Goal: Task Accomplishment & Management: Complete application form

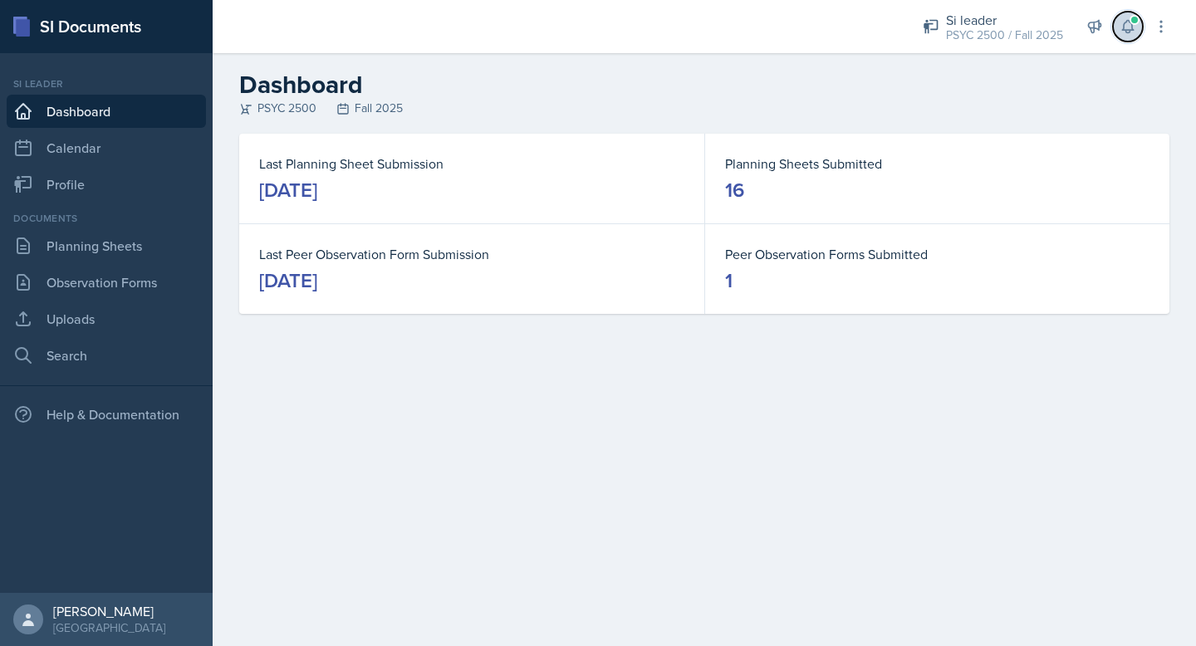
click at [1136, 23] on span at bounding box center [1135, 20] width 10 height 10
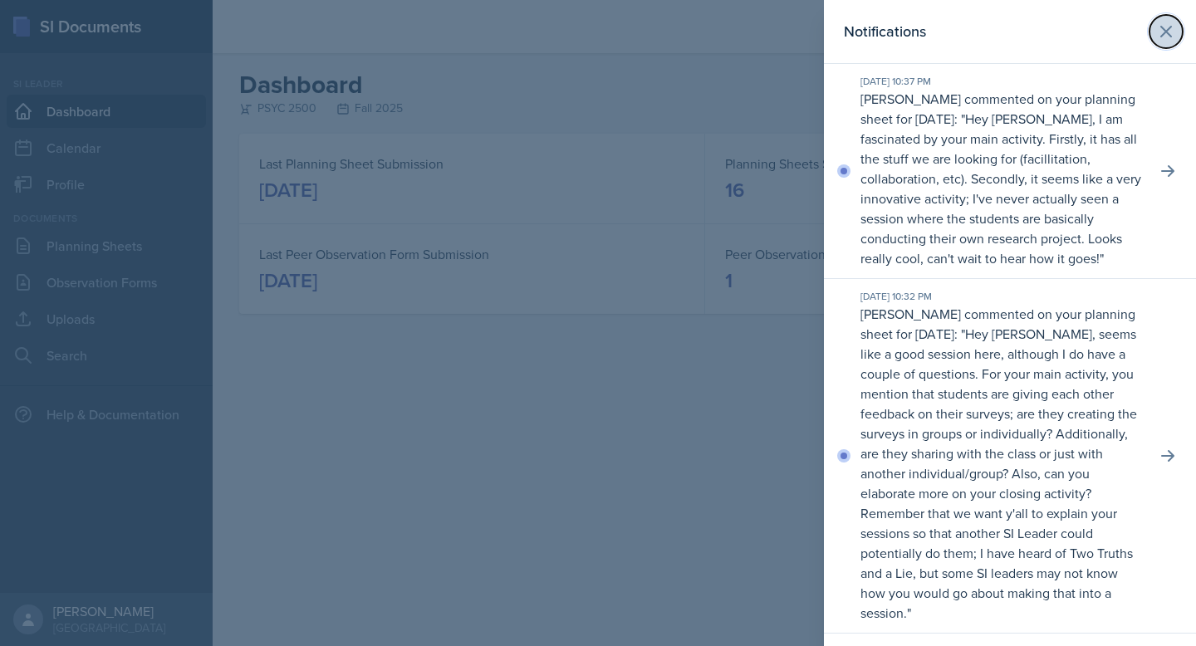
click at [1169, 35] on icon at bounding box center [1166, 32] width 10 height 10
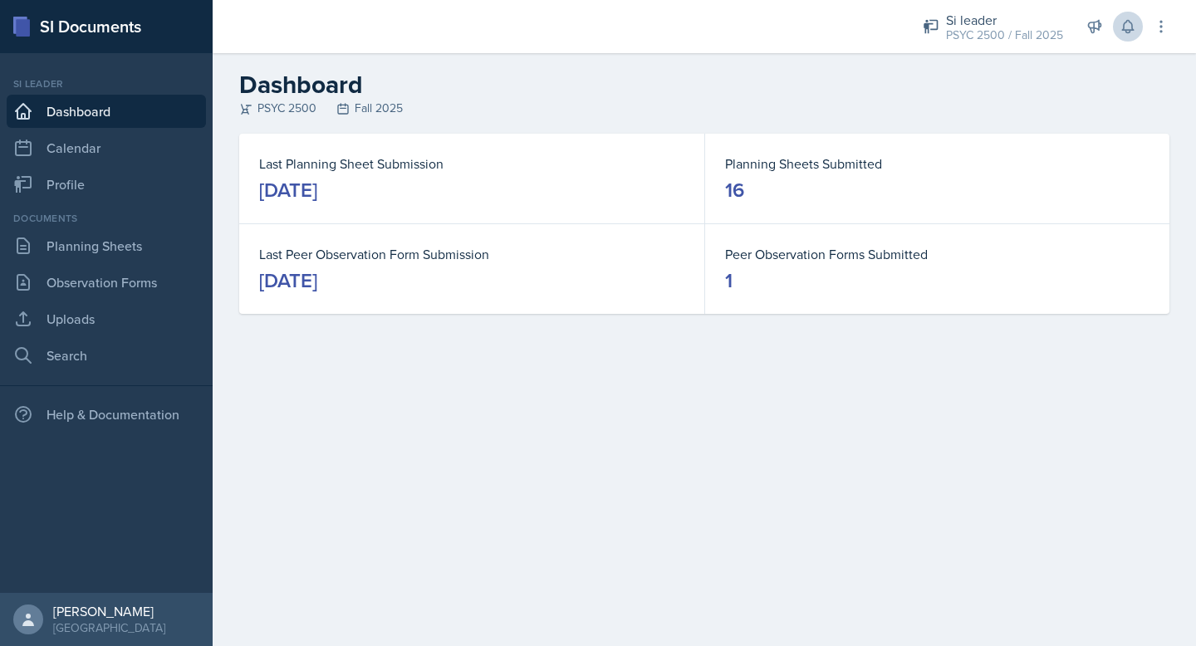
click at [668, 403] on main "Dashboard PSYC 2500 Fall 2025 Last Planning Sheet Submission [DATE] Planning Sh…" at bounding box center [704, 349] width 983 height 593
click at [134, 252] on link "Planning Sheets" at bounding box center [106, 245] width 199 height 33
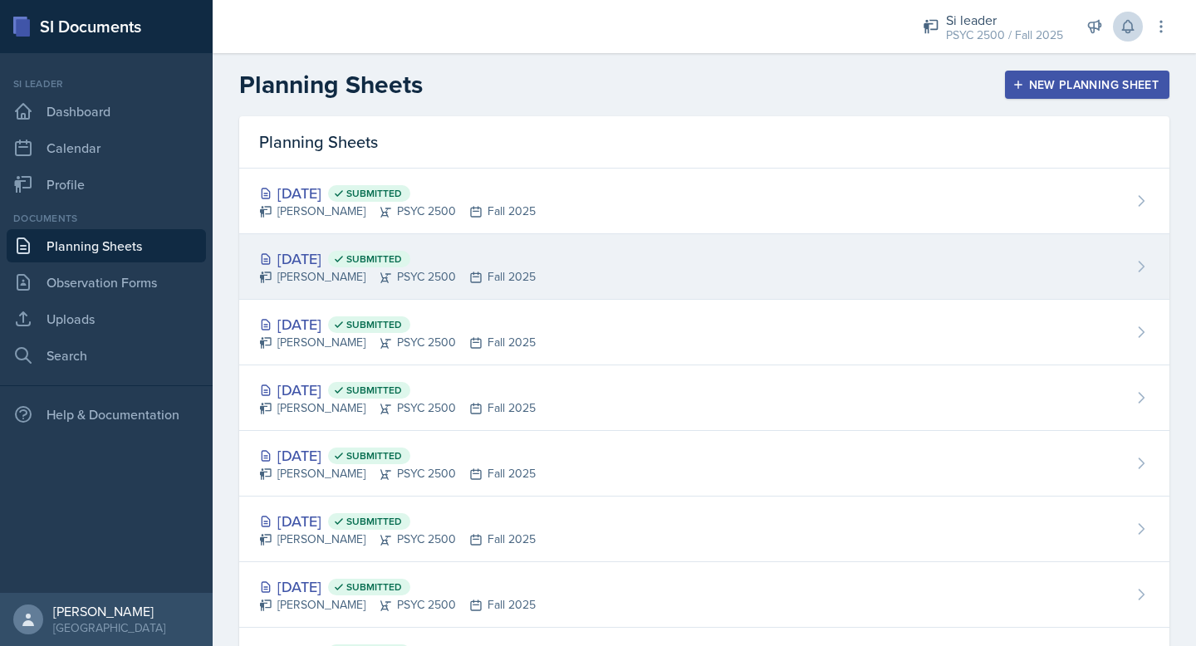
click at [360, 256] on div "Oct 7th, 2025 Submitted" at bounding box center [397, 259] width 277 height 22
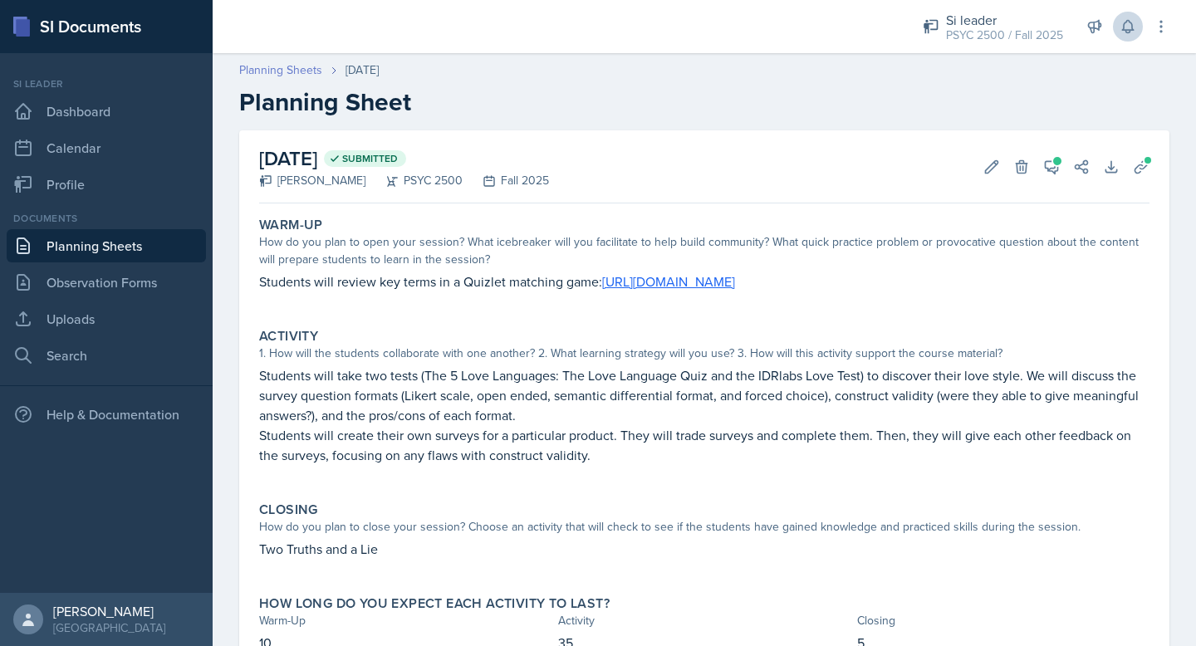
click at [253, 67] on link "Planning Sheets" at bounding box center [280, 69] width 83 height 17
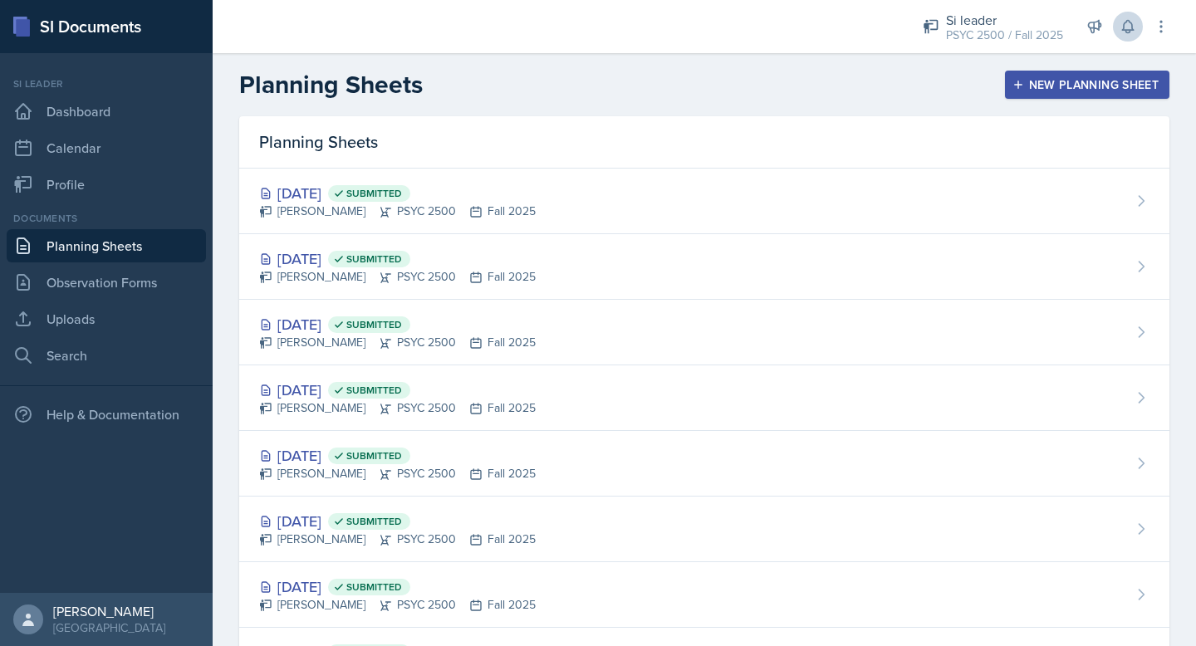
click at [682, 70] on div "Planning Sheets New Planning Sheet" at bounding box center [704, 85] width 983 height 30
click at [93, 280] on link "Observation Forms" at bounding box center [106, 282] width 199 height 33
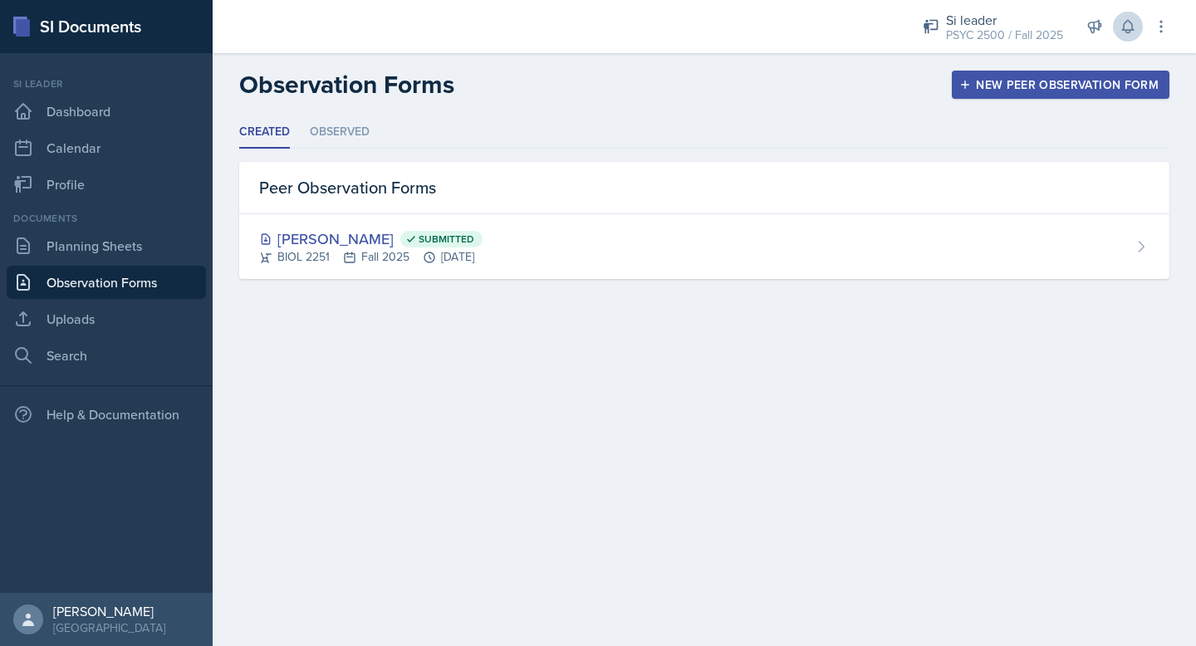
click at [1039, 82] on div "New Peer Observation Form" at bounding box center [1061, 84] width 196 height 13
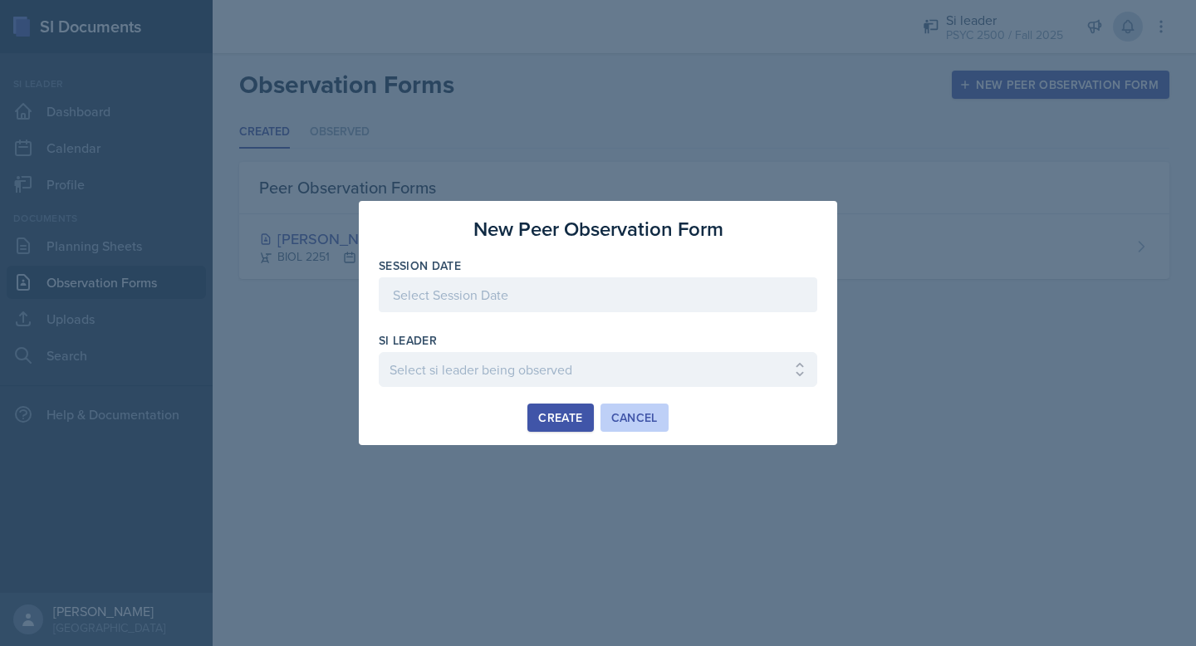
click at [615, 411] on div "Cancel" at bounding box center [634, 417] width 47 height 13
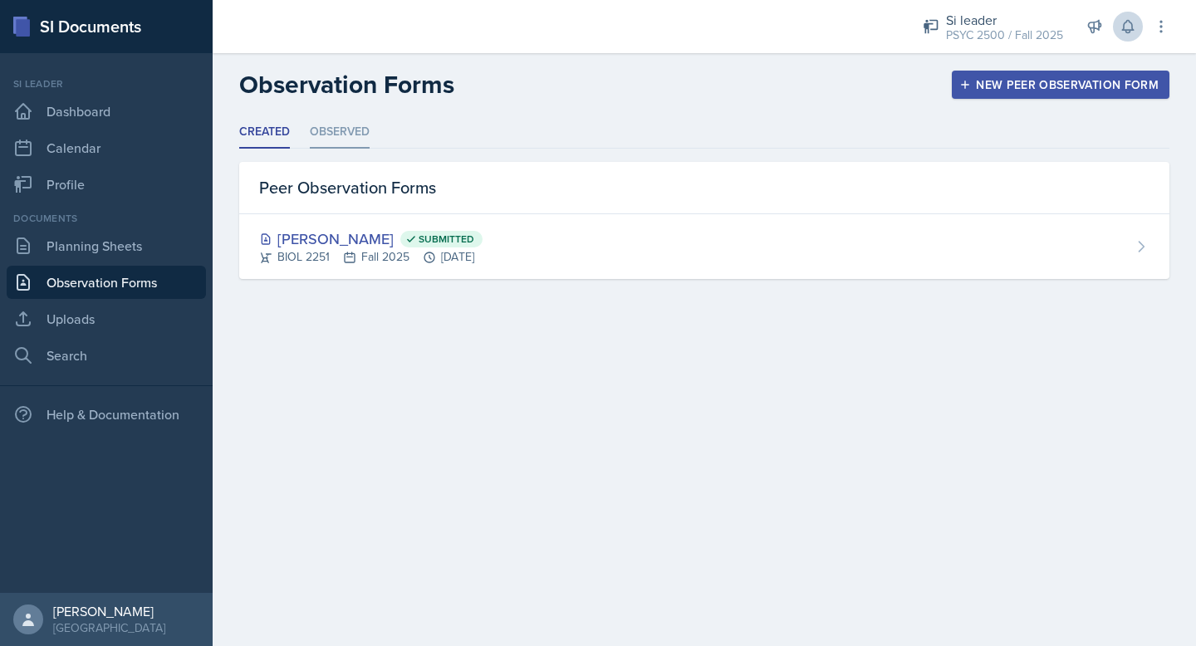
click at [356, 133] on li "Observed" at bounding box center [340, 132] width 60 height 32
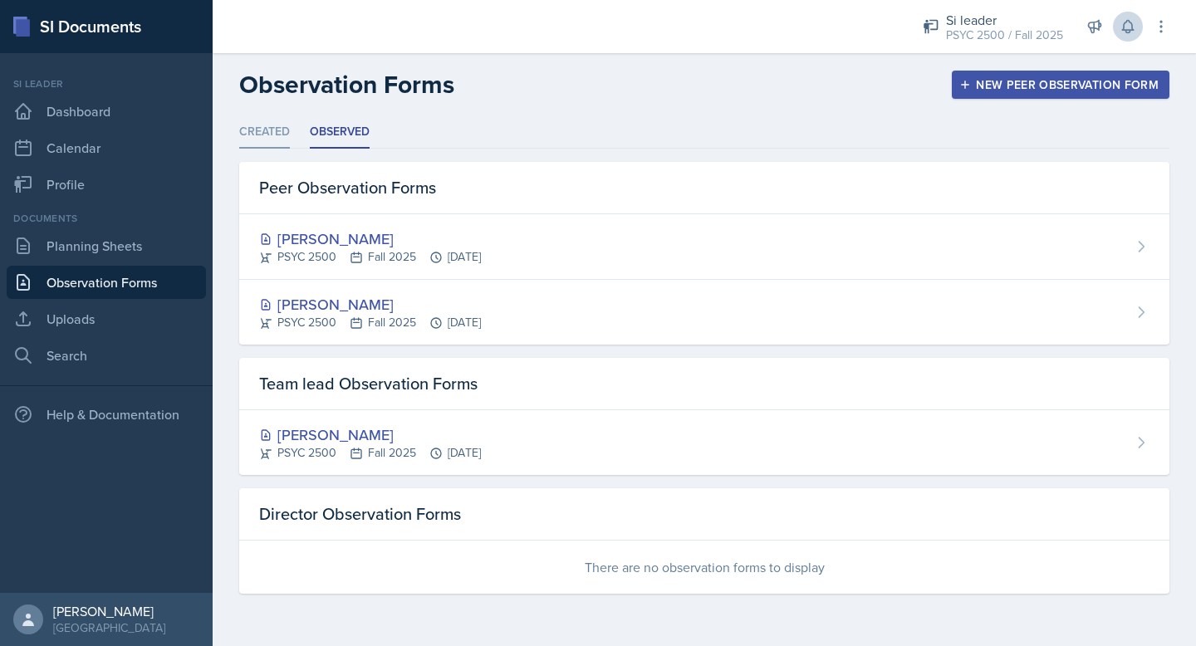
click at [278, 130] on li "Created" at bounding box center [264, 132] width 51 height 32
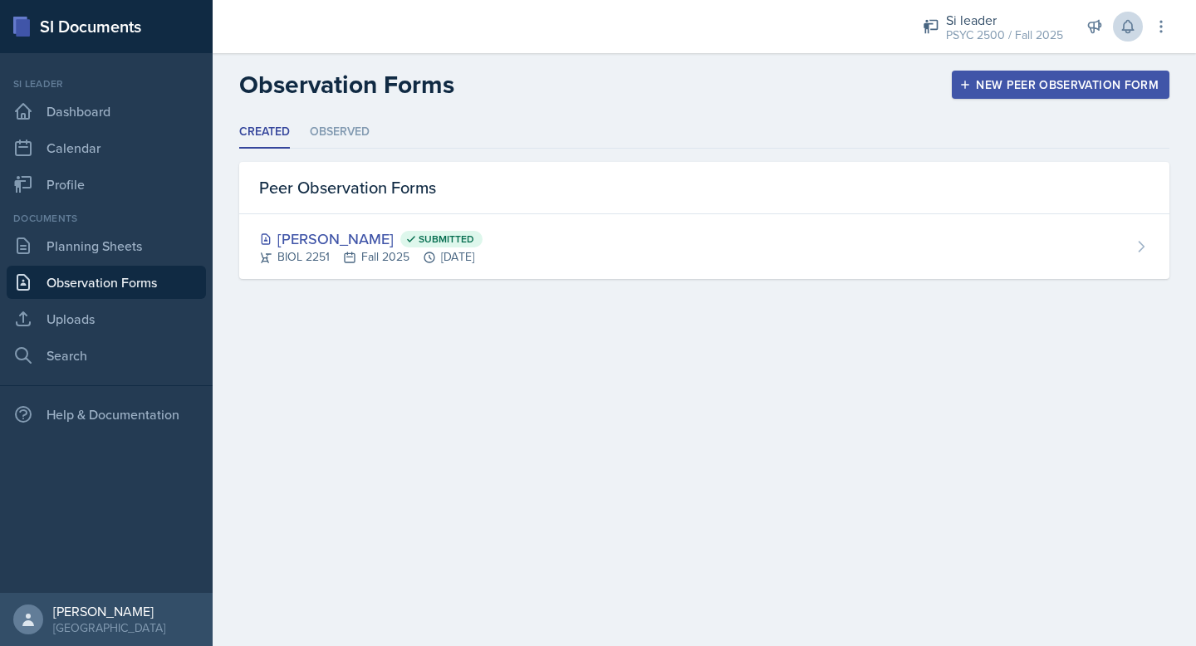
click at [1037, 84] on div "New Peer Observation Form" at bounding box center [1061, 84] width 196 height 13
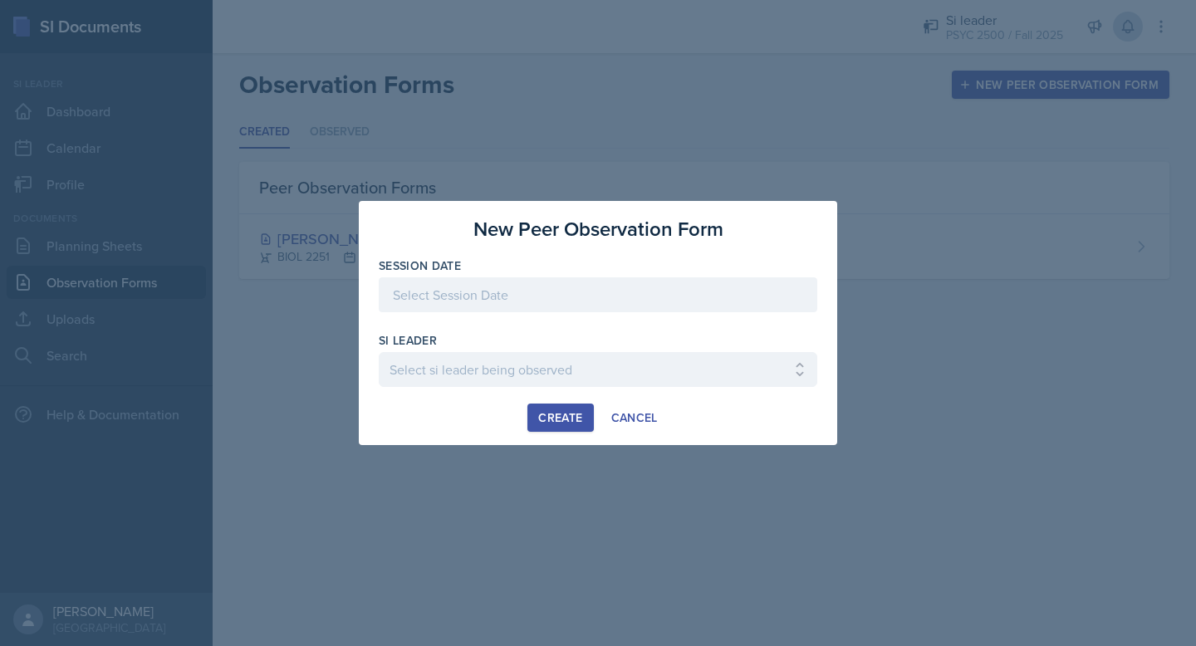
click at [585, 291] on div at bounding box center [598, 294] width 439 height 35
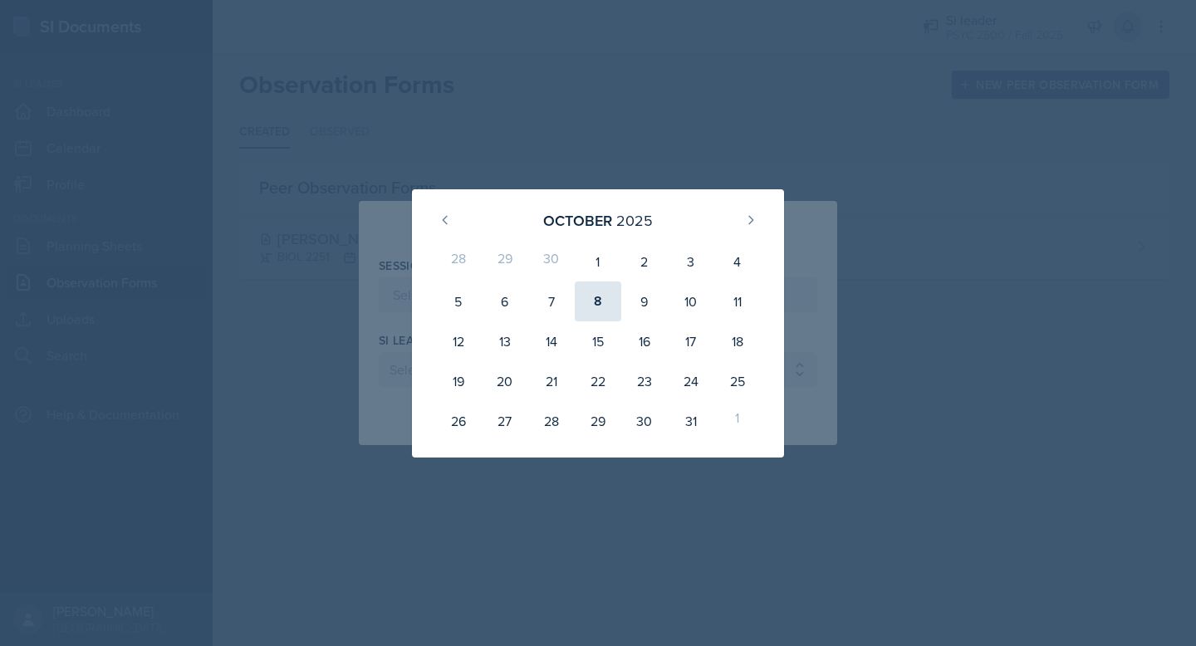
click at [600, 302] on div "8" at bounding box center [598, 302] width 47 height 40
type input "[DATE]"
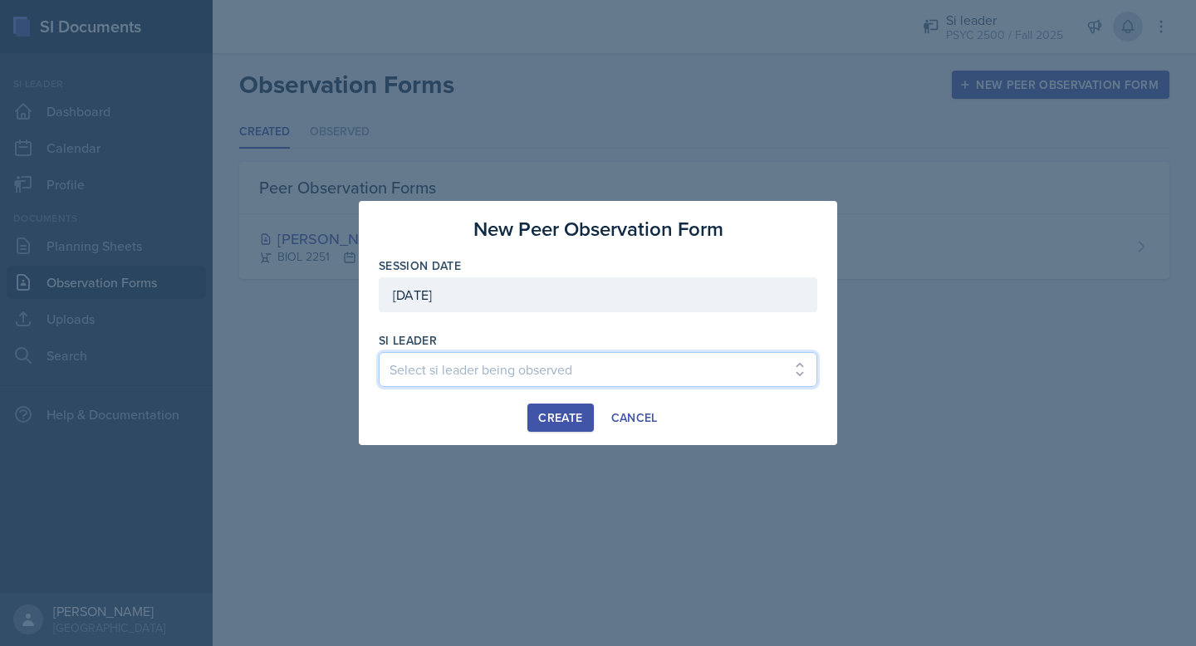
click at [595, 362] on select "Select si leader being observed Rayann Afani / PSYC 2500 / The Phantoms of The …" at bounding box center [598, 369] width 439 height 35
click at [473, 368] on select "Select si leader being observed Rayann Afani / PSYC 2500 / The Phantoms of The …" at bounding box center [598, 369] width 439 height 35
select select "698e9d9c-c6cb-4b0d-a07f-63732ea32f6c"
click at [379, 352] on select "Select si leader being observed Rayann Afani / PSYC 2500 / The Phantoms of The …" at bounding box center [598, 369] width 439 height 35
click at [562, 418] on div "Create" at bounding box center [560, 417] width 44 height 13
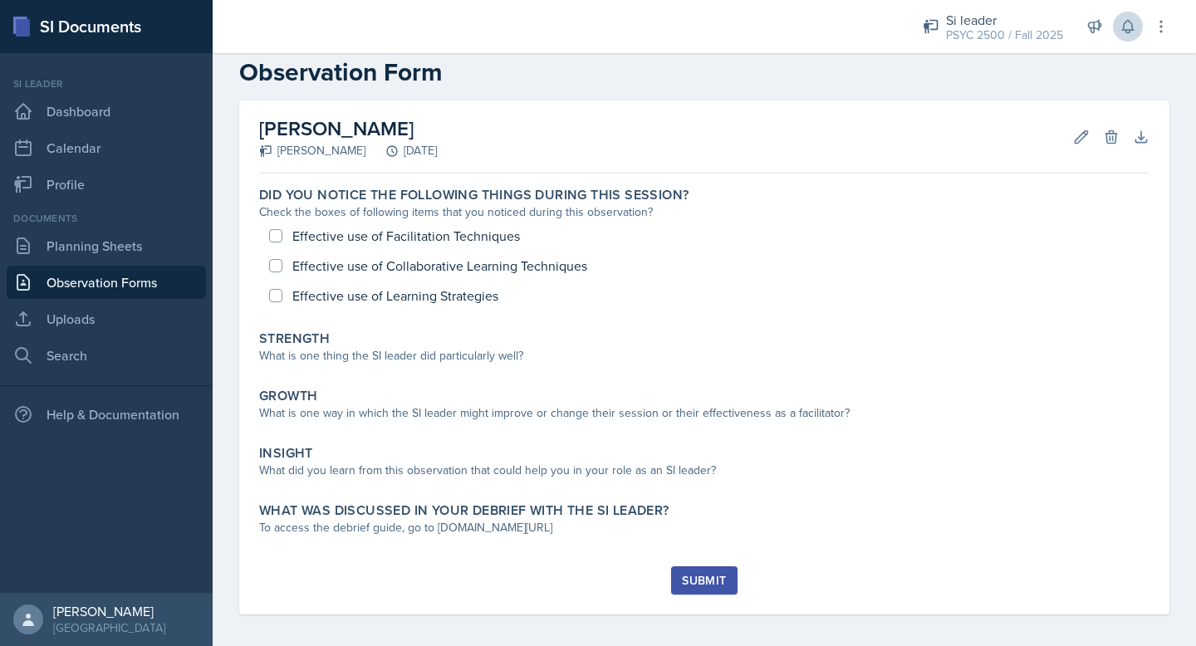
scroll to position [38, 0]
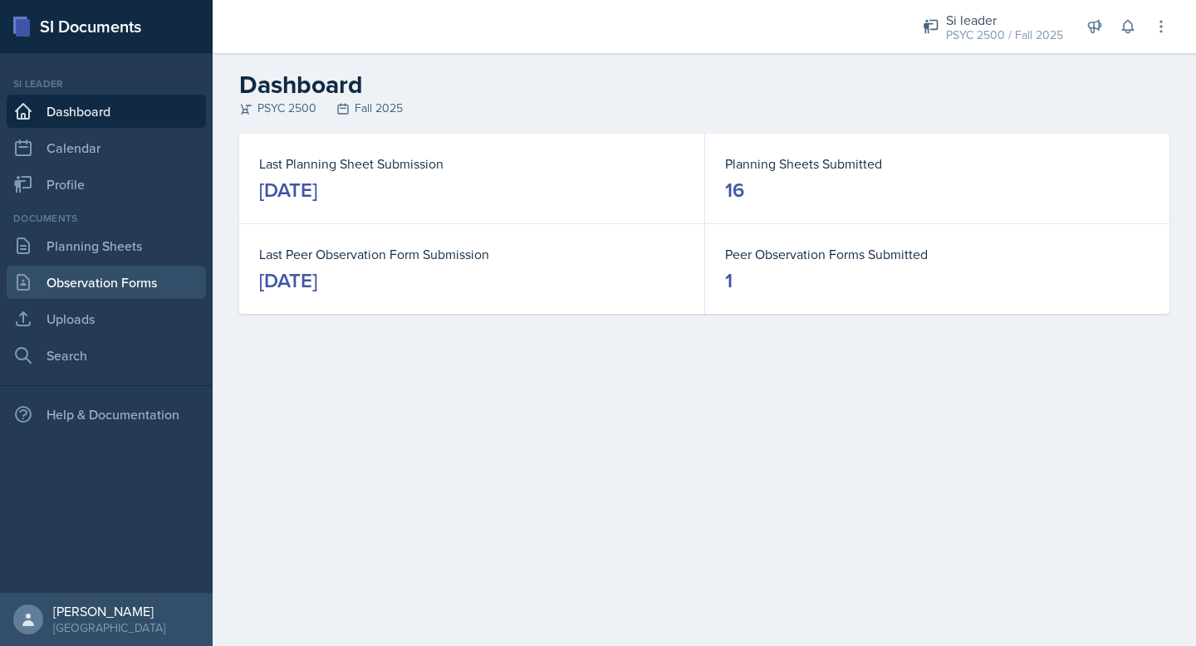
click at [82, 286] on link "Observation Forms" at bounding box center [106, 282] width 199 height 33
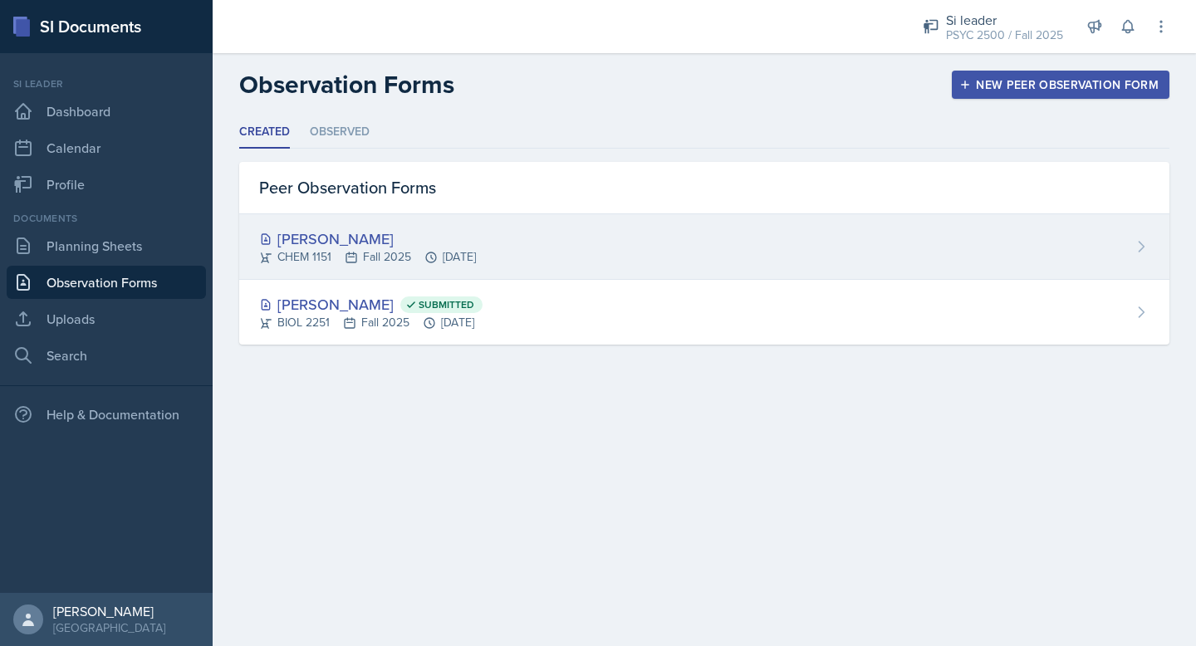
click at [449, 234] on div "[PERSON_NAME]" at bounding box center [367, 239] width 217 height 22
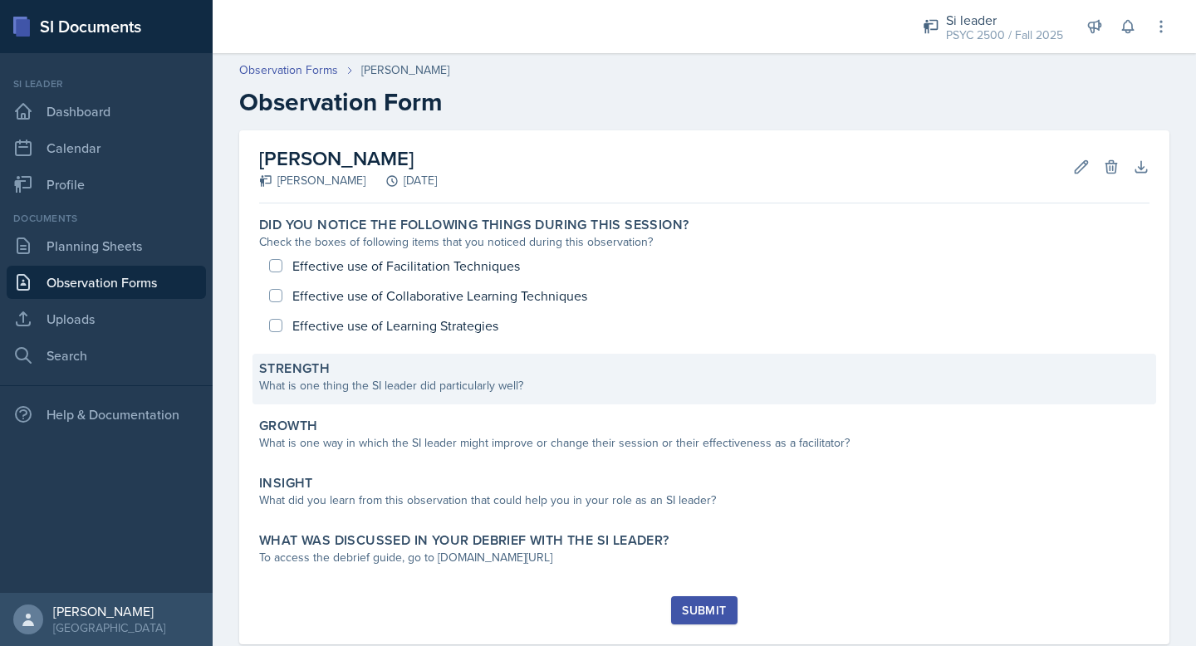
click at [447, 377] on div "What is one thing the SI leader did particularly well?" at bounding box center [704, 385] width 890 height 17
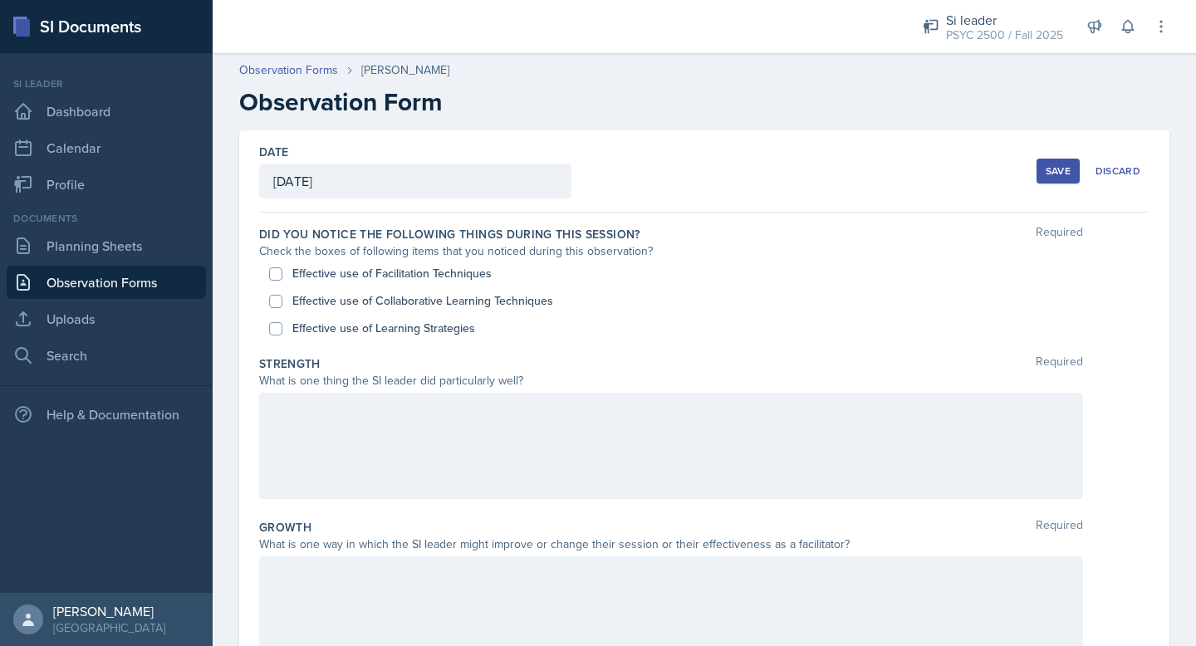
click at [482, 446] on div at bounding box center [671, 446] width 824 height 106
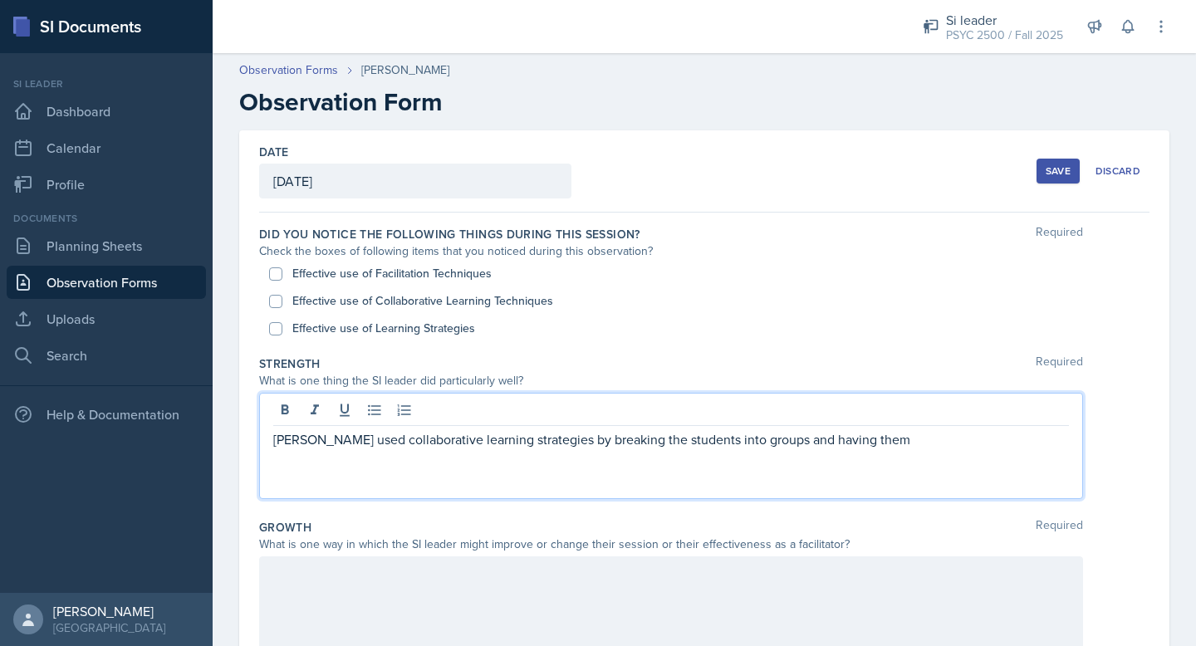
click at [760, 451] on div "[PERSON_NAME] used collaborative learning strategies by breaking the students i…" at bounding box center [671, 446] width 824 height 106
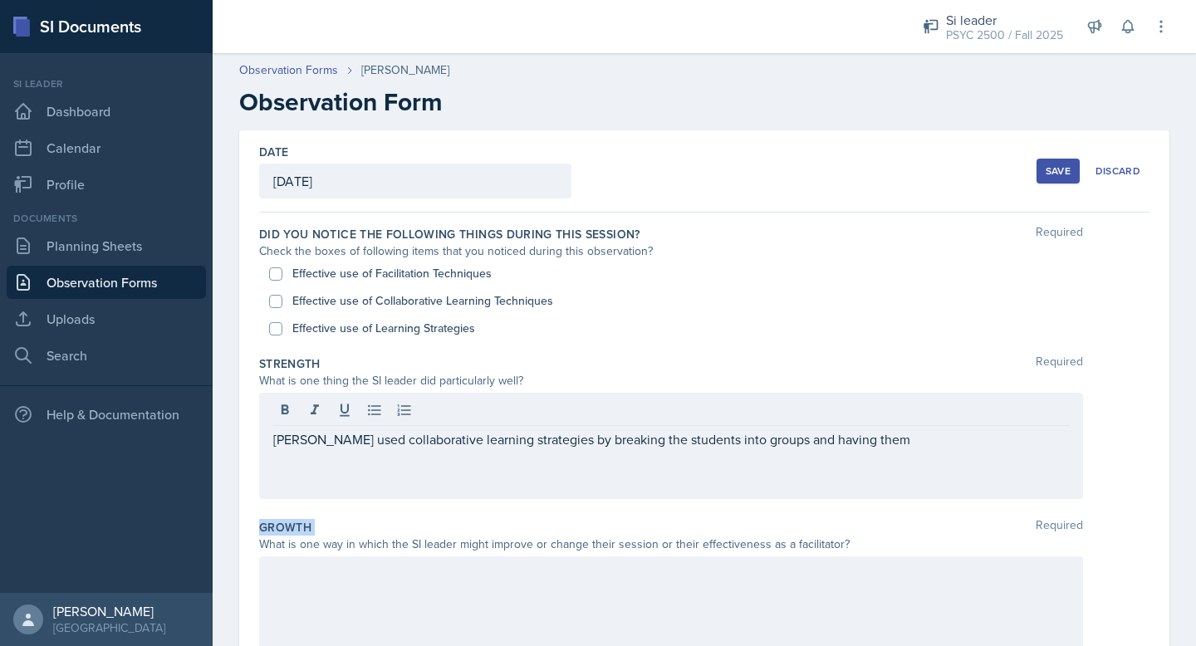
click at [760, 451] on div "[PERSON_NAME] used collaborative learning strategies by breaking the students i…" at bounding box center [671, 446] width 824 height 106
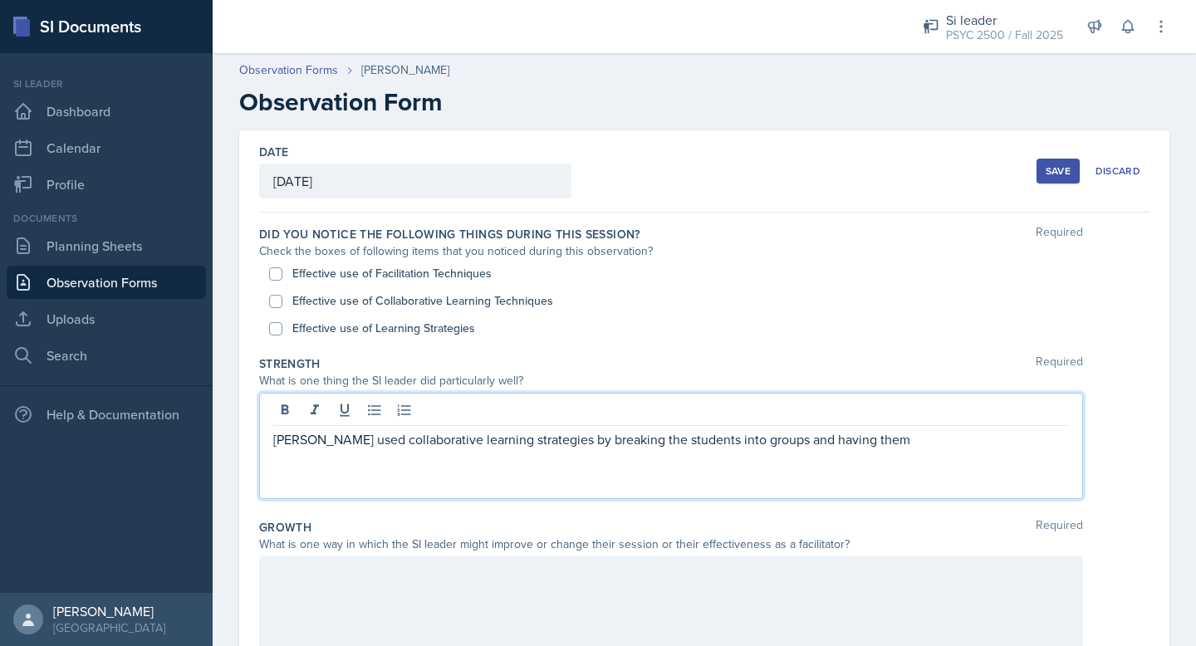
click at [767, 444] on p "[PERSON_NAME] used collaborative learning strategies by breaking the students i…" at bounding box center [671, 439] width 796 height 20
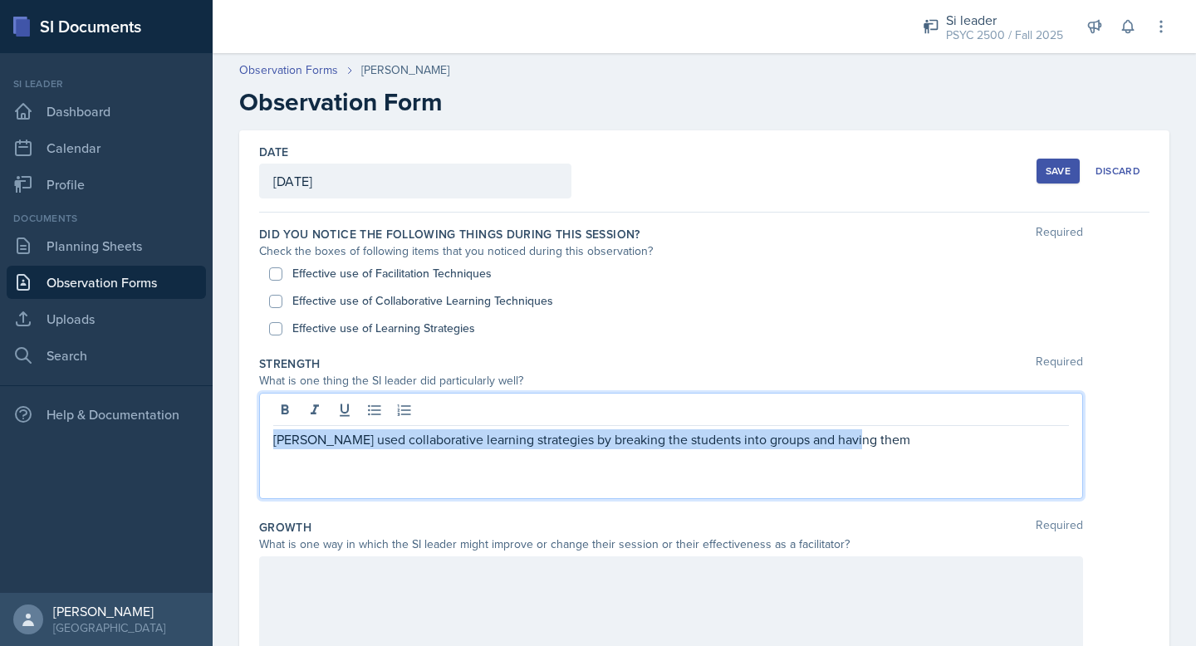
click at [767, 444] on p "[PERSON_NAME] used collaborative learning strategies by breaking the students i…" at bounding box center [671, 439] width 796 height 20
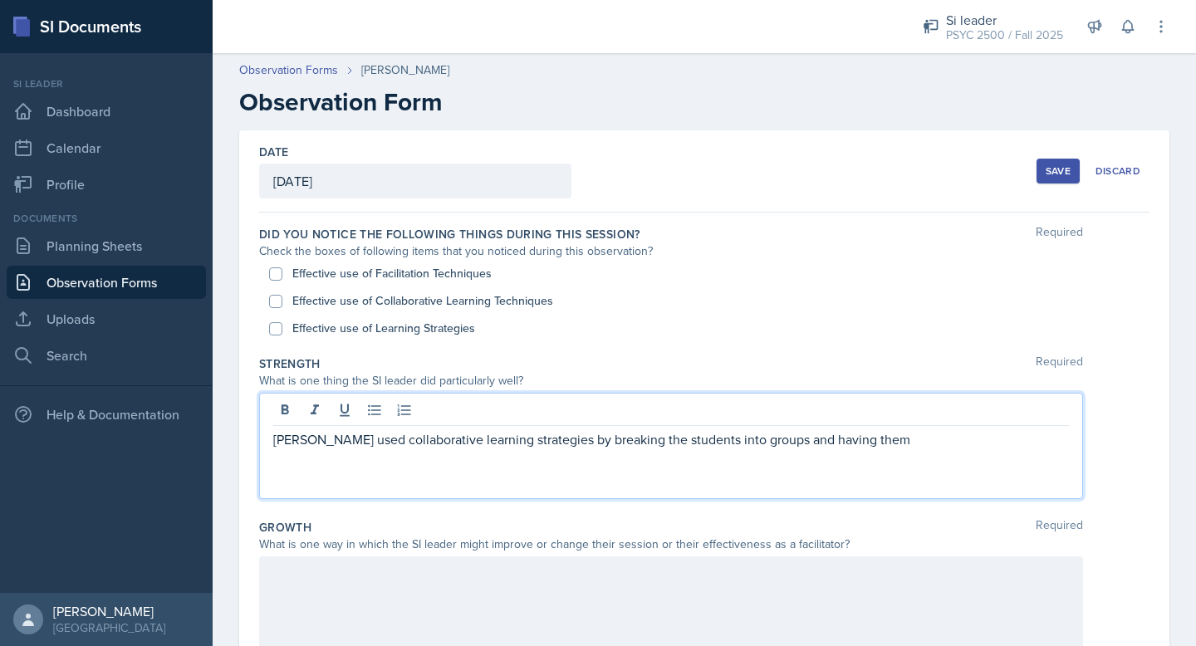
click at [810, 439] on p "[PERSON_NAME] used collaborative learning strategies by breaking the students i…" at bounding box center [671, 439] width 796 height 20
click at [846, 439] on p "[PERSON_NAME] used collaborative learning strategies by breaking the students i…" at bounding box center [671, 439] width 796 height 20
click at [553, 441] on p "[PERSON_NAME] used collaborative learning strategies by breaking the students i…" at bounding box center [671, 449] width 796 height 40
click at [575, 463] on p "[PERSON_NAME] used collaborative learning strategies by putting the students in…" at bounding box center [671, 449] width 796 height 40
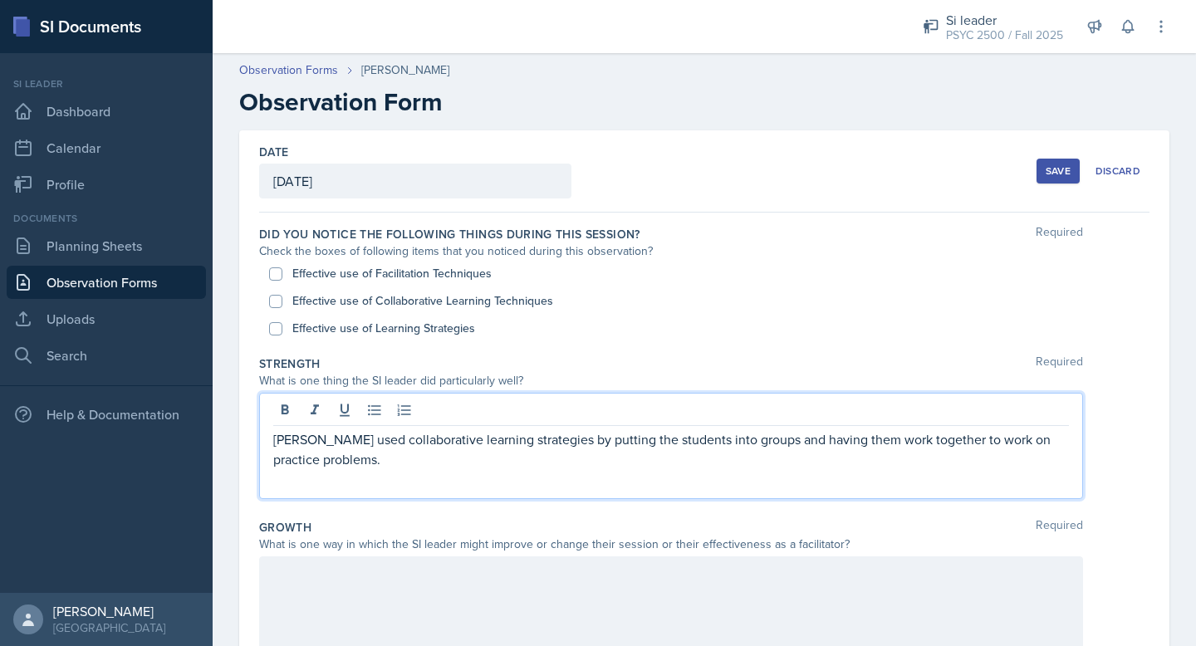
click at [575, 463] on p "[PERSON_NAME] used collaborative learning strategies by putting the students in…" at bounding box center [671, 449] width 796 height 40
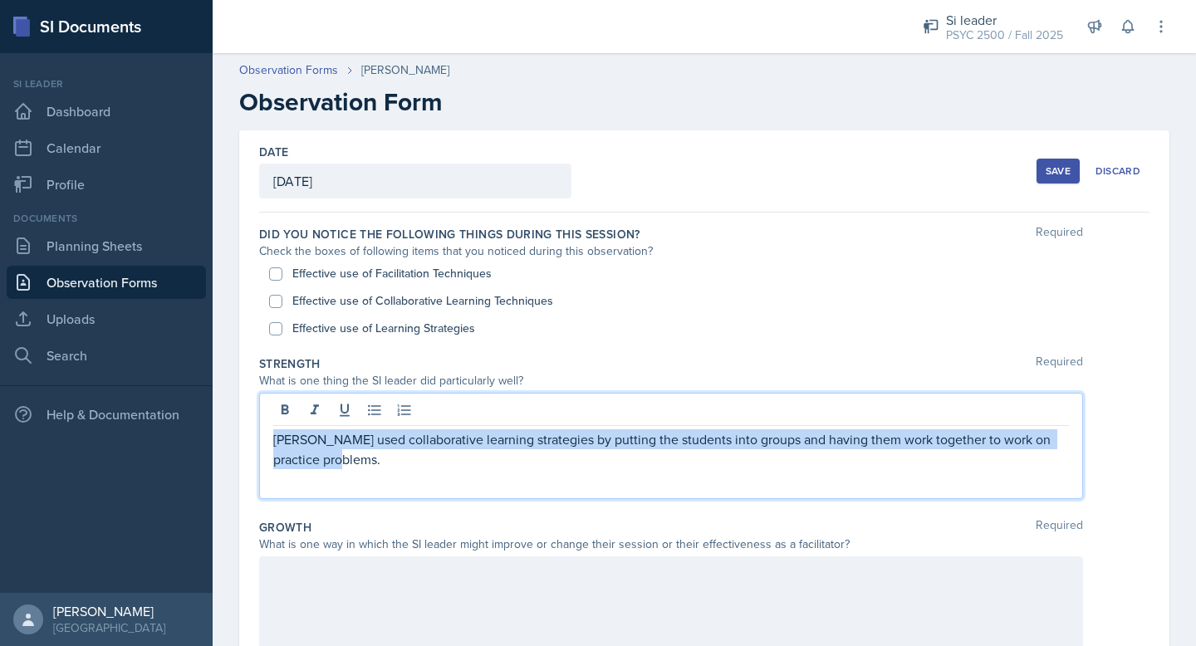
click at [575, 463] on p "[PERSON_NAME] used collaborative learning strategies by putting the students in…" at bounding box center [671, 449] width 796 height 40
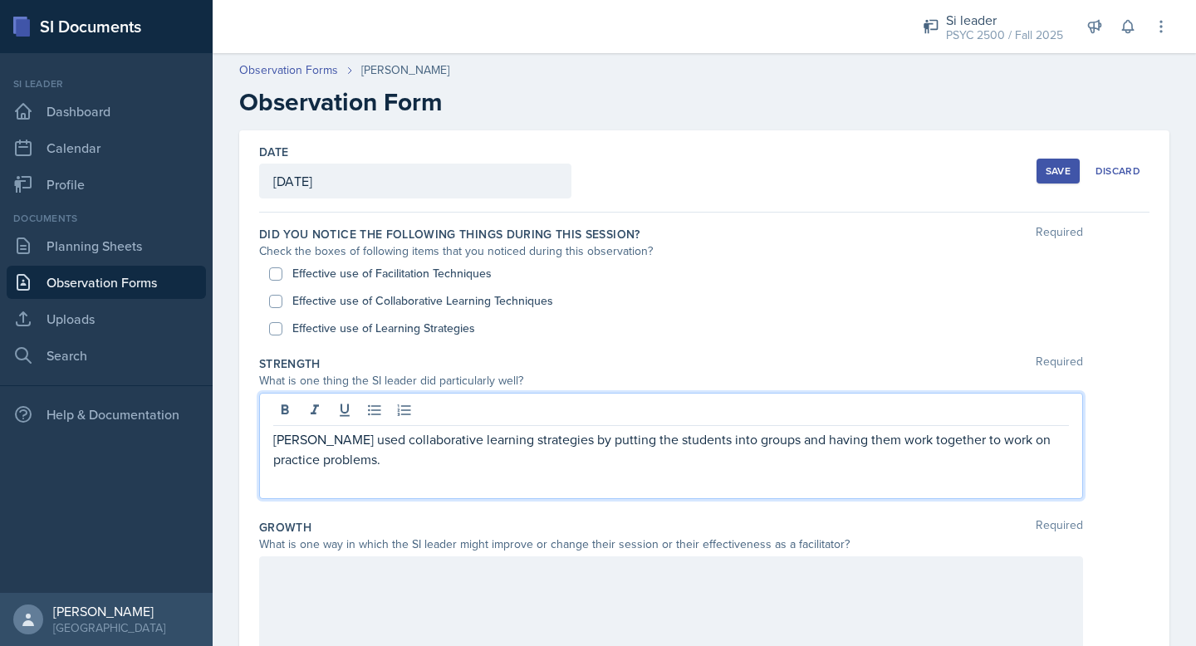
click at [542, 476] on div "[PERSON_NAME] used collaborative learning strategies by putting the students in…" at bounding box center [671, 446] width 824 height 106
click at [527, 471] on div "[PERSON_NAME] used collaborative learning strategies by putting the students in…" at bounding box center [671, 446] width 824 height 106
click at [415, 480] on div "[PERSON_NAME] used collaborative learning strategies by putting the students in…" at bounding box center [671, 446] width 824 height 106
click at [324, 454] on p "[PERSON_NAME] used collaborative learning strategies by putting the students in…" at bounding box center [671, 449] width 796 height 40
click at [340, 463] on p "[PERSON_NAME] used collaborative learning strategies by putting the students in…" at bounding box center [671, 449] width 796 height 40
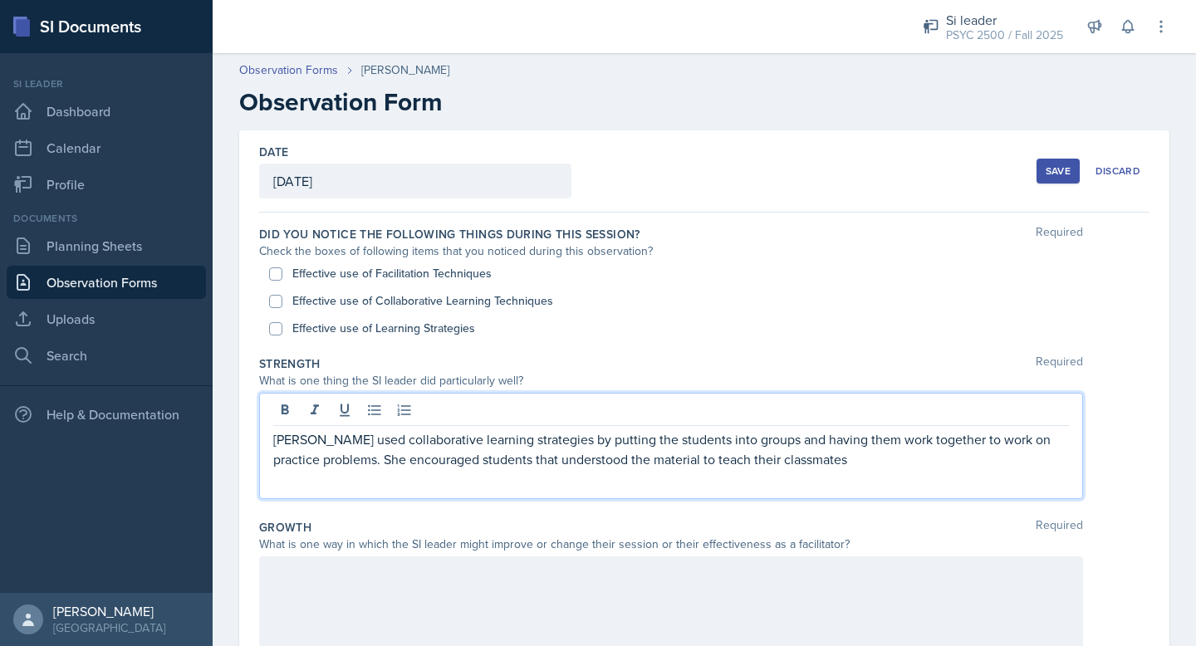
click at [669, 455] on p "[PERSON_NAME] used collaborative learning strategies by putting the students in…" at bounding box center [671, 449] width 796 height 40
click at [707, 457] on p "[PERSON_NAME] used collaborative learning strategies by putting the students in…" at bounding box center [671, 449] width 796 height 40
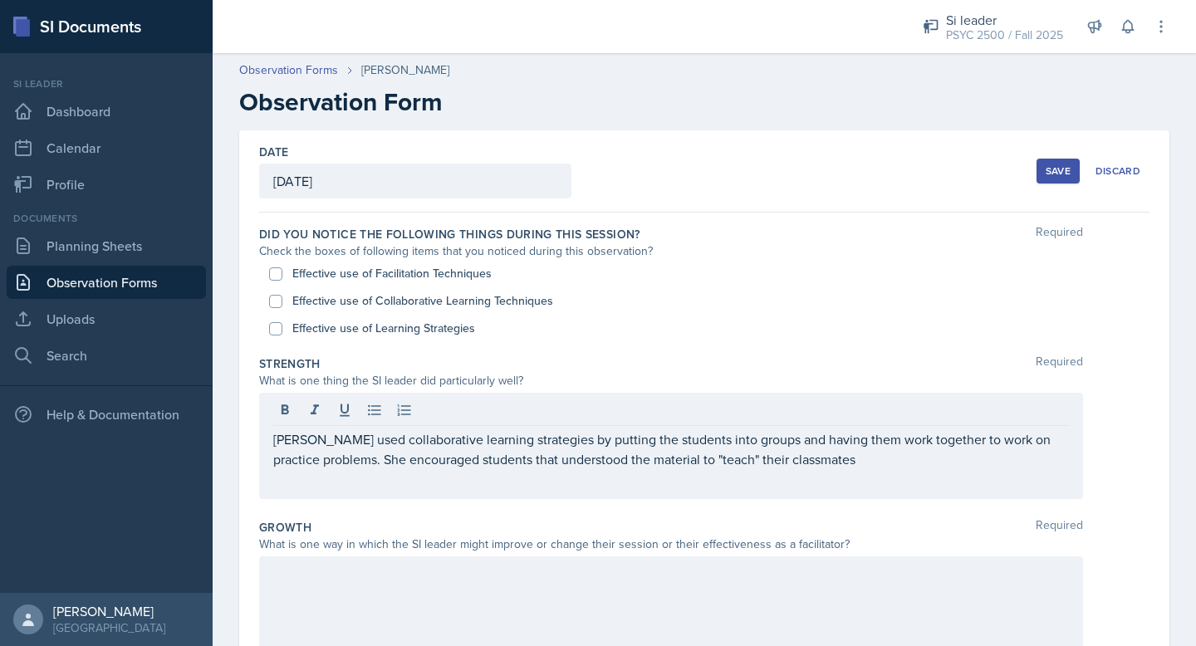
click at [818, 471] on div "[PERSON_NAME] used collaborative learning strategies by putting the students in…" at bounding box center [671, 446] width 824 height 106
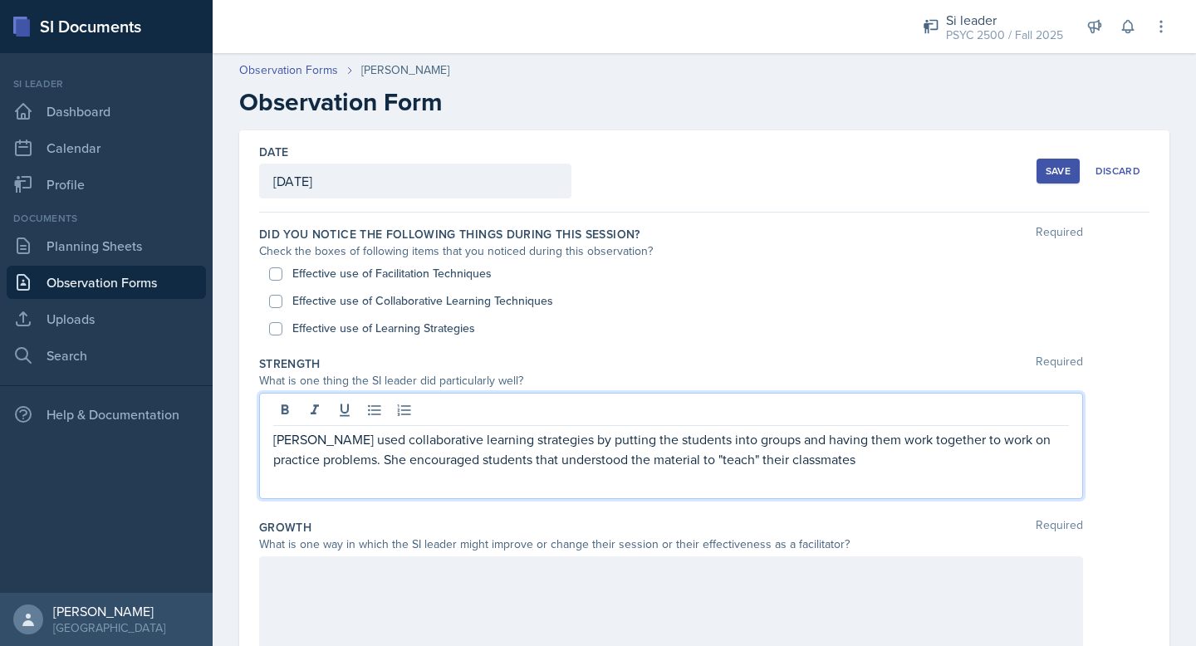
click at [817, 467] on p "[PERSON_NAME] used collaborative learning strategies by putting the students in…" at bounding box center [671, 449] width 796 height 40
click at [877, 468] on p "[PERSON_NAME] used collaborative learning strategies by putting the students in…" at bounding box center [671, 459] width 796 height 60
click at [305, 478] on p "[PERSON_NAME] used collaborative learning strategies by putting the students in…" at bounding box center [671, 459] width 796 height 60
click at [445, 487] on p "[PERSON_NAME] used collaborative learning strategies by putting the students in…" at bounding box center [671, 459] width 796 height 60
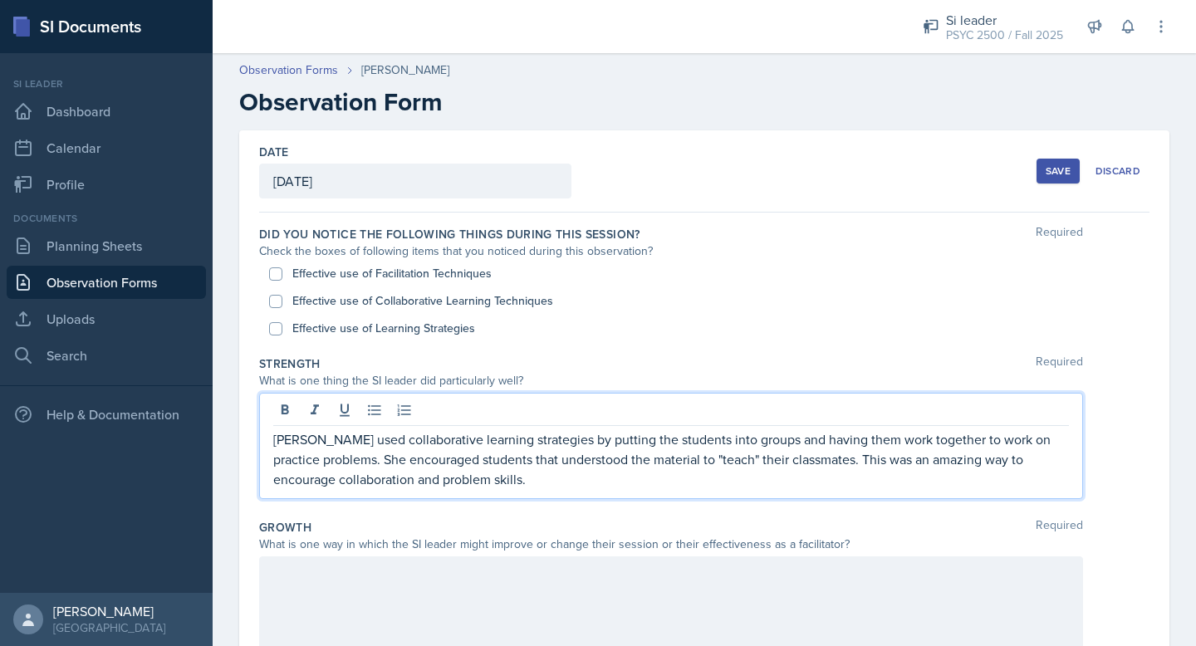
click at [429, 487] on p "[PERSON_NAME] used collaborative learning strategies by putting the students in…" at bounding box center [671, 459] width 796 height 60
click at [906, 465] on p "[PERSON_NAME] used collaborative learning strategies by putting the students in…" at bounding box center [671, 459] width 796 height 60
click at [1008, 458] on p "[PERSON_NAME] used collaborative learning strategies by putting the students in…" at bounding box center [671, 459] width 796 height 60
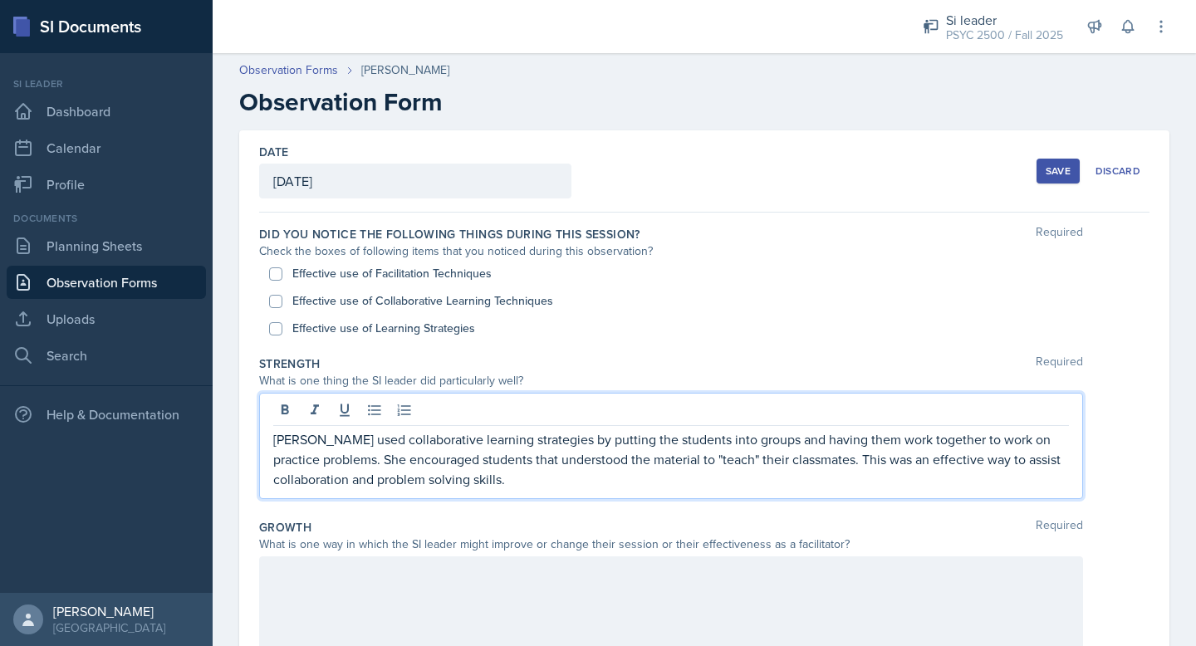
click at [323, 446] on p "[PERSON_NAME] used collaborative learning strategies by putting the students in…" at bounding box center [671, 459] width 796 height 60
click at [415, 449] on p "[PERSON_NAME] utilized collaborative learning strategies by putting the student…" at bounding box center [671, 459] width 796 height 60
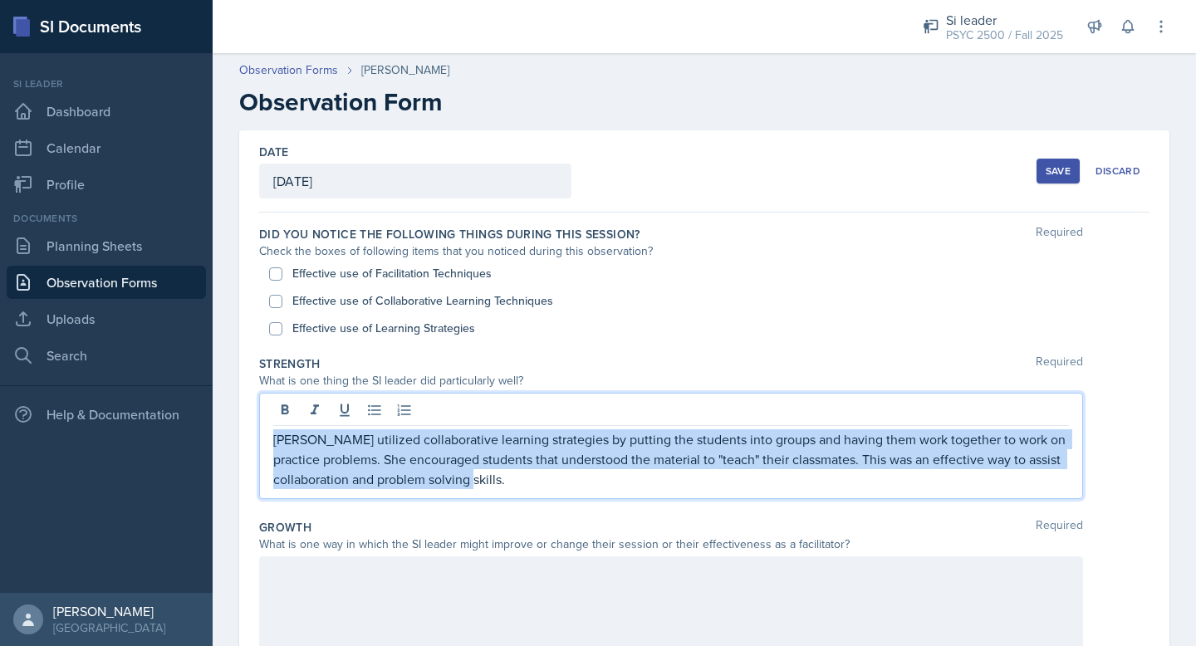
click at [415, 449] on p "[PERSON_NAME] utilized collaborative learning strategies by putting the student…" at bounding box center [671, 459] width 796 height 60
click at [470, 479] on p "[PERSON_NAME] utilized collaborative learning strategies by putting the student…" at bounding box center [671, 459] width 796 height 60
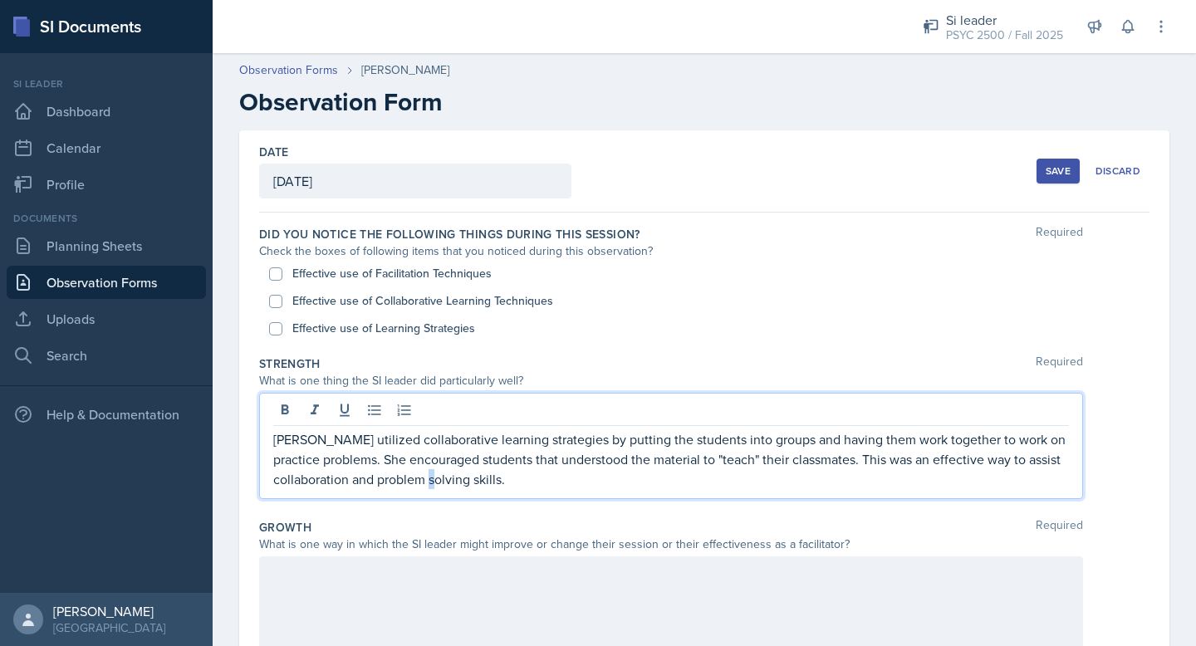
click at [470, 479] on p "[PERSON_NAME] utilized collaborative learning strategies by putting the student…" at bounding box center [671, 459] width 796 height 60
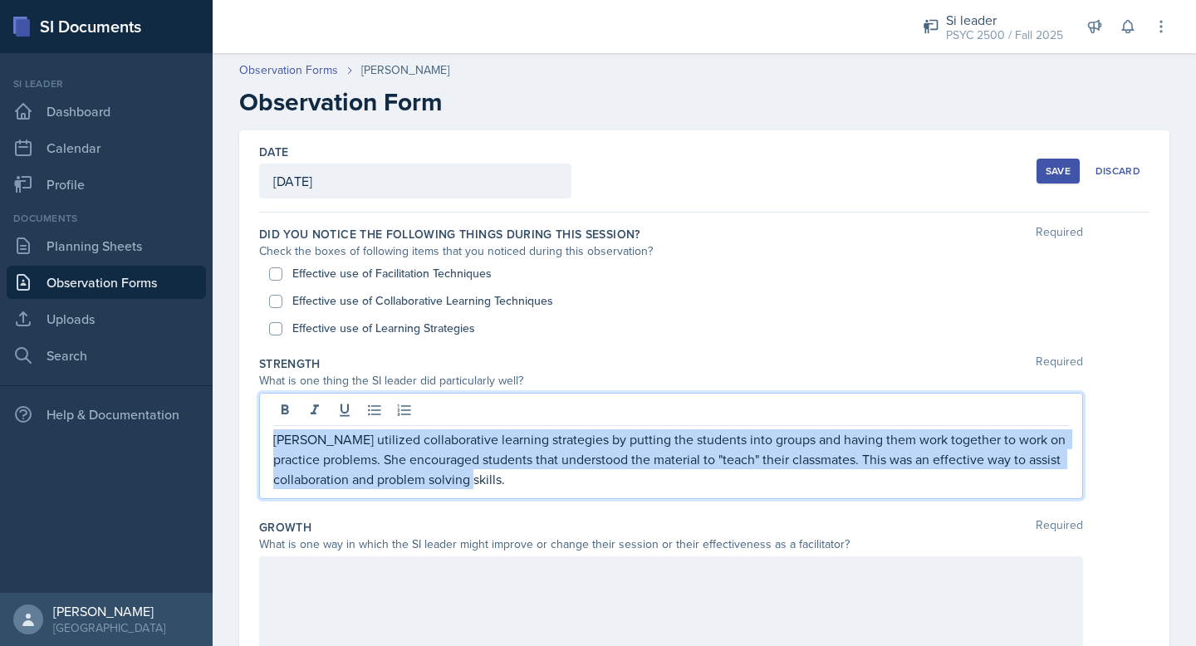
click at [470, 479] on p "[PERSON_NAME] utilized collaborative learning strategies by putting the student…" at bounding box center [671, 459] width 796 height 60
click at [615, 433] on p "[PERSON_NAME] utilized collaborative learning strategies by putting the student…" at bounding box center [671, 459] width 796 height 60
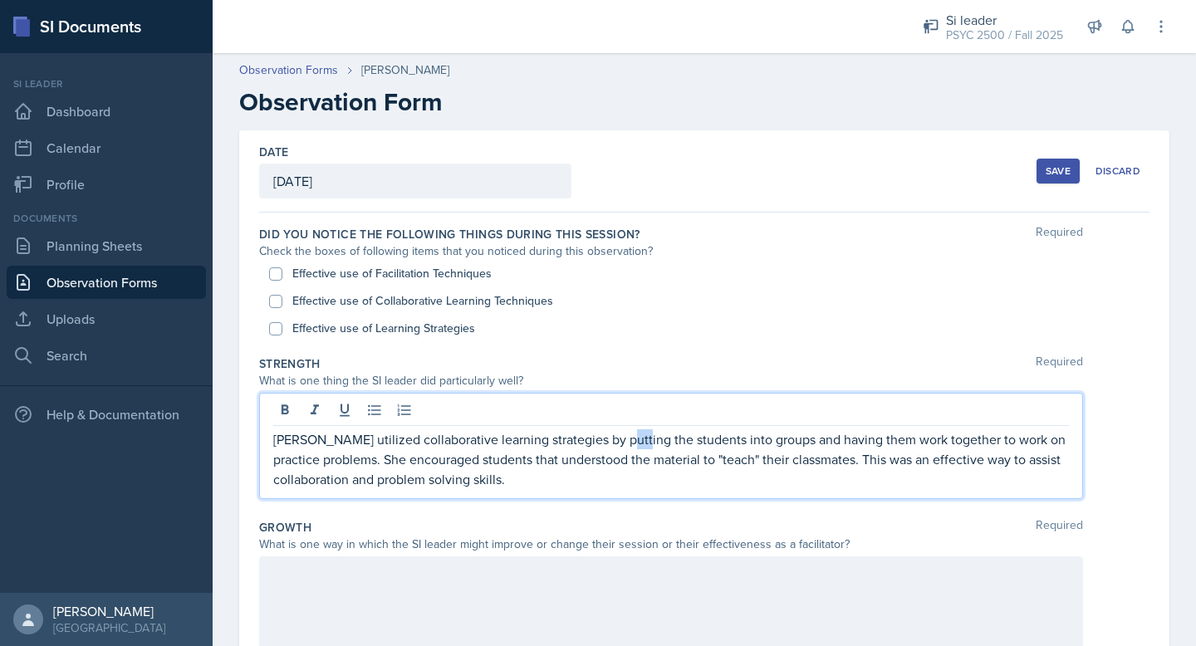
click at [615, 433] on p "[PERSON_NAME] utilized collaborative learning strategies by putting the student…" at bounding box center [671, 459] width 796 height 60
click at [580, 463] on p "[PERSON_NAME] utilized collaborative learning strategies by putting her student…" at bounding box center [671, 459] width 796 height 60
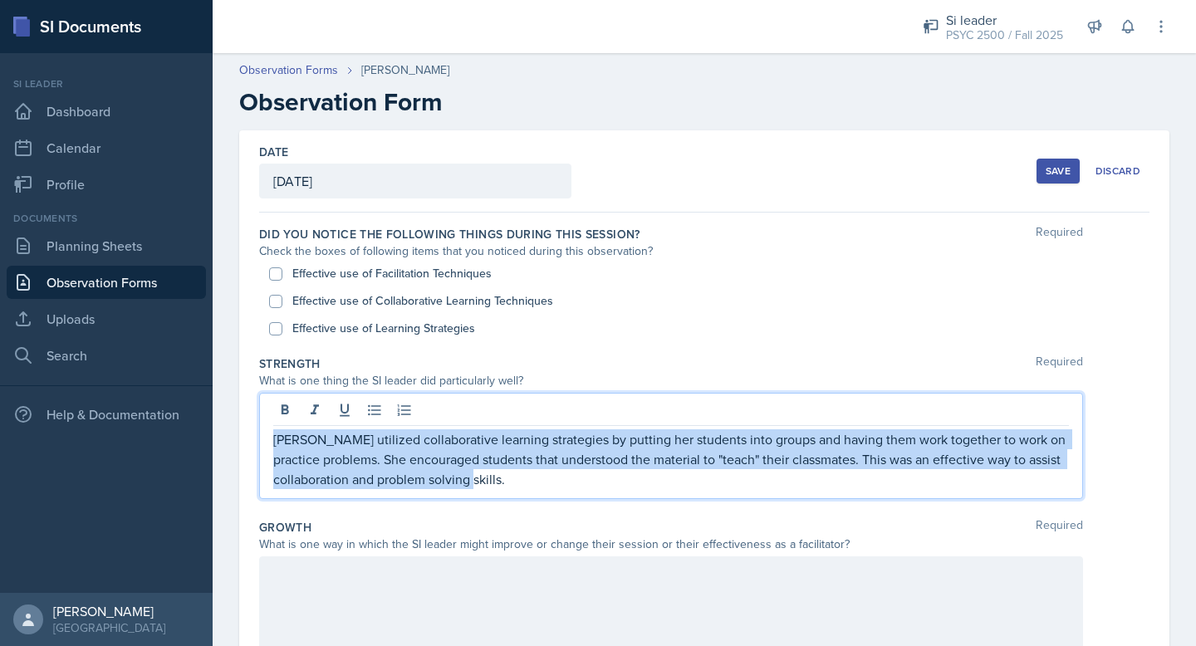
click at [580, 463] on p "[PERSON_NAME] utilized collaborative learning strategies by putting her student…" at bounding box center [671, 459] width 796 height 60
click at [564, 439] on p "[PERSON_NAME] utilized collaborative learning strategies by putting her student…" at bounding box center [671, 459] width 796 height 60
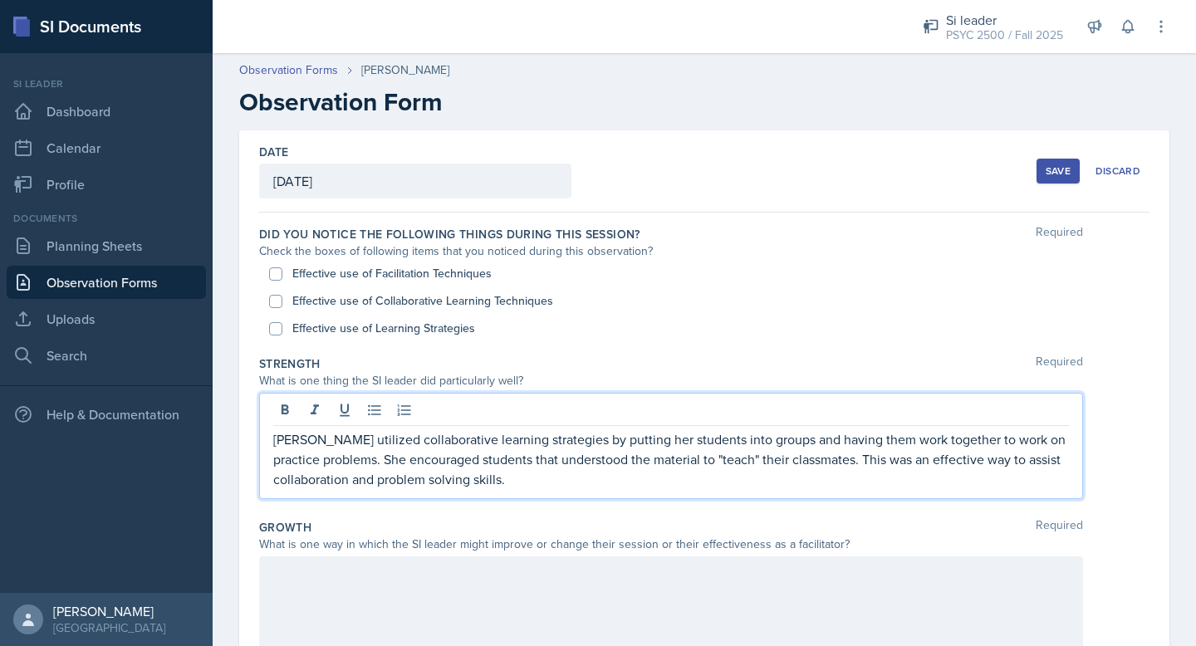
click at [560, 445] on p "[PERSON_NAME] utilized collaborative learning strategies by putting her student…" at bounding box center [671, 459] width 796 height 60
click at [564, 449] on p "[PERSON_NAME] utilized collaborative learning strategies by putting her student…" at bounding box center [671, 459] width 796 height 60
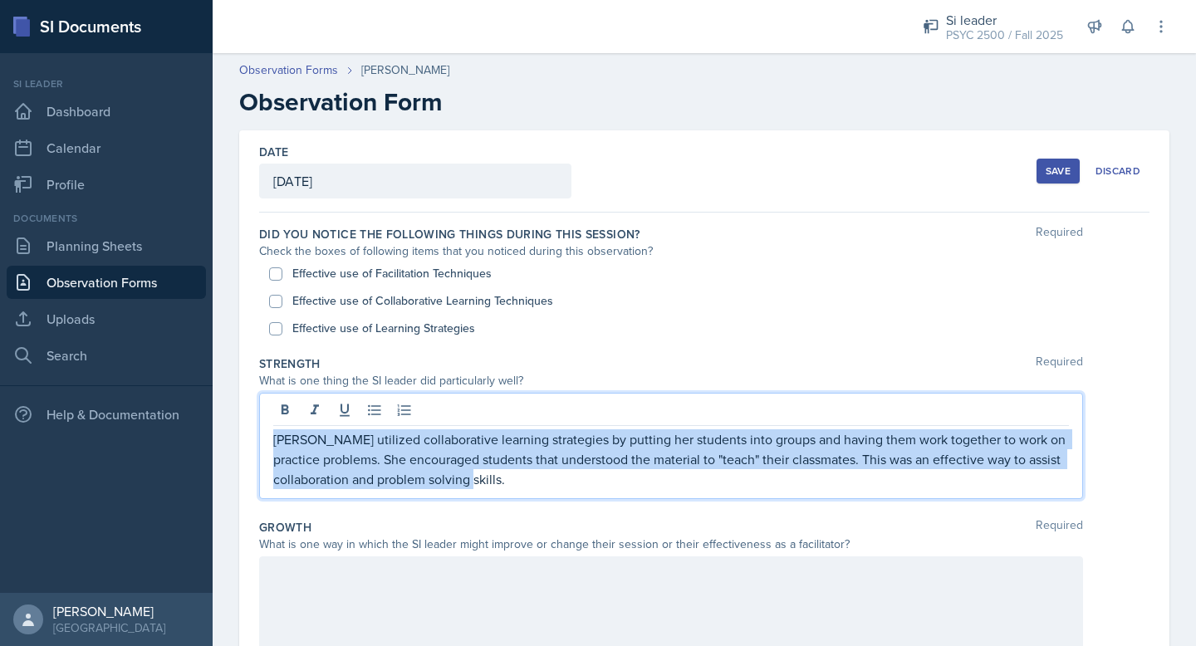
click at [564, 449] on p "[PERSON_NAME] utilized collaborative learning strategies by putting her student…" at bounding box center [671, 459] width 796 height 60
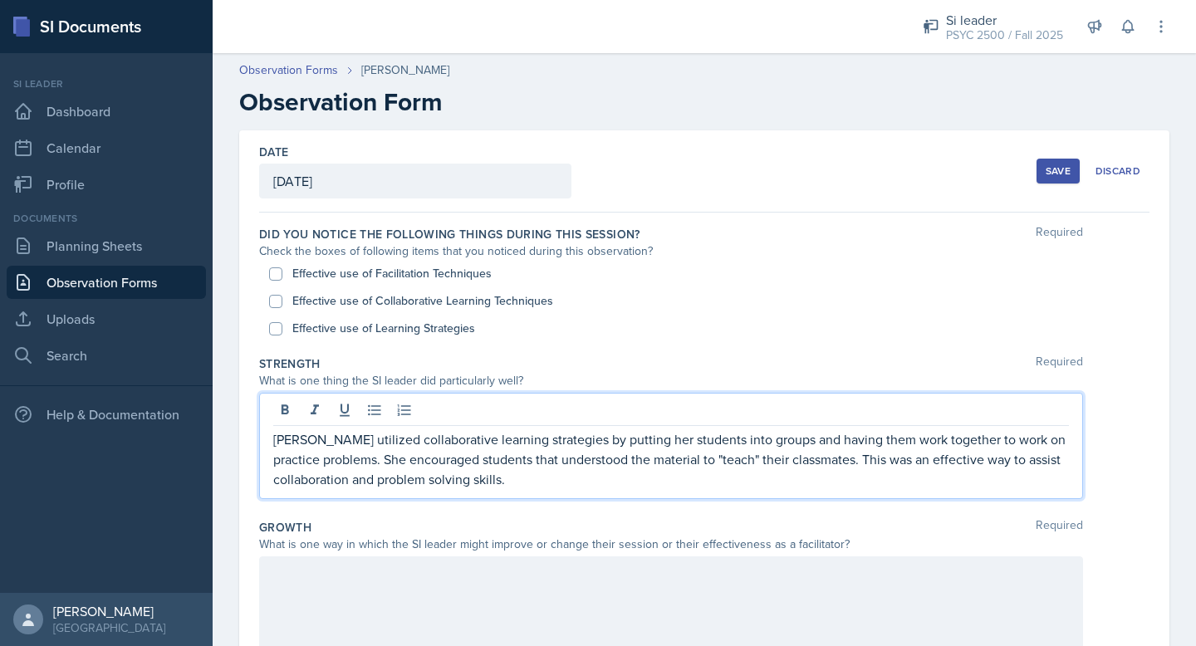
click at [600, 466] on p "[PERSON_NAME] utilized collaborative learning strategies by putting her student…" at bounding box center [671, 459] width 796 height 60
click at [782, 442] on p "[PERSON_NAME] utilized collaborative learning strategies by putting her student…" at bounding box center [671, 459] width 796 height 60
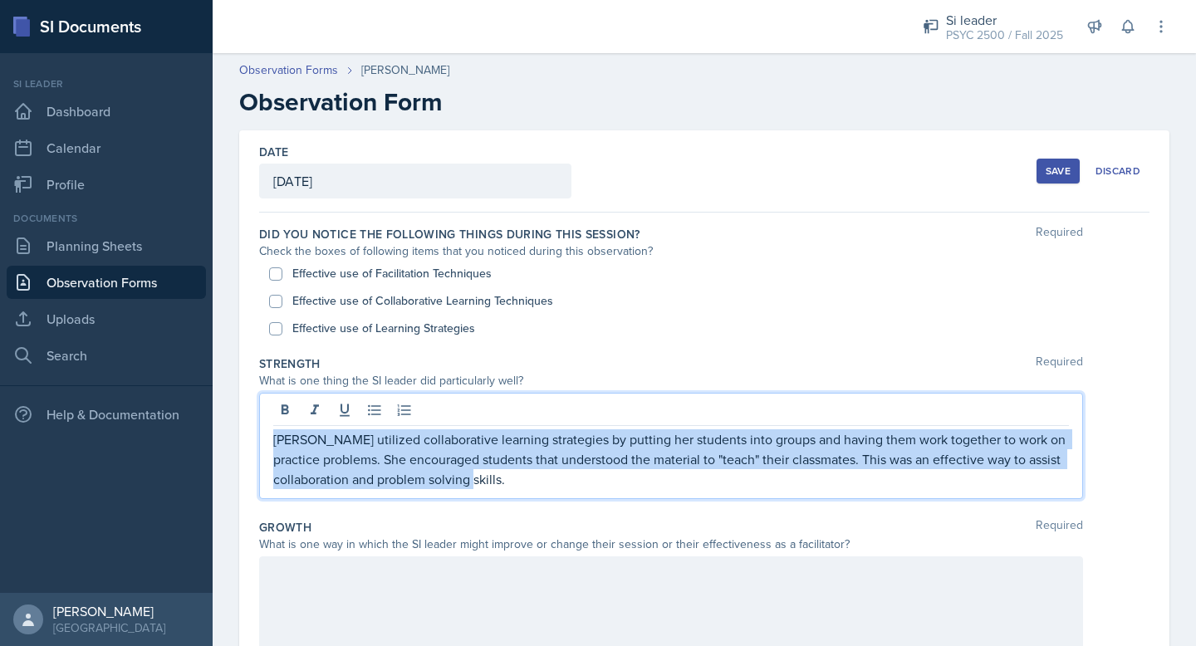
click at [782, 442] on p "[PERSON_NAME] utilized collaborative learning strategies by putting her student…" at bounding box center [671, 459] width 796 height 60
click at [742, 481] on p "[PERSON_NAME] utilized collaborative learning strategies by putting her student…" at bounding box center [671, 459] width 796 height 60
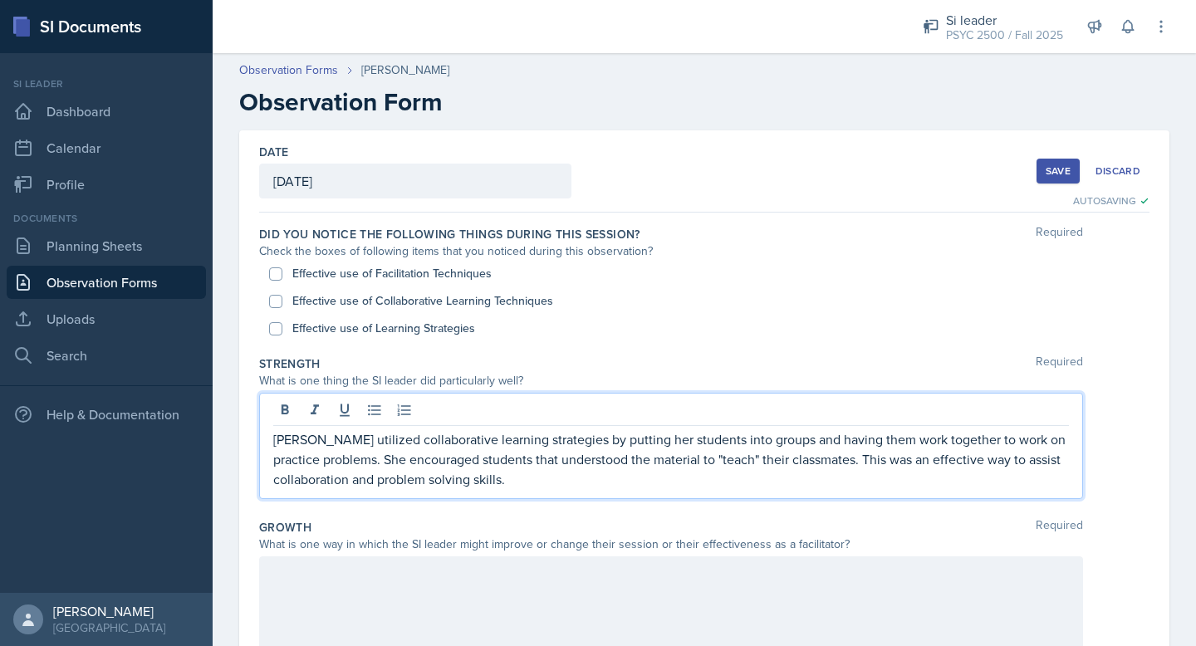
click at [496, 466] on p "[PERSON_NAME] utilized collaborative learning strategies by putting her student…" at bounding box center [671, 459] width 796 height 60
click at [569, 471] on p "[PERSON_NAME] utilized collaborative learning strategies by putting her student…" at bounding box center [671, 459] width 796 height 60
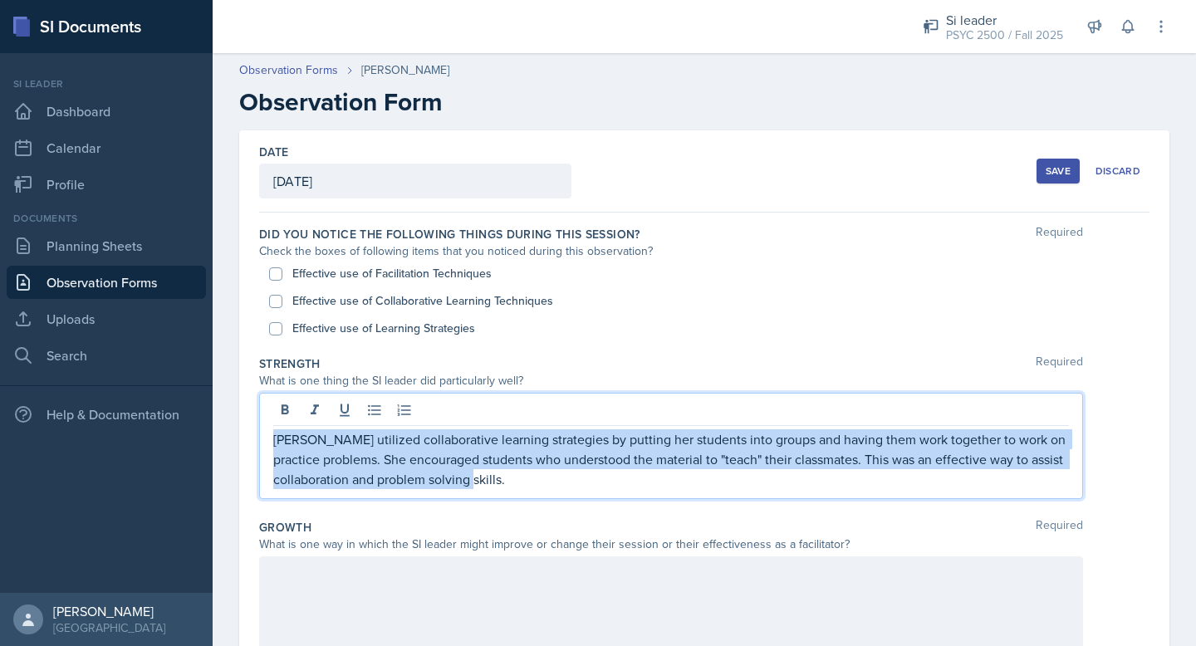
click at [569, 471] on p "[PERSON_NAME] utilized collaborative learning strategies by putting her student…" at bounding box center [671, 459] width 796 height 60
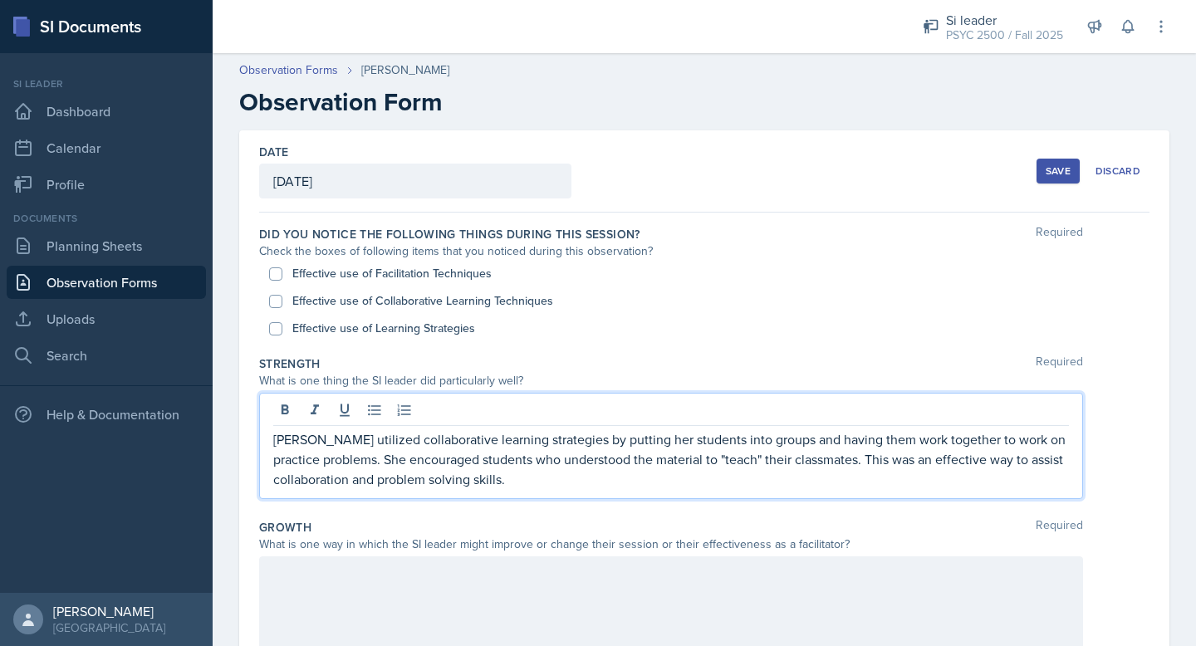
click at [625, 474] on p "[PERSON_NAME] utilized collaborative learning strategies by putting her student…" at bounding box center [671, 459] width 796 height 60
click at [767, 476] on p "[PERSON_NAME] utilized collaborative learning strategies by putting her student…" at bounding box center [671, 459] width 796 height 60
click at [809, 472] on p "[PERSON_NAME] utilized collaborative learning strategies by putting her student…" at bounding box center [671, 459] width 796 height 60
click at [814, 461] on p "[PERSON_NAME] utilized collaborative learning strategies by putting her student…" at bounding box center [671, 459] width 796 height 60
click at [807, 468] on p "[PERSON_NAME] utilized collaborative learning strategies by putting her student…" at bounding box center [671, 459] width 796 height 60
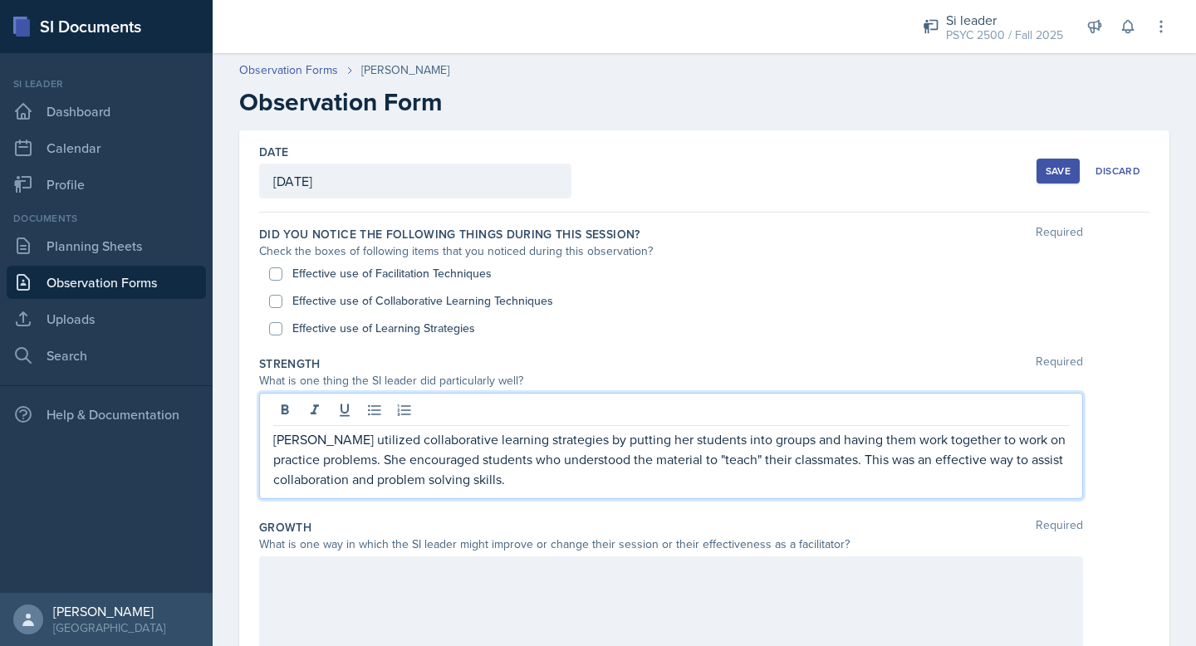
click at [810, 468] on p "[PERSON_NAME] utilized collaborative learning strategies by putting her student…" at bounding box center [671, 459] width 796 height 60
click at [745, 456] on p "[PERSON_NAME] utilized collaborative learning strategies by putting her student…" at bounding box center [671, 459] width 796 height 60
click at [800, 475] on p "[PERSON_NAME] utilized collaborative learning strategies by putting her student…" at bounding box center [671, 459] width 796 height 60
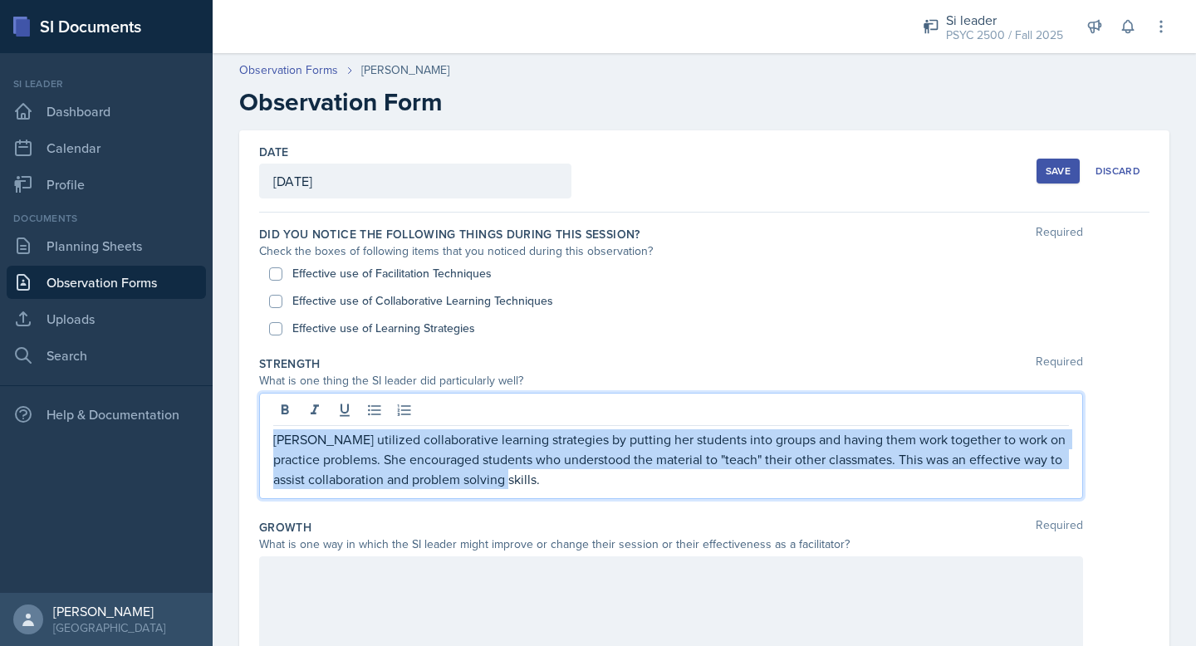
click at [800, 475] on p "[PERSON_NAME] utilized collaborative learning strategies by putting her student…" at bounding box center [671, 459] width 796 height 60
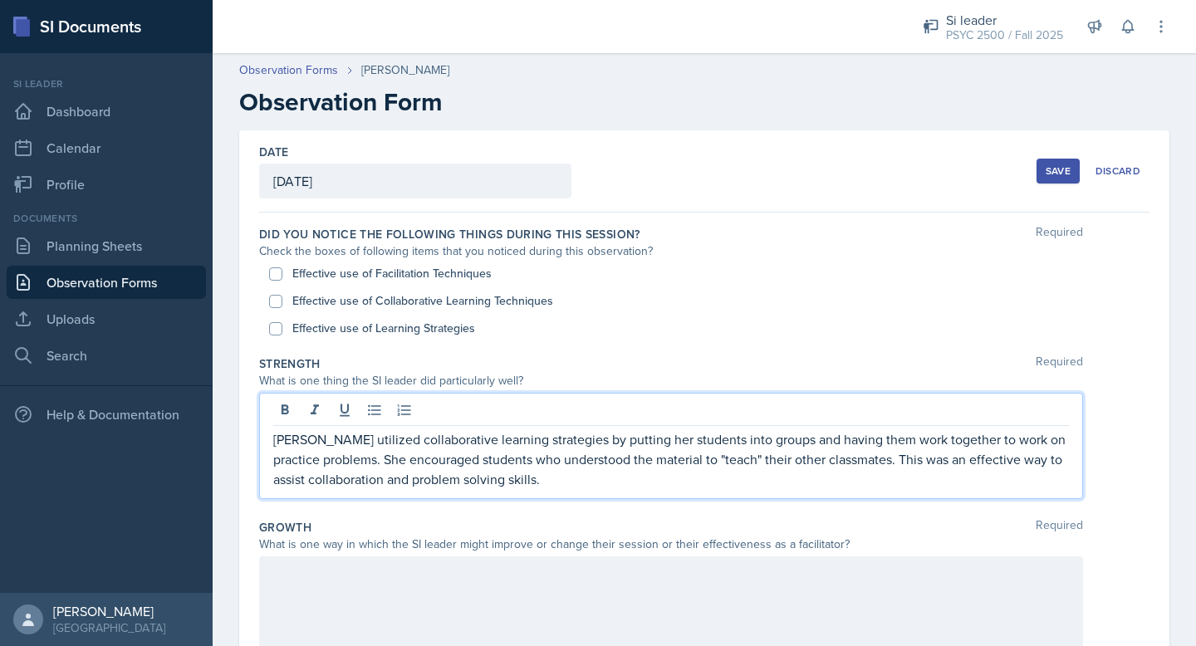
click at [798, 491] on div "[PERSON_NAME] utilized collaborative learning strategies by putting her student…" at bounding box center [671, 446] width 824 height 106
click at [860, 468] on p "[PERSON_NAME] utilized collaborative learning strategies by putting her student…" at bounding box center [671, 459] width 796 height 60
click at [1032, 463] on p "[PERSON_NAME] utilized collaborative learning strategies by putting her student…" at bounding box center [671, 459] width 796 height 60
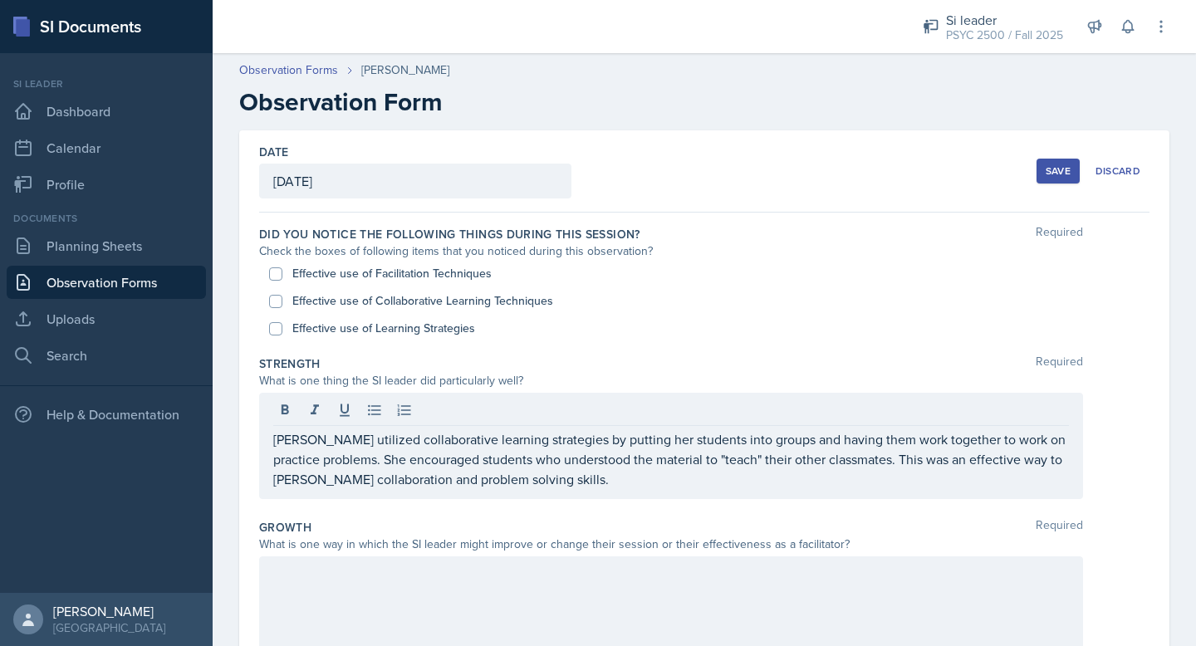
click at [752, 496] on div "[PERSON_NAME] utilized collaborative learning strategies by putting her student…" at bounding box center [671, 446] width 824 height 106
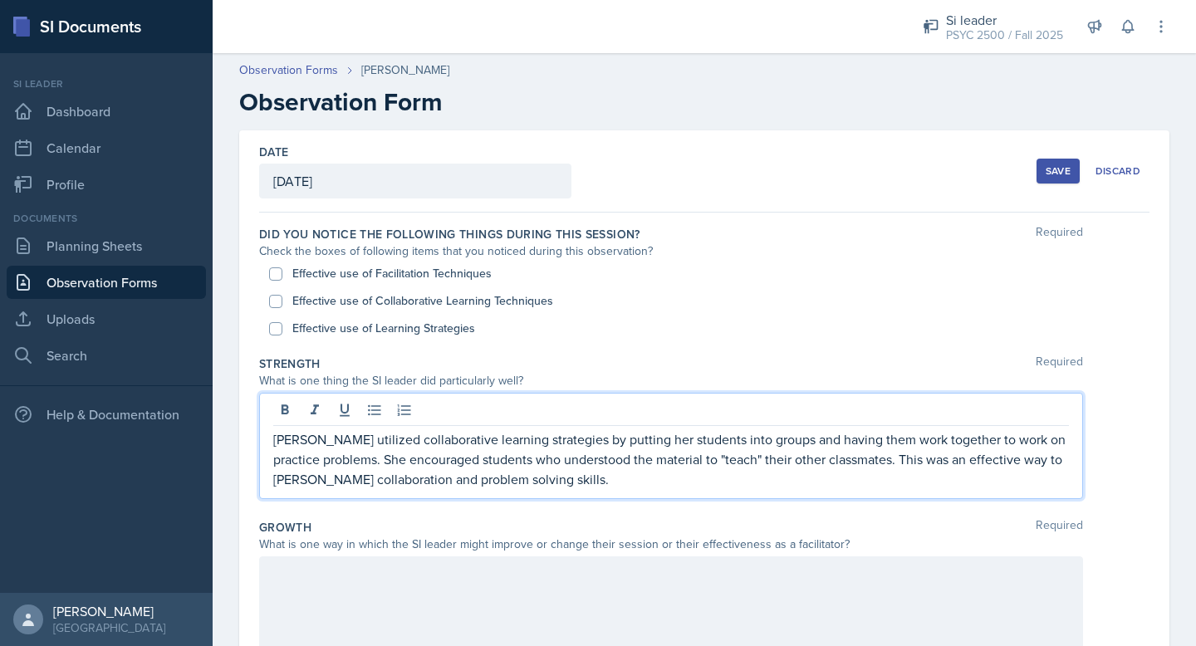
click at [687, 591] on div at bounding box center [671, 609] width 824 height 106
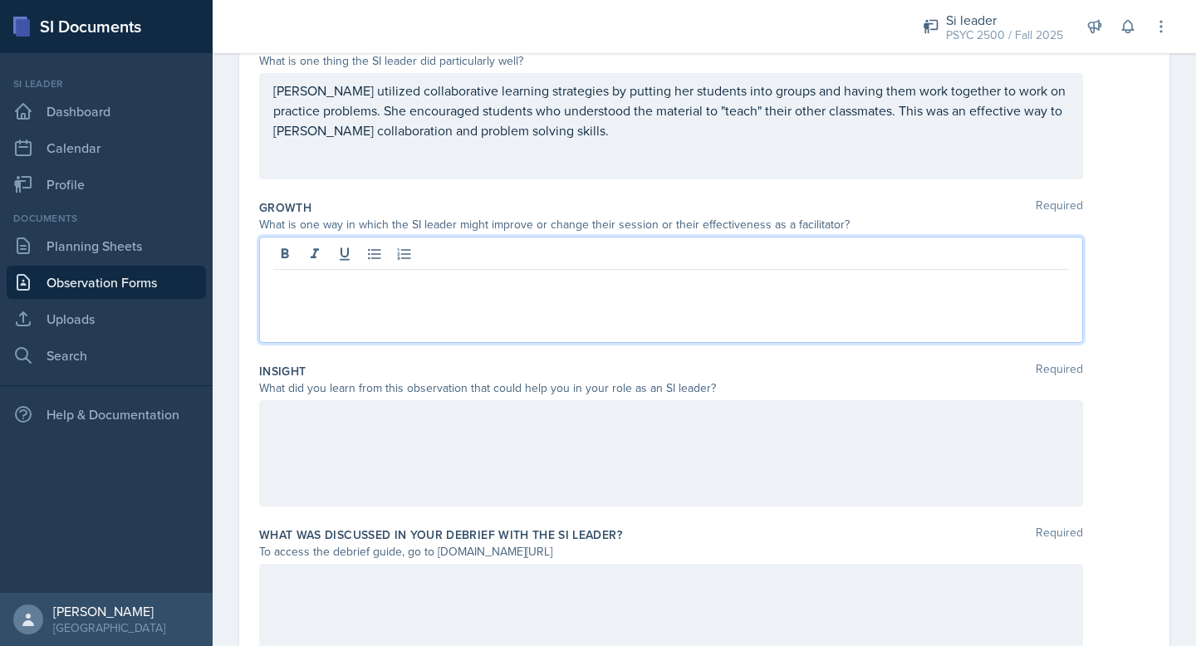
scroll to position [303, 0]
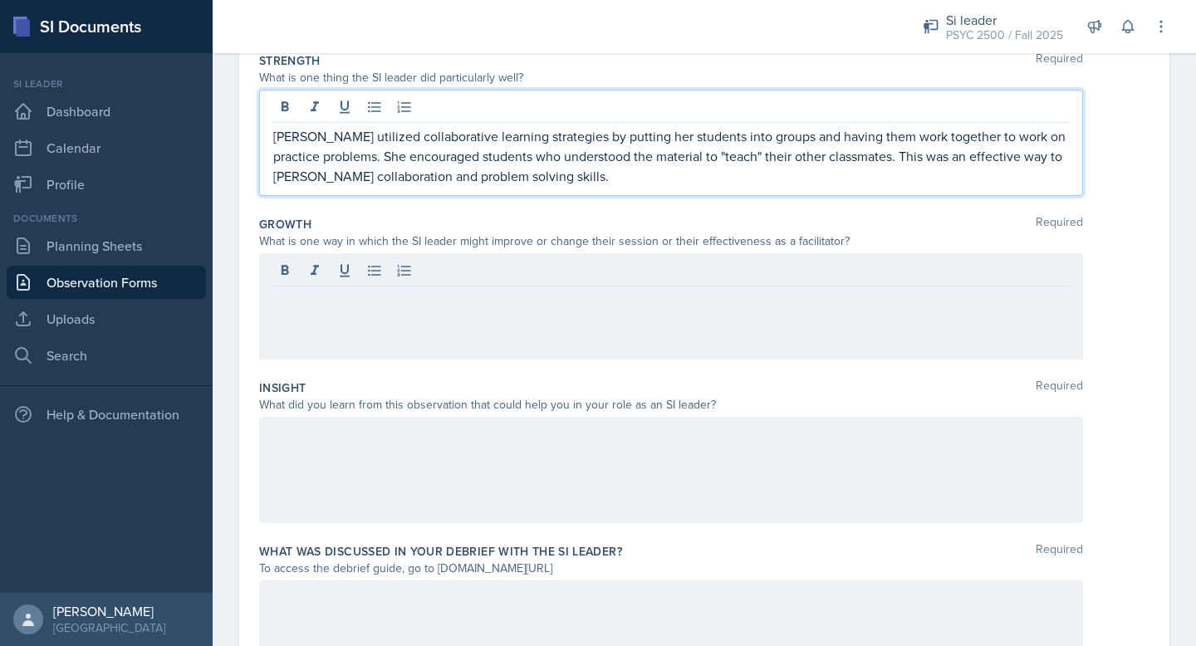
click at [700, 130] on p "[PERSON_NAME] utilized collaborative learning strategies by putting her student…" at bounding box center [671, 156] width 796 height 60
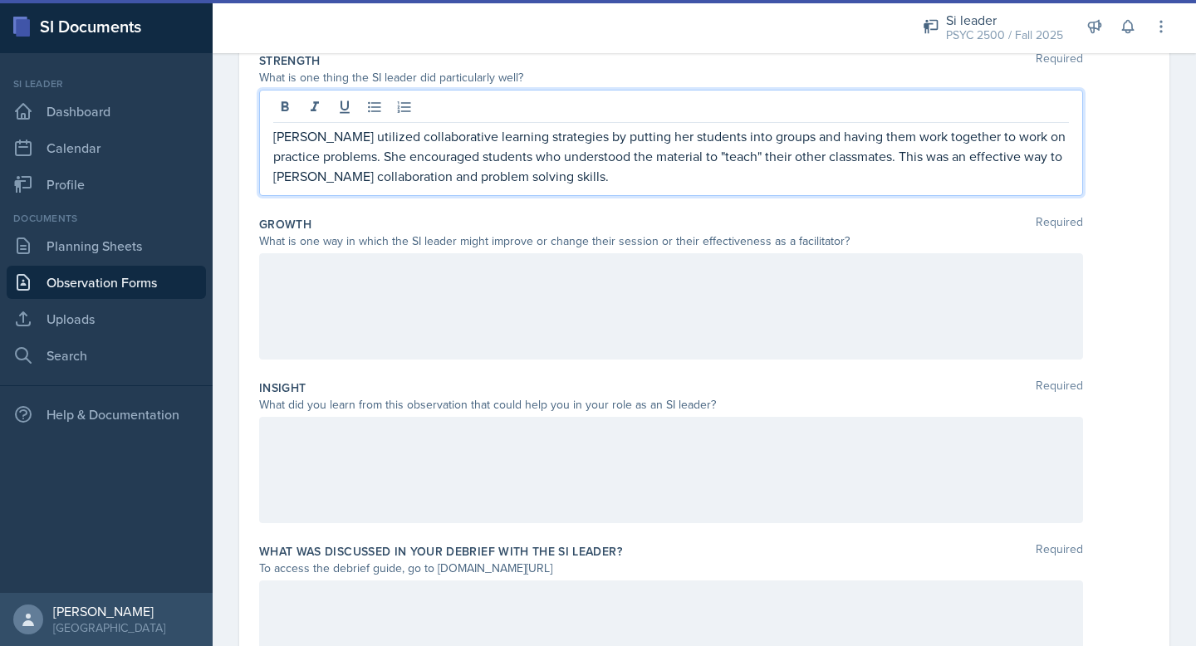
click at [699, 150] on p "[PERSON_NAME] utilized collaborative learning strategies by putting her student…" at bounding box center [671, 156] width 796 height 60
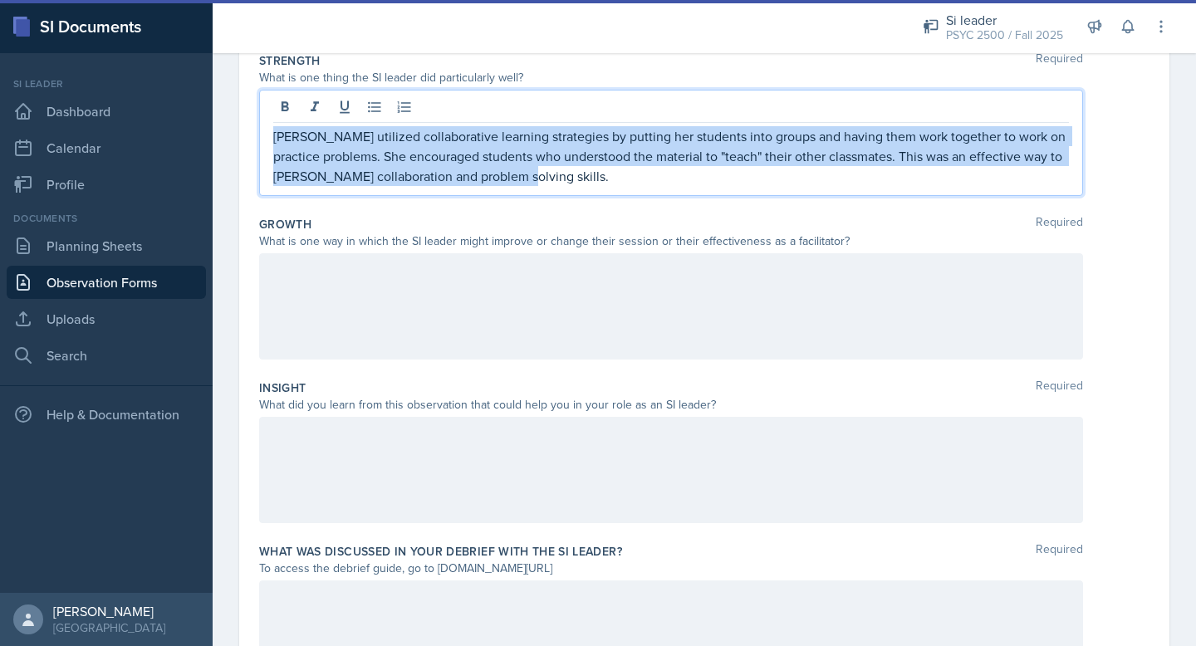
click at [699, 150] on p "[PERSON_NAME] utilized collaborative learning strategies by putting her student…" at bounding box center [671, 156] width 796 height 60
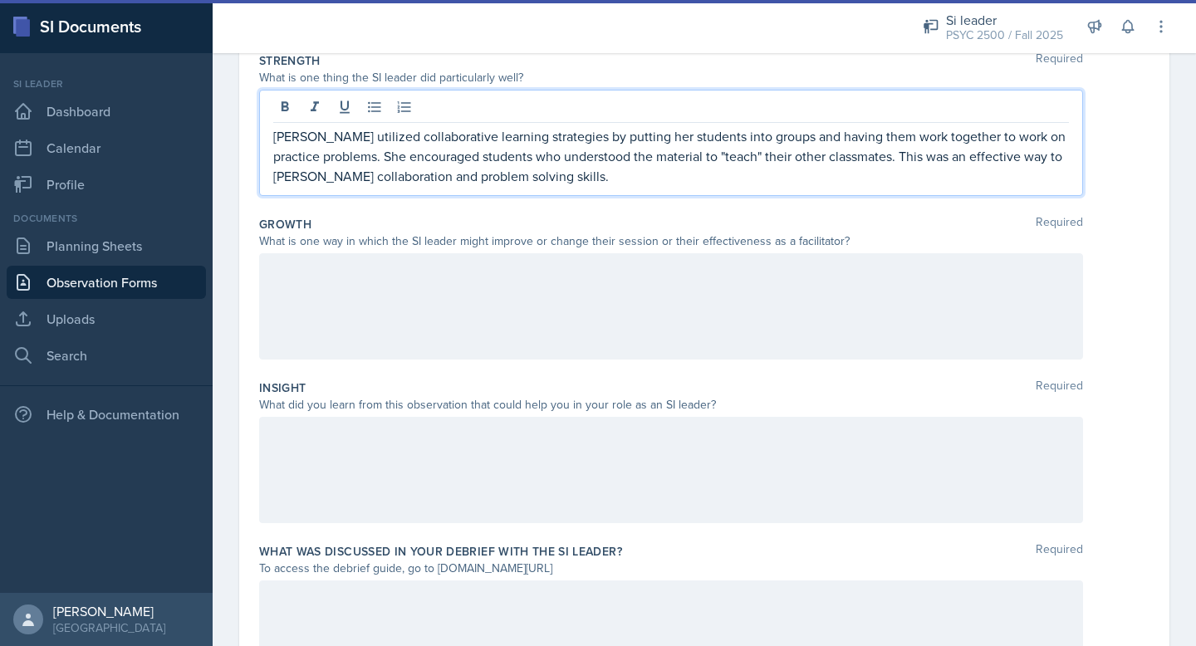
click at [707, 170] on p "[PERSON_NAME] utilized collaborative learning strategies by putting her student…" at bounding box center [671, 156] width 796 height 60
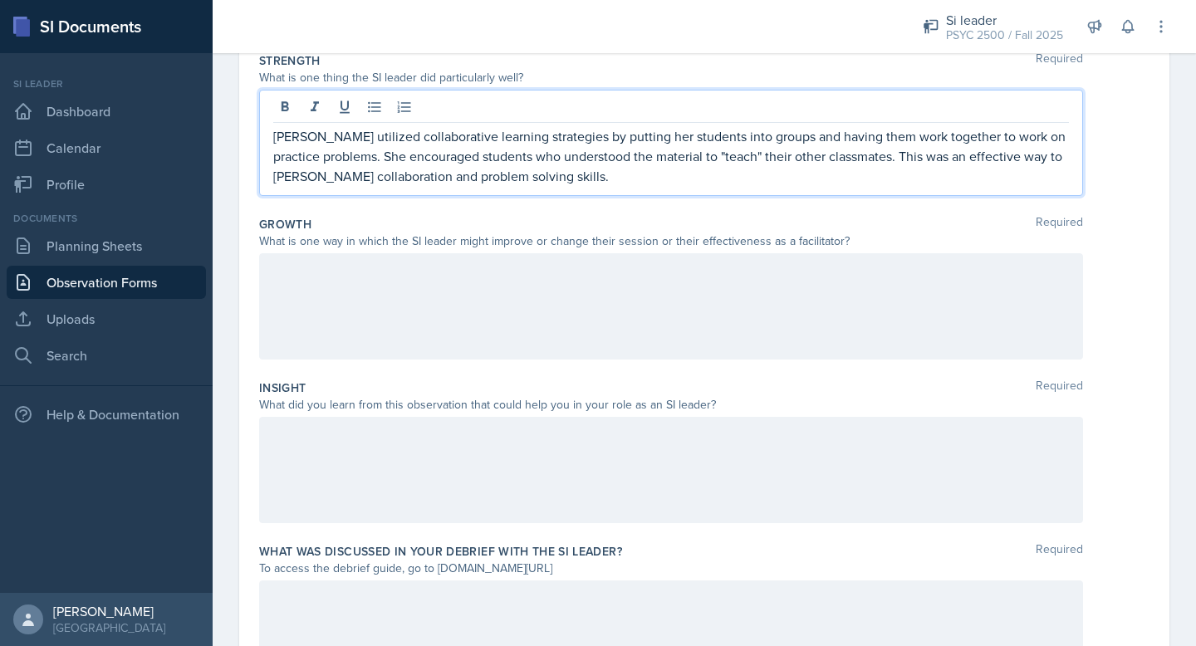
click at [683, 179] on p "[PERSON_NAME] utilized collaborative learning strategies by putting her student…" at bounding box center [671, 156] width 796 height 60
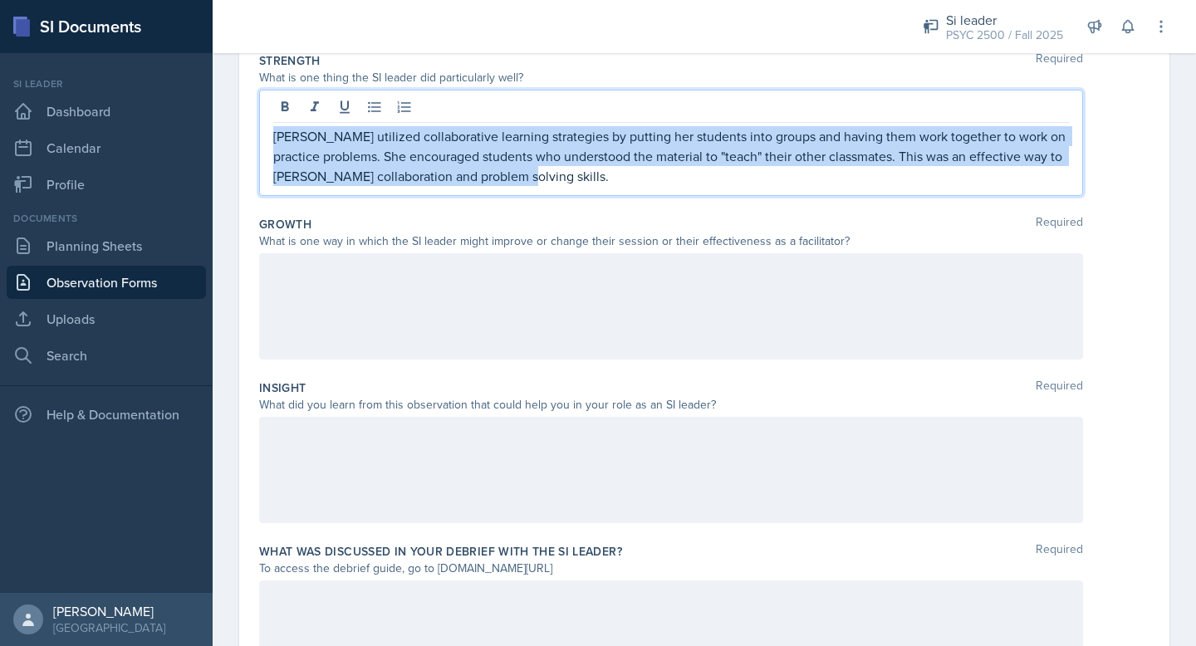
click at [683, 179] on p "[PERSON_NAME] utilized collaborative learning strategies by putting her student…" at bounding box center [671, 156] width 796 height 60
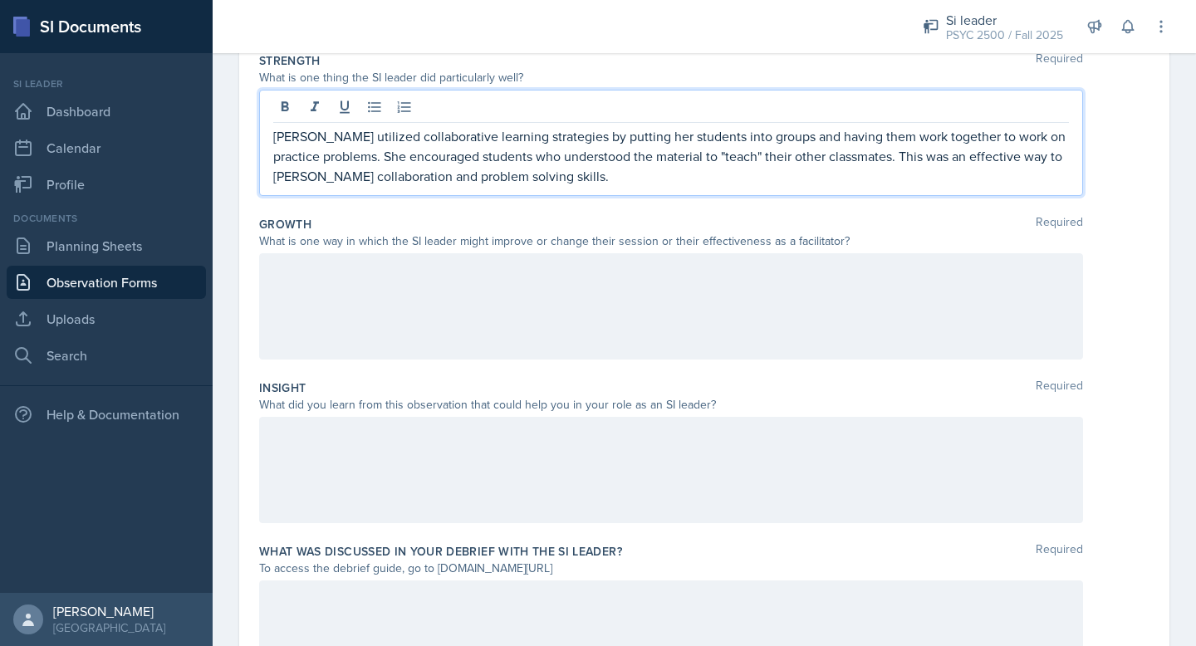
click at [697, 184] on p "[PERSON_NAME] utilized collaborative learning strategies by putting her student…" at bounding box center [671, 156] width 796 height 60
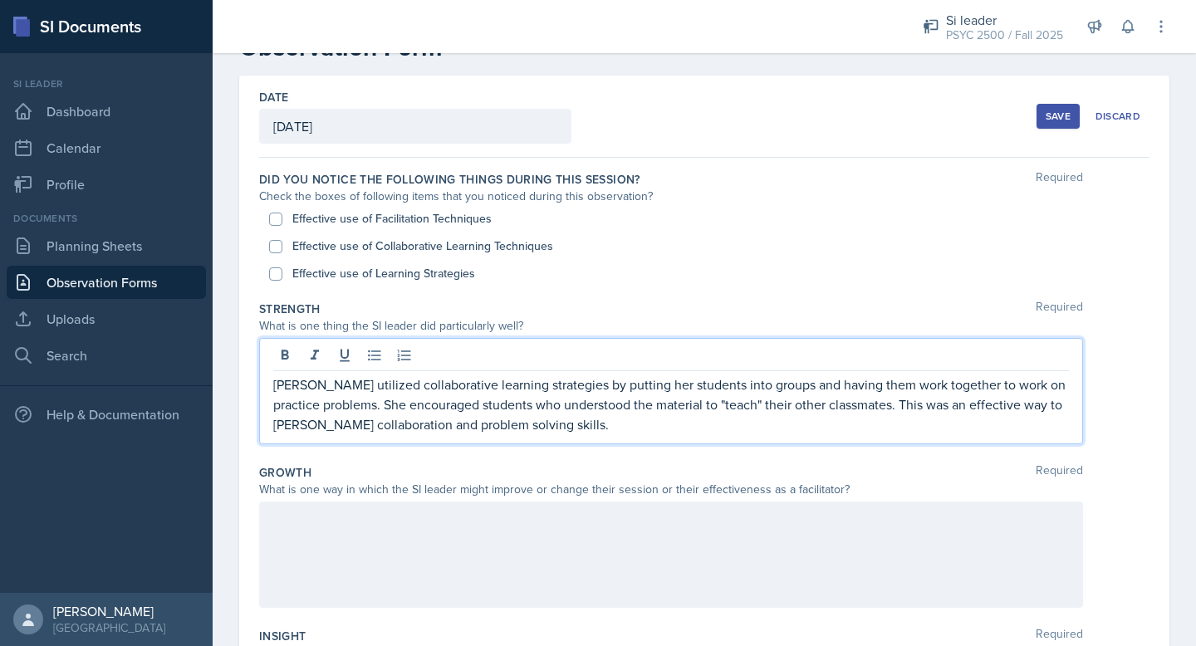
scroll to position [39, 0]
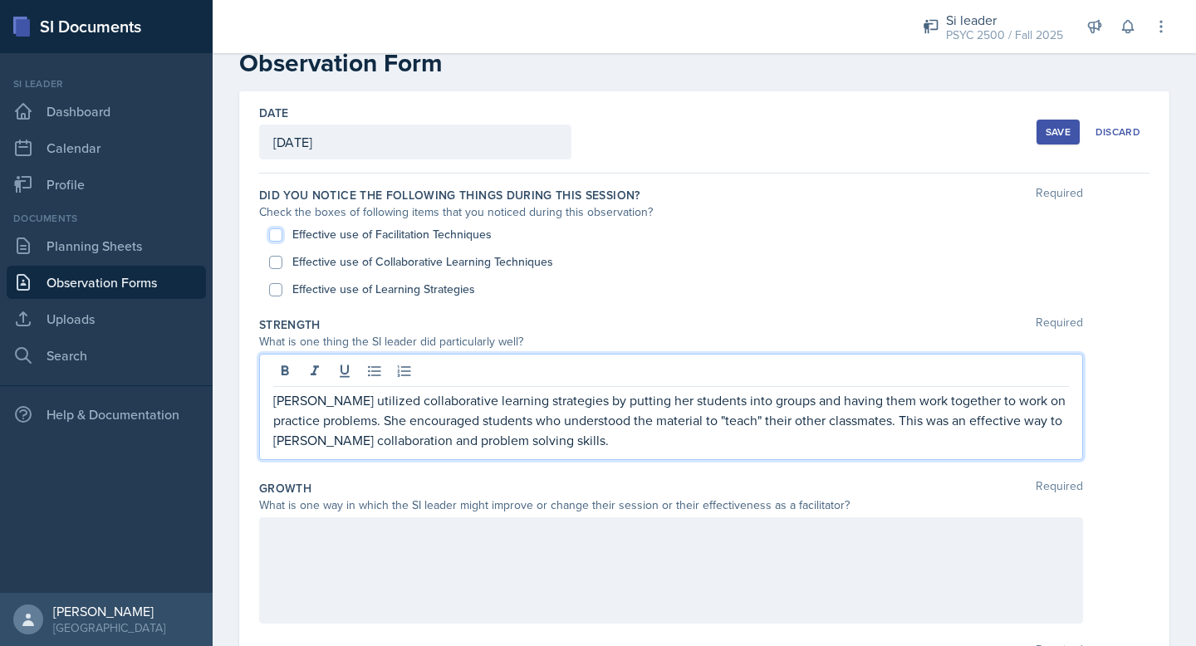
click at [281, 231] on input "Effective use of Facilitation Techniques" at bounding box center [275, 234] width 13 height 13
checkbox input "true"
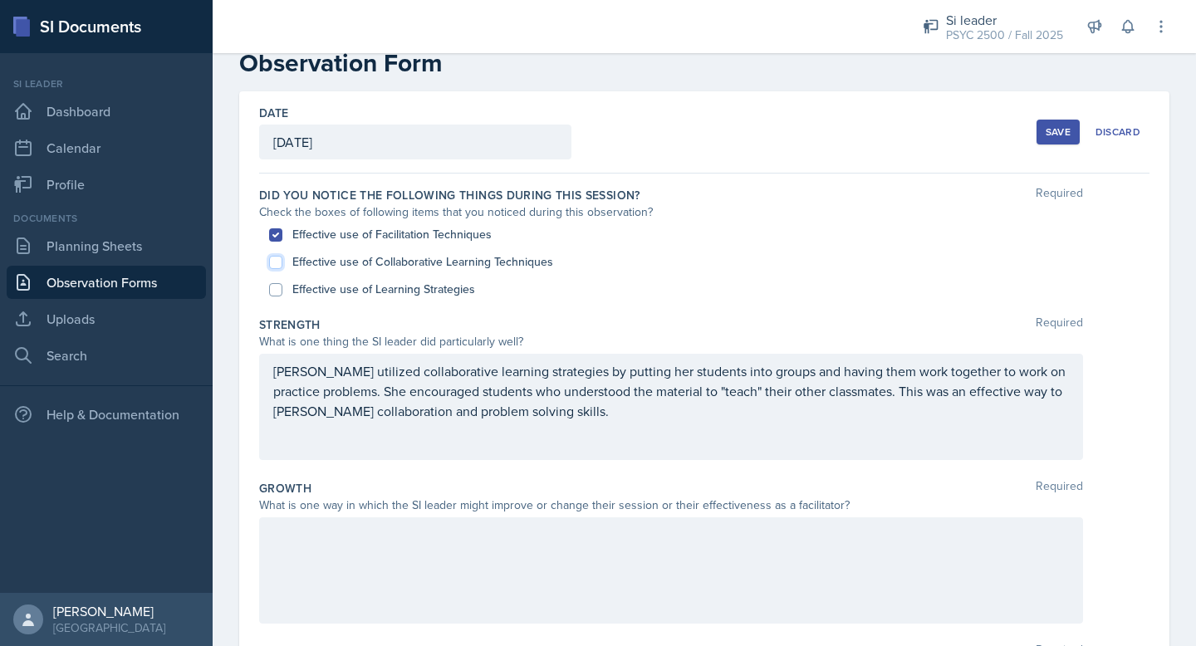
click at [279, 257] on input "Effective use of Collaborative Learning Techniques" at bounding box center [275, 262] width 13 height 13
checkbox input "true"
click at [281, 286] on input "Effective use of Learning Strategies" at bounding box center [275, 289] width 13 height 13
checkbox input "true"
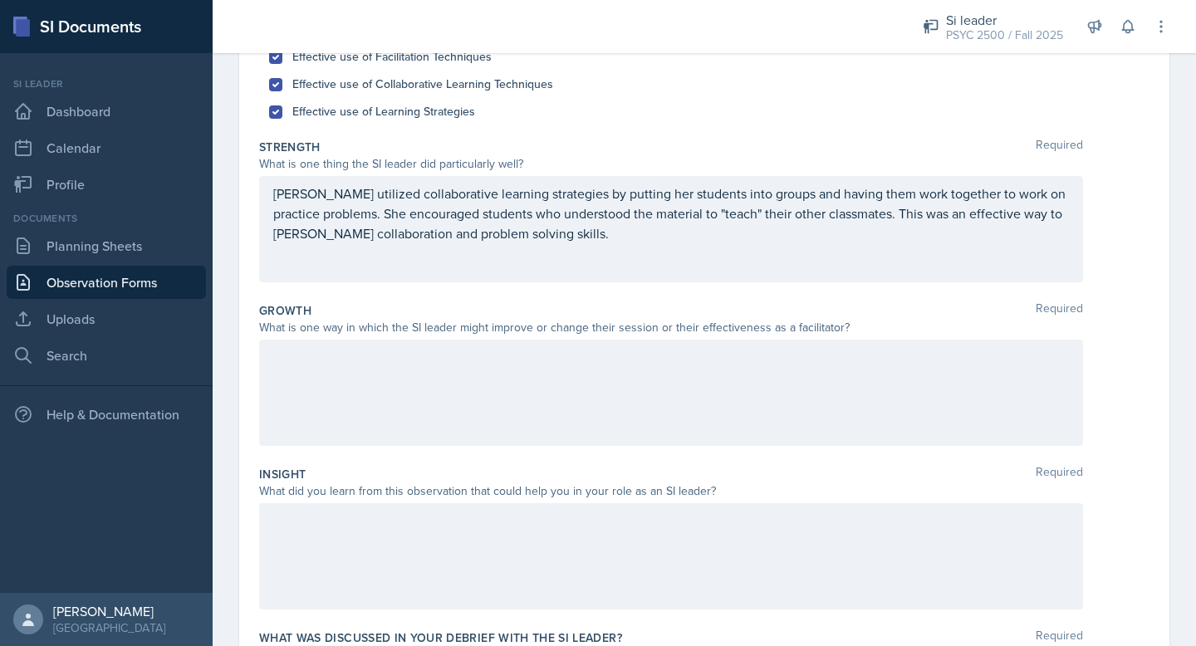
click at [399, 385] on div at bounding box center [671, 393] width 824 height 106
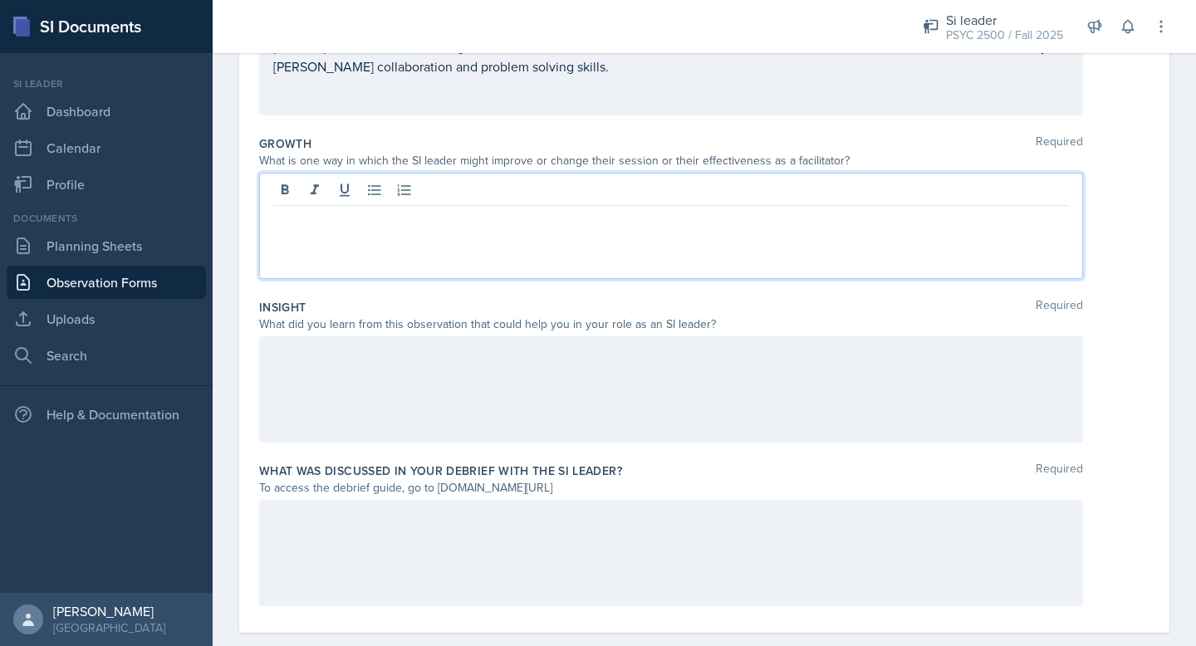
scroll to position [410, 0]
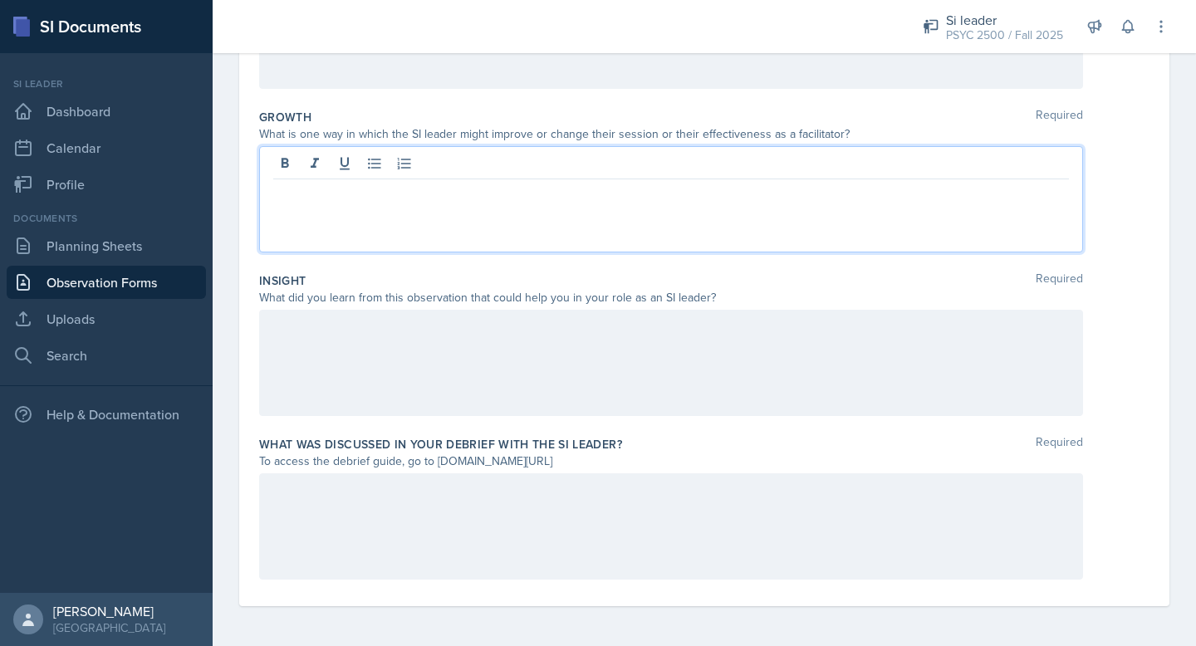
click at [392, 346] on div at bounding box center [671, 363] width 824 height 106
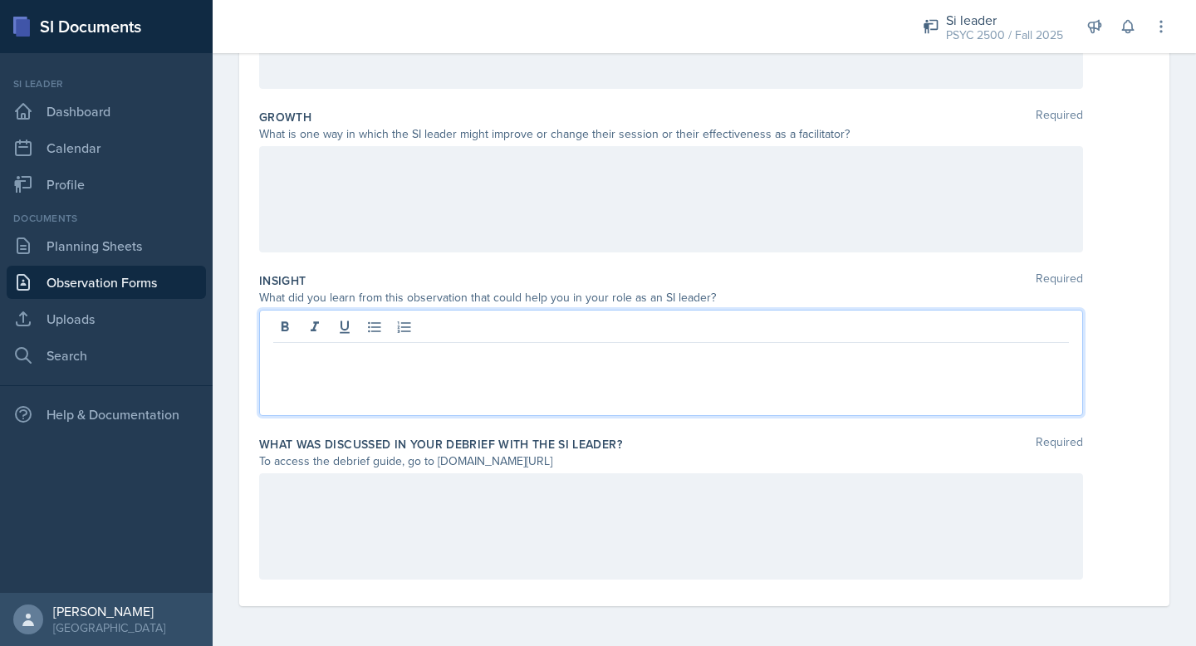
click at [619, 218] on div at bounding box center [671, 199] width 824 height 106
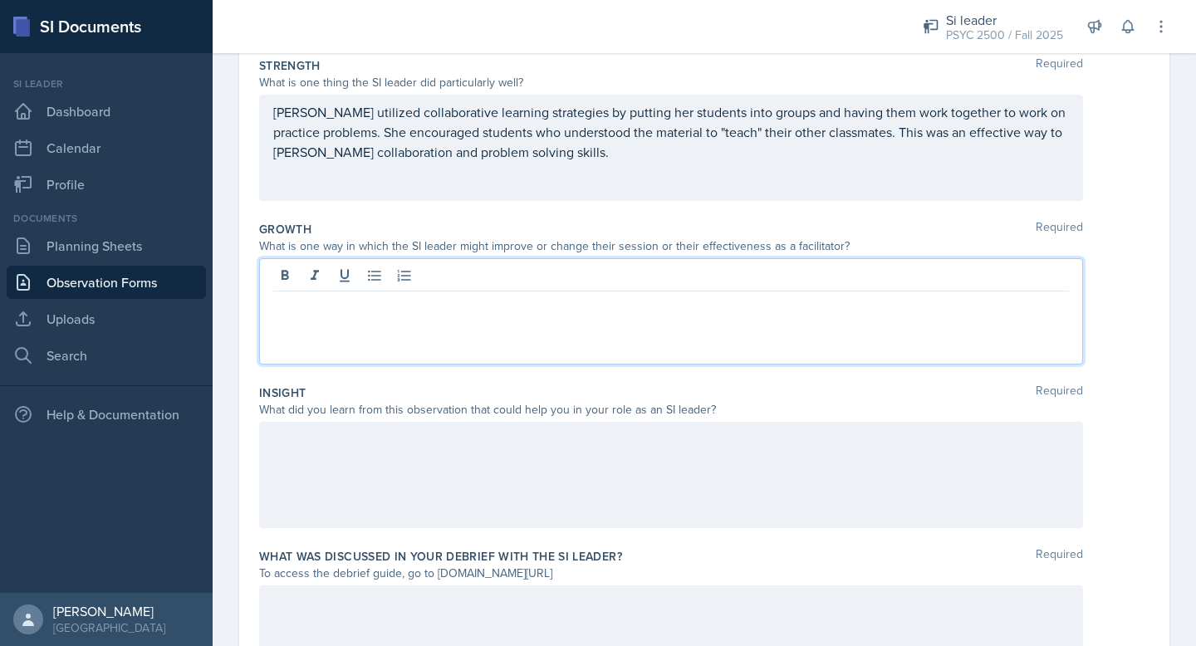
scroll to position [327, 0]
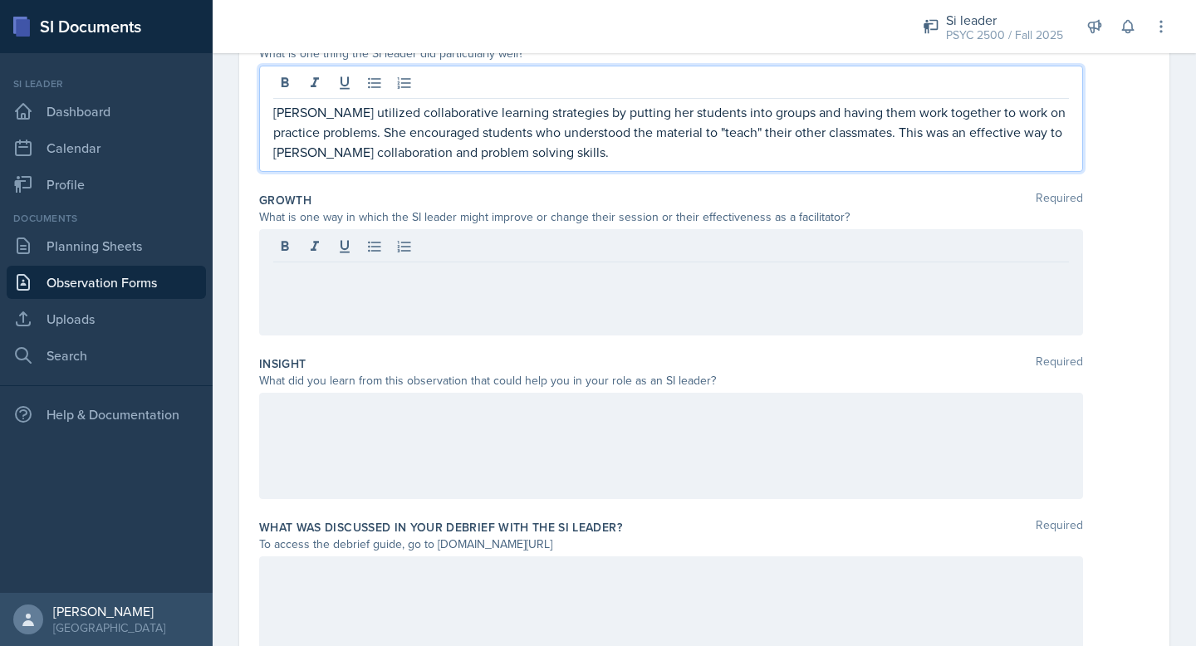
click at [568, 145] on p "[PERSON_NAME] utilized collaborative learning strategies by putting her student…" at bounding box center [671, 132] width 796 height 60
click at [513, 277] on div at bounding box center [671, 282] width 824 height 106
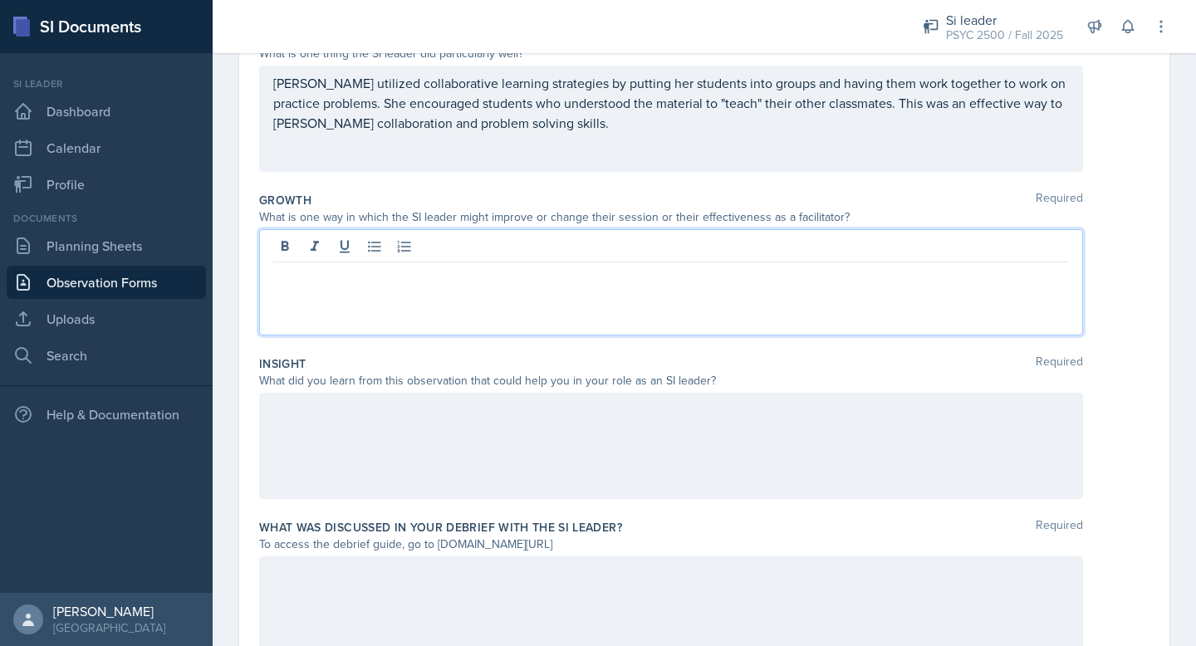
scroll to position [356, 0]
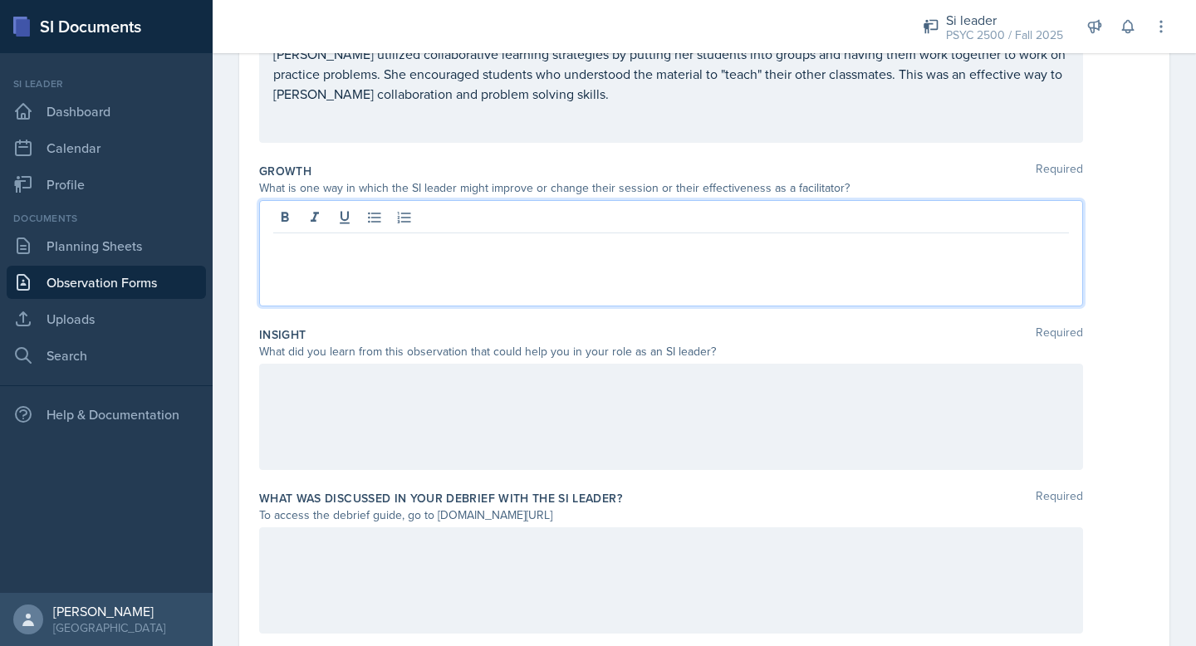
click at [455, 408] on div at bounding box center [671, 417] width 824 height 106
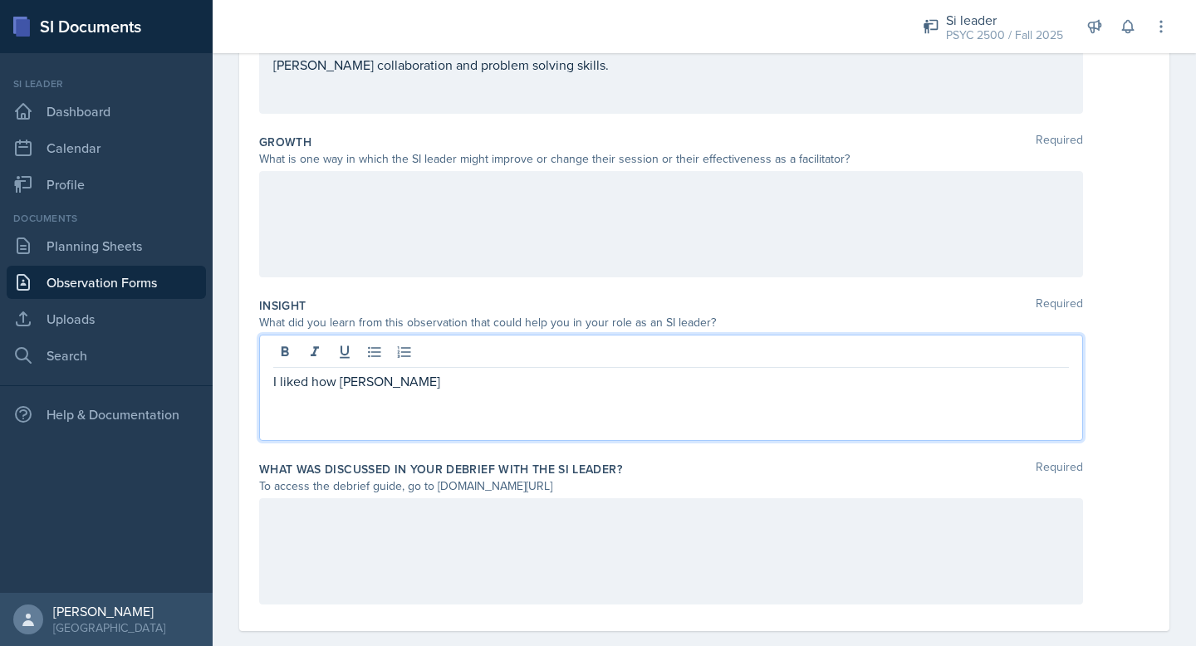
click at [359, 390] on p "I liked how [PERSON_NAME]" at bounding box center [671, 381] width 796 height 20
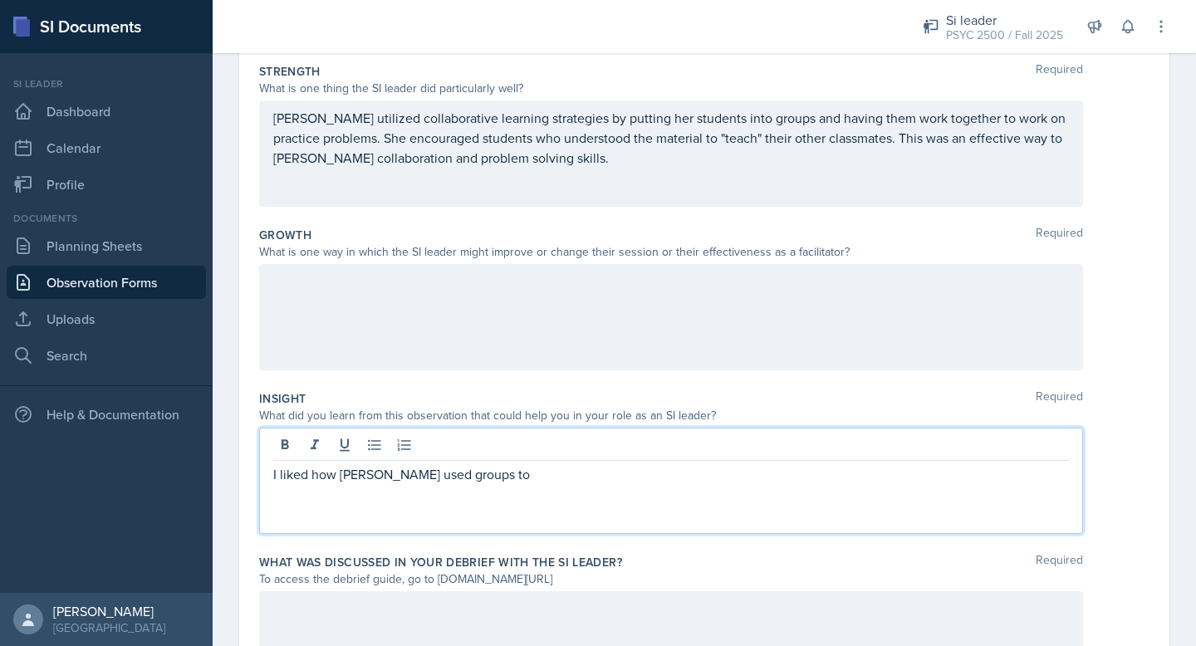
scroll to position [348, 0]
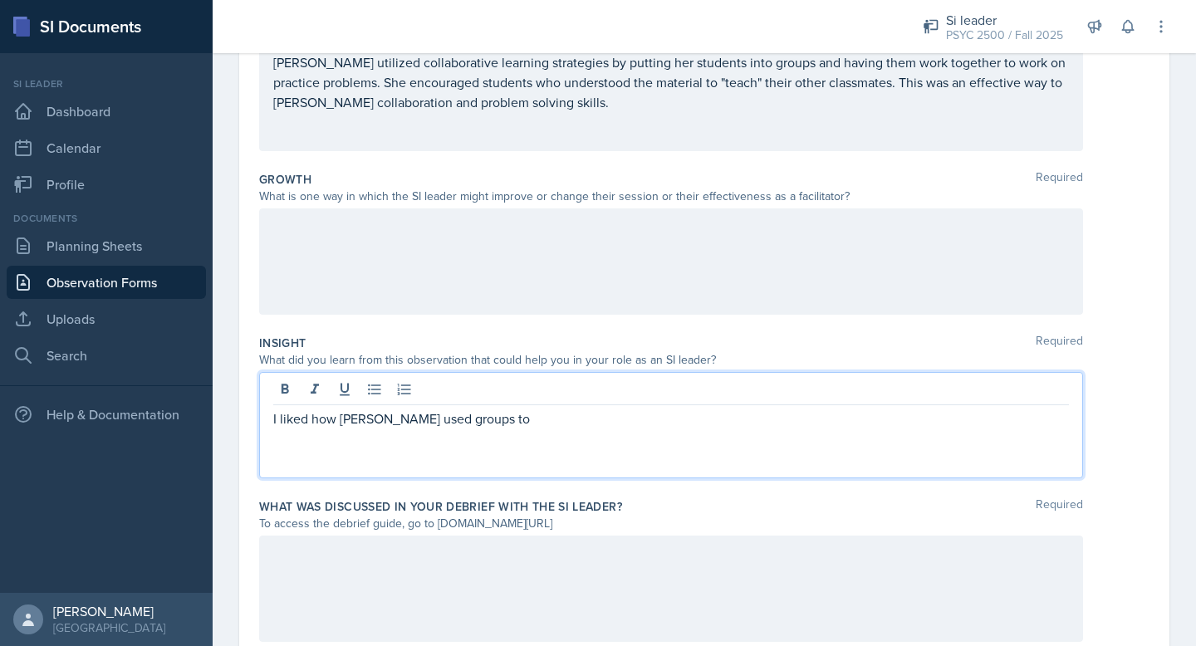
click at [387, 425] on p "I liked how [PERSON_NAME] used groups to" at bounding box center [671, 419] width 796 height 20
click at [302, 423] on p "I like how" at bounding box center [671, 419] width 796 height 20
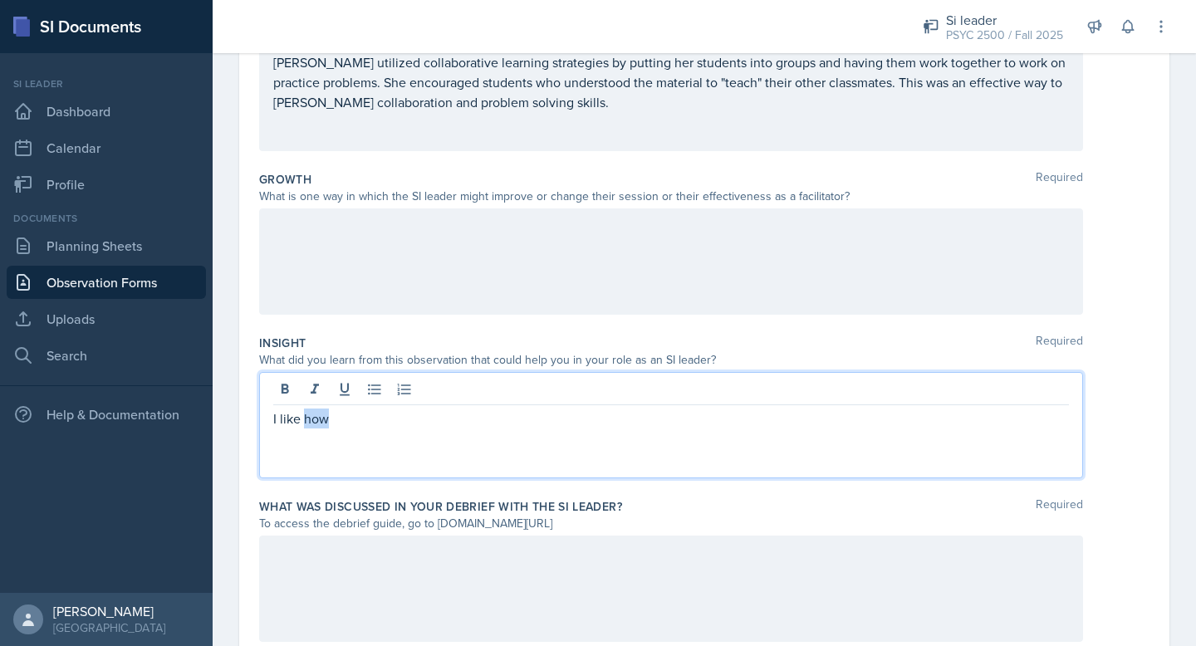
click at [302, 423] on p "I like how" at bounding box center [671, 419] width 796 height 20
click at [395, 276] on div at bounding box center [671, 261] width 824 height 106
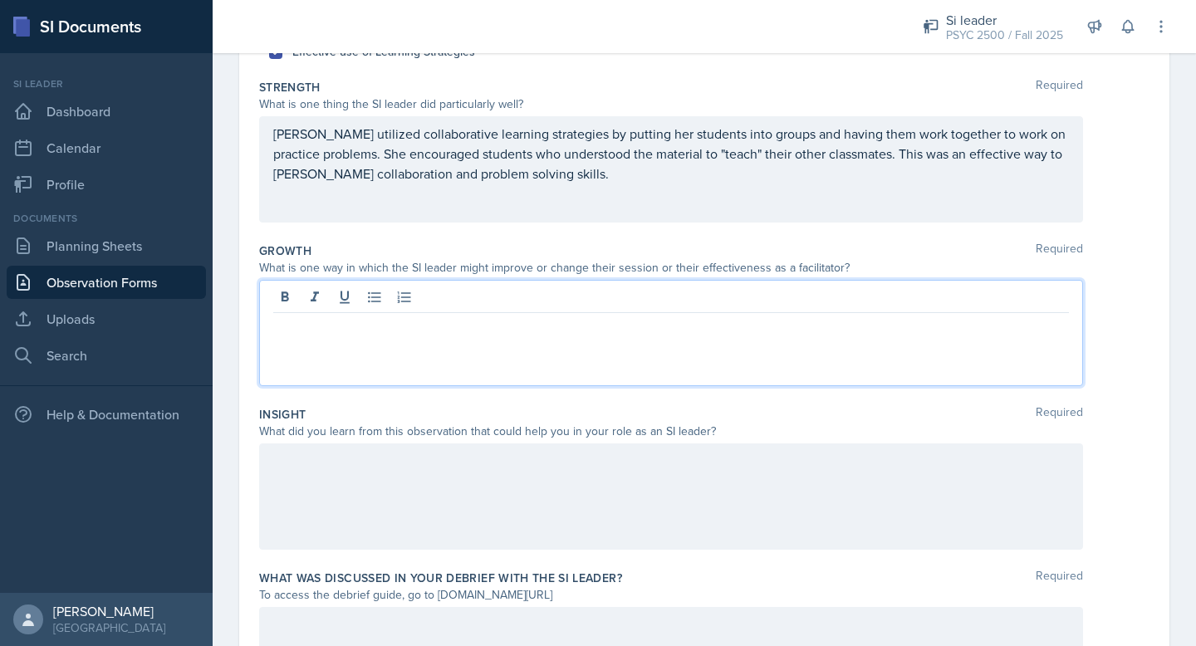
scroll to position [265, 0]
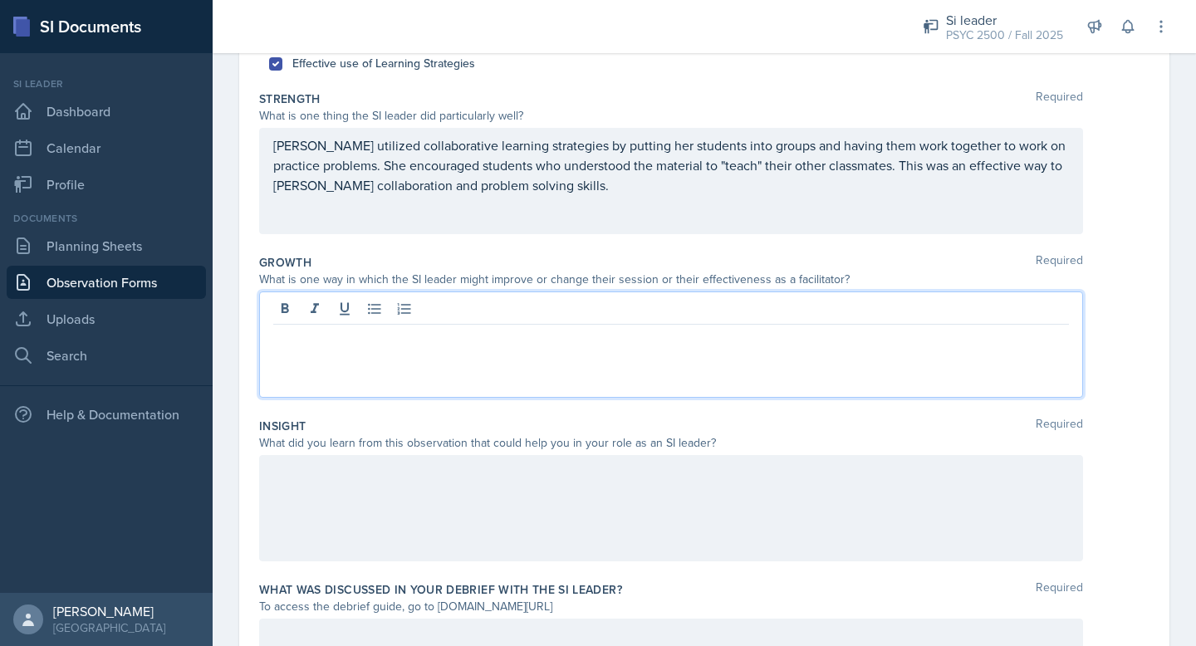
click at [400, 273] on div "What is one way in which the SI leader might improve or change their session or…" at bounding box center [671, 279] width 824 height 17
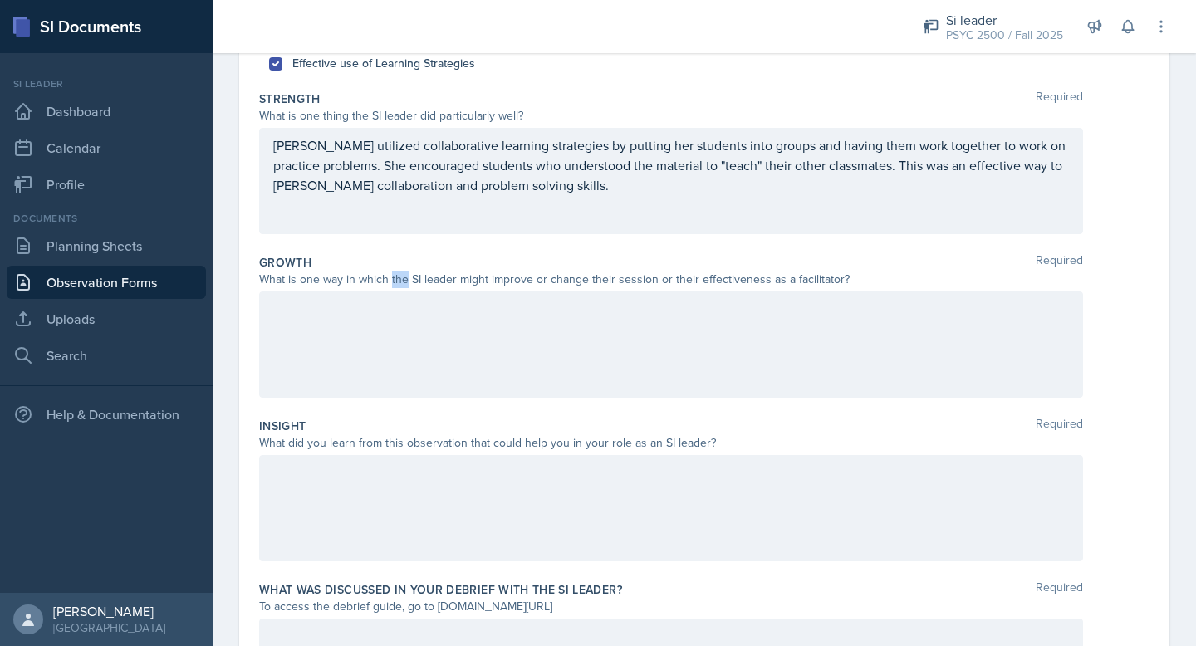
click at [400, 273] on div "What is one way in which the SI leader might improve or change their session or…" at bounding box center [671, 279] width 824 height 17
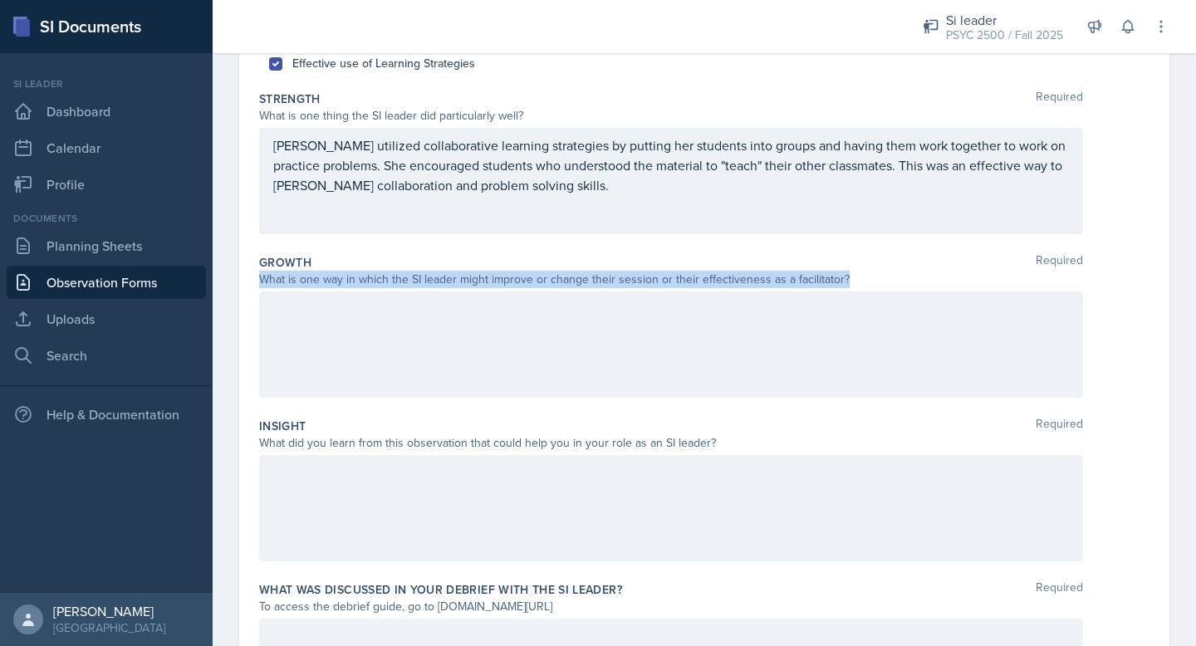
click at [400, 273] on div "What is one way in which the SI leader might improve or change their session or…" at bounding box center [671, 279] width 824 height 17
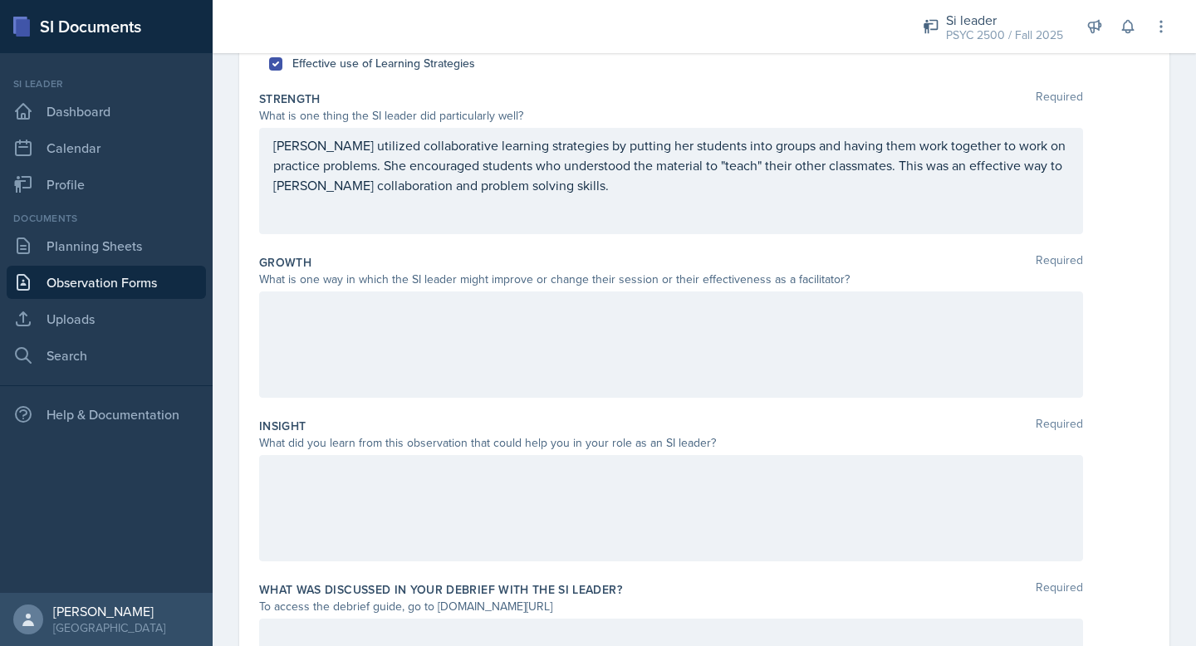
click at [409, 280] on div "What is one way in which the SI leader might improve or change their session or…" at bounding box center [671, 279] width 824 height 17
click at [396, 352] on div at bounding box center [671, 345] width 824 height 106
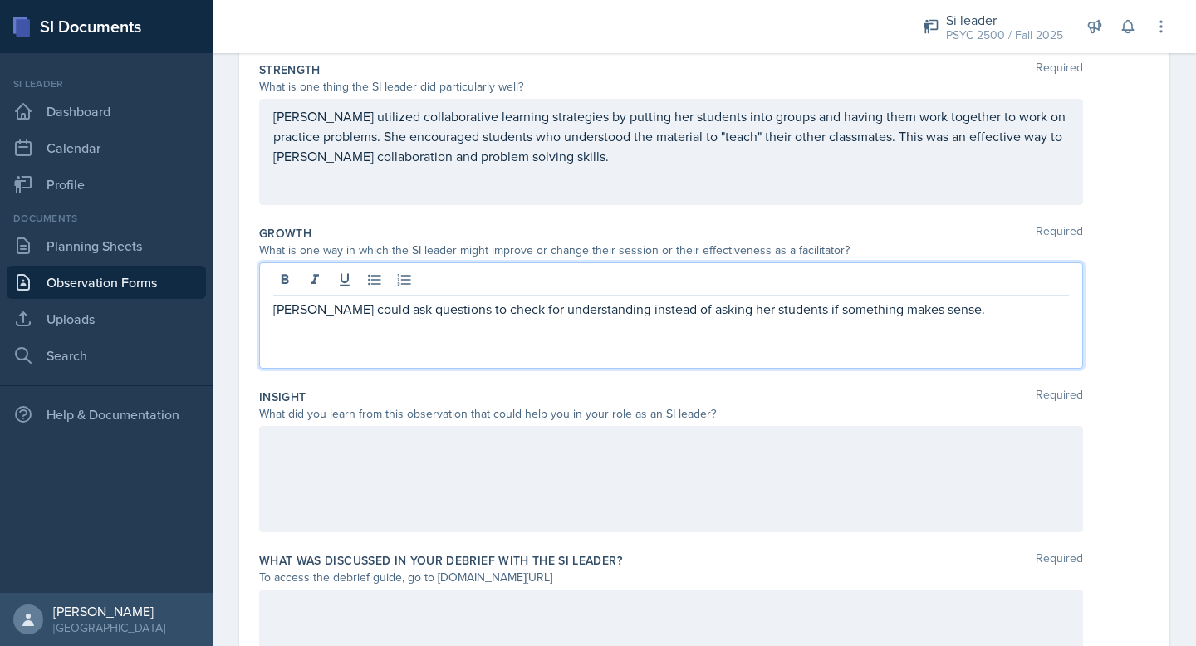
click at [834, 311] on p "[PERSON_NAME] could ask questions to check for understanding instead of asking …" at bounding box center [671, 309] width 796 height 20
click at [839, 311] on p "[PERSON_NAME] could ask questions to check for understanding instead of asking …" at bounding box center [671, 309] width 796 height 20
click at [924, 305] on p "[PERSON_NAME] could ask questions to check for understanding instead of asking …" at bounding box center [671, 309] width 796 height 20
click at [919, 312] on p "[PERSON_NAME] could ask questions to check for understanding instead of asking …" at bounding box center [671, 309] width 796 height 20
click at [930, 309] on p "[PERSON_NAME] could ask questions to check for understanding instead of asking …" at bounding box center [671, 309] width 796 height 20
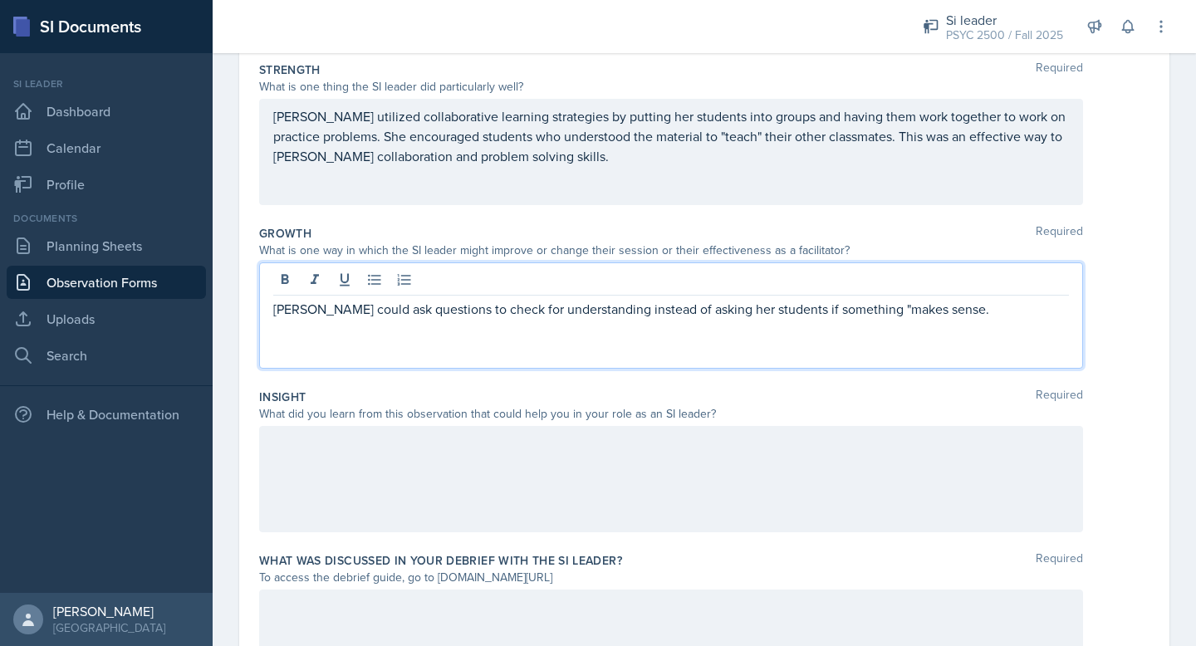
click at [916, 314] on p "[PERSON_NAME] could ask questions to check for understanding instead of asking …" at bounding box center [671, 309] width 796 height 20
click at [925, 314] on p "[PERSON_NAME] could ask questions to check for understanding instead of asking …" at bounding box center [671, 309] width 796 height 20
click at [928, 325] on div "[PERSON_NAME] could ask questions to check for understanding instead of asking …" at bounding box center [671, 315] width 824 height 106
click at [931, 304] on p "[PERSON_NAME] could ask questions to check for understanding instead of asking …" at bounding box center [671, 309] width 796 height 20
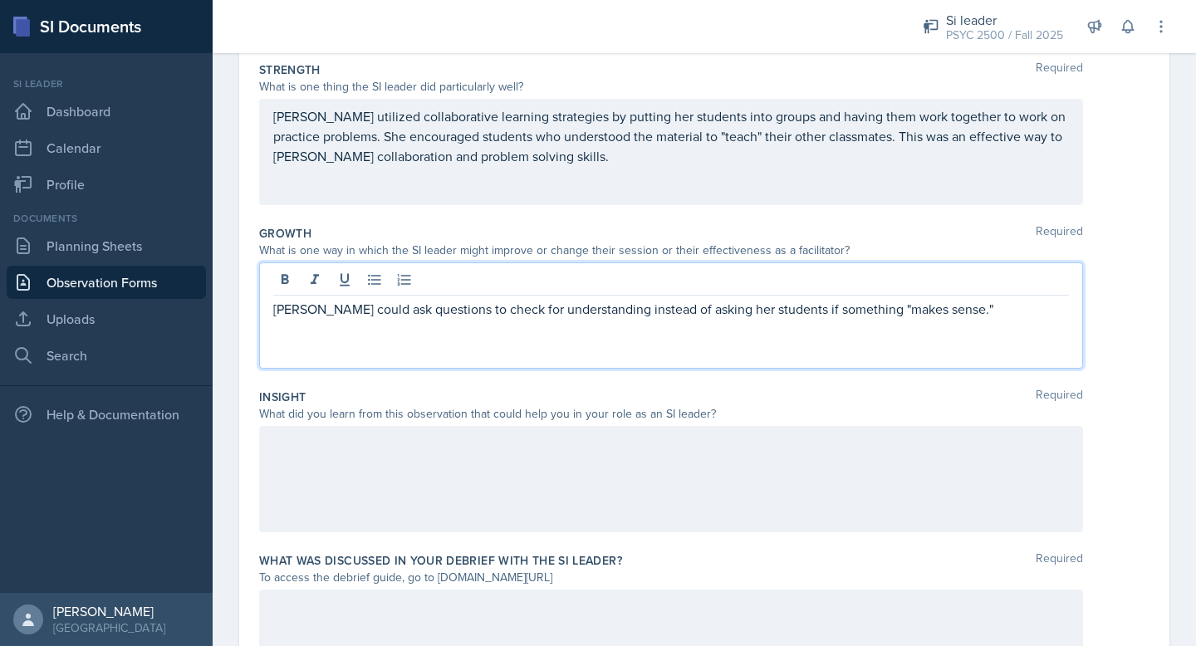
click at [931, 316] on p "[PERSON_NAME] could ask questions to check for understanding instead of asking …" at bounding box center [671, 309] width 796 height 20
click at [916, 316] on p "[PERSON_NAME] could ask questions to check for understanding instead of asking …" at bounding box center [671, 309] width 796 height 20
click at [937, 316] on p "[PERSON_NAME] could ask questions to check for understanding instead of asking …" at bounding box center [671, 309] width 796 height 20
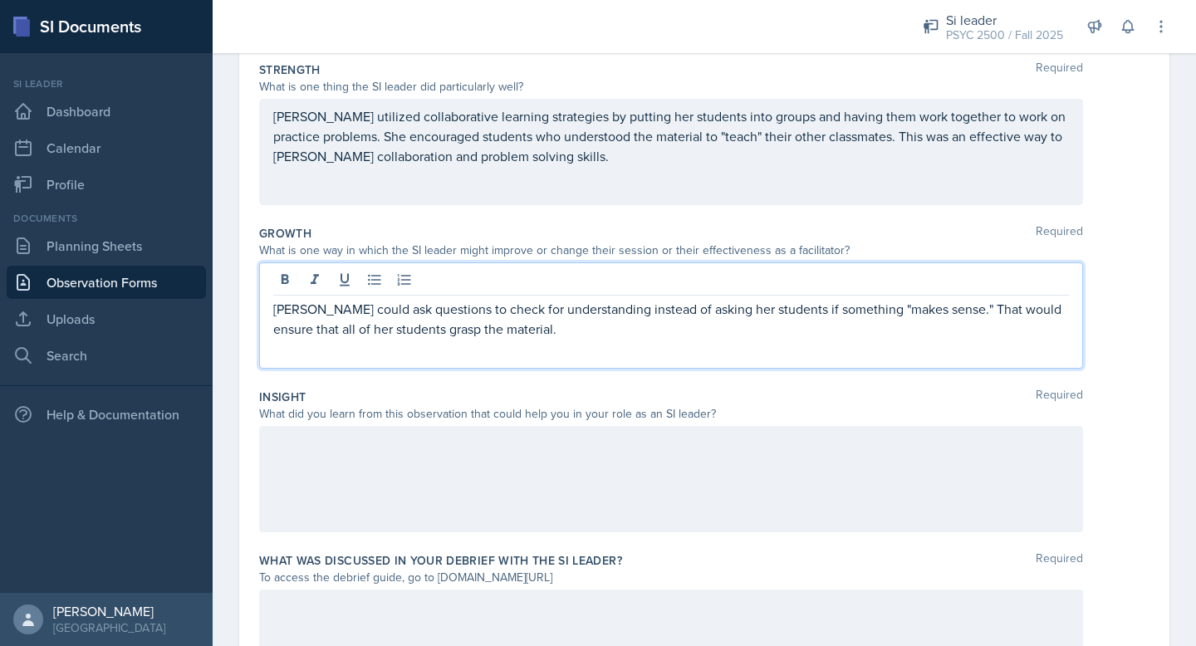
click at [954, 311] on p "[PERSON_NAME] could ask questions to check for understanding instead of asking …" at bounding box center [671, 319] width 796 height 40
click at [942, 324] on p "[PERSON_NAME] could ask questions to check for understanding instead of asking …" at bounding box center [671, 319] width 796 height 40
click at [942, 312] on p "[PERSON_NAME] could ask questions to check for understanding instead of asking …" at bounding box center [671, 319] width 796 height 40
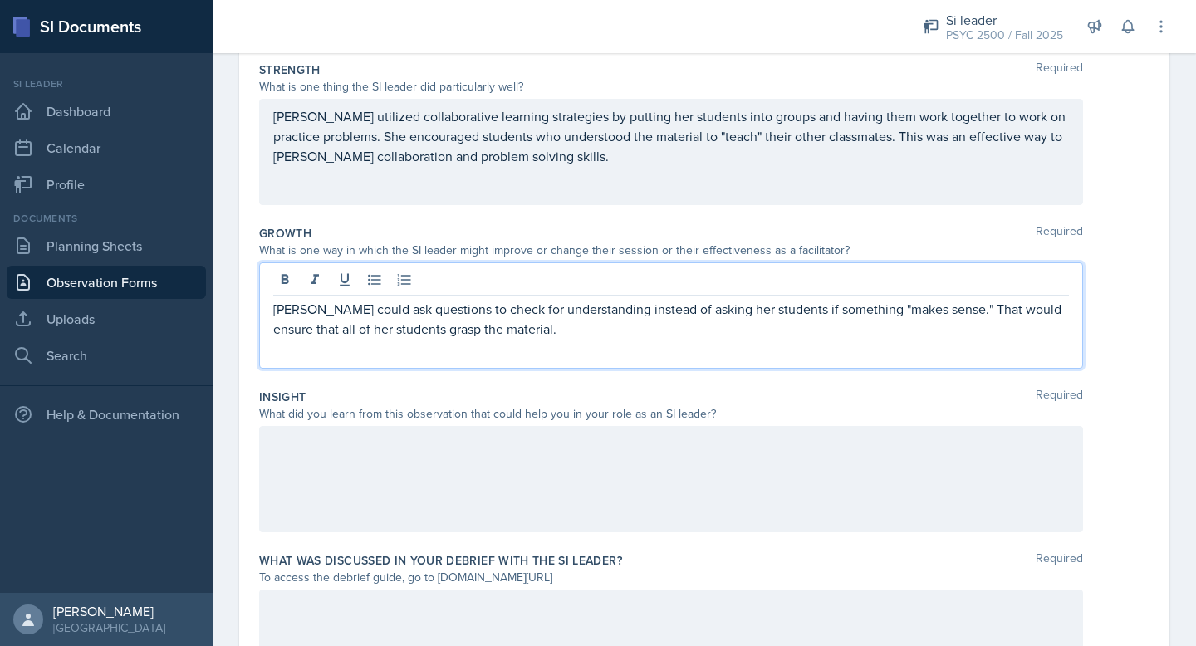
click at [637, 320] on p "[PERSON_NAME] could ask questions to check for understanding instead of asking …" at bounding box center [671, 319] width 796 height 40
click at [690, 325] on p "[PERSON_NAME] could ask questions to check for understanding instead of asking …" at bounding box center [671, 319] width 796 height 40
click at [943, 316] on p "[PERSON_NAME] could ask questions to check for understanding instead of asking …" at bounding box center [671, 319] width 796 height 40
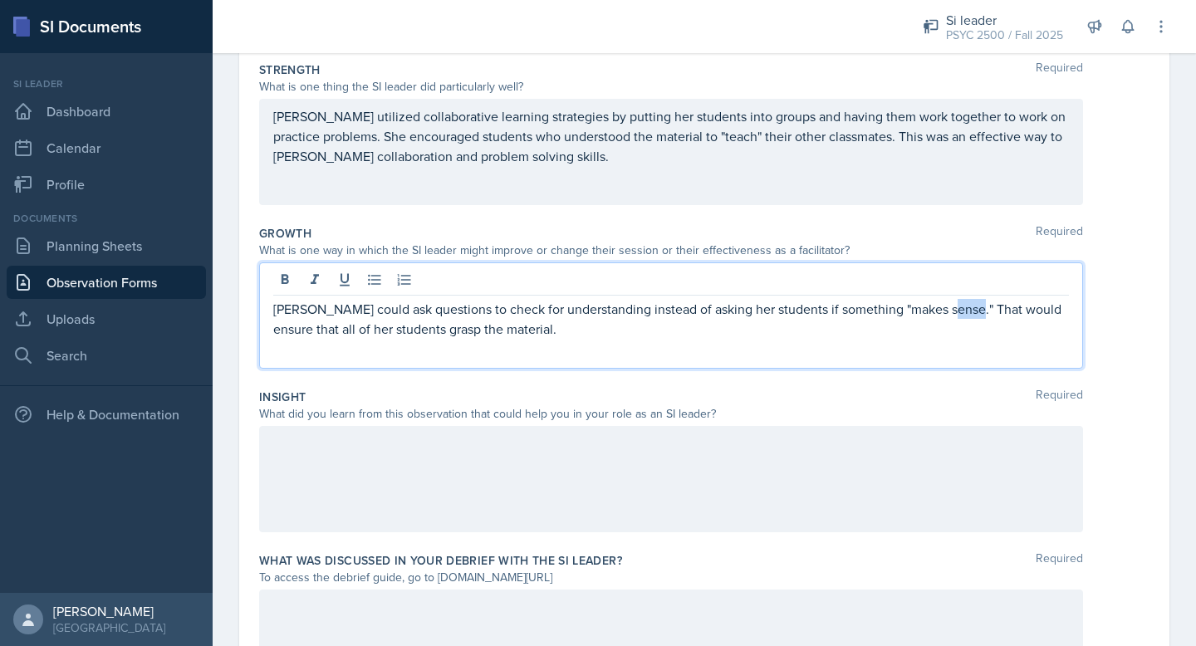
click at [943, 316] on p "[PERSON_NAME] could ask questions to check for understanding instead of asking …" at bounding box center [671, 319] width 796 height 40
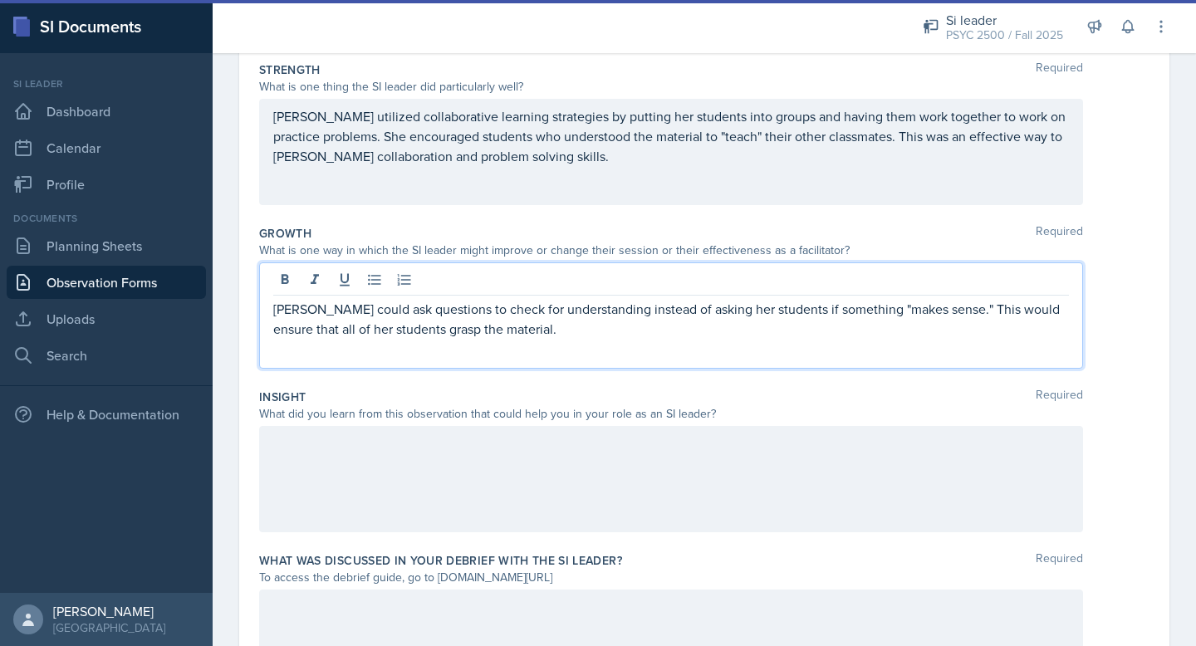
click at [970, 322] on p "[PERSON_NAME] could ask questions to check for understanding instead of asking …" at bounding box center [671, 319] width 796 height 40
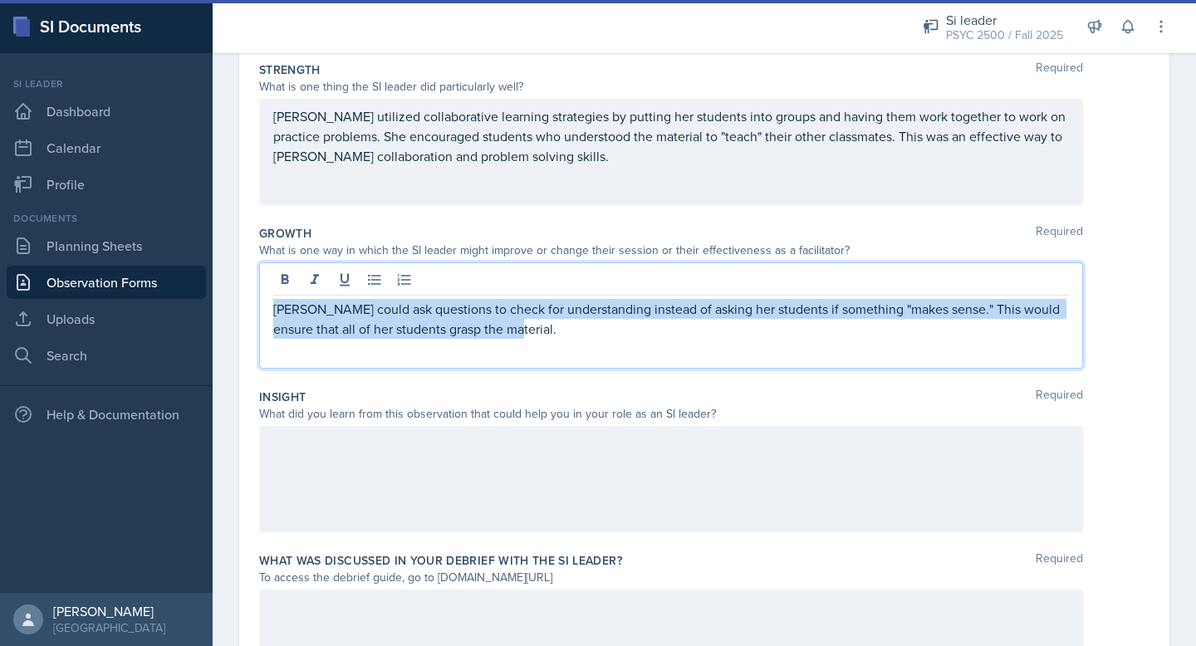
click at [970, 322] on p "[PERSON_NAME] could ask questions to check for understanding instead of asking …" at bounding box center [671, 319] width 796 height 40
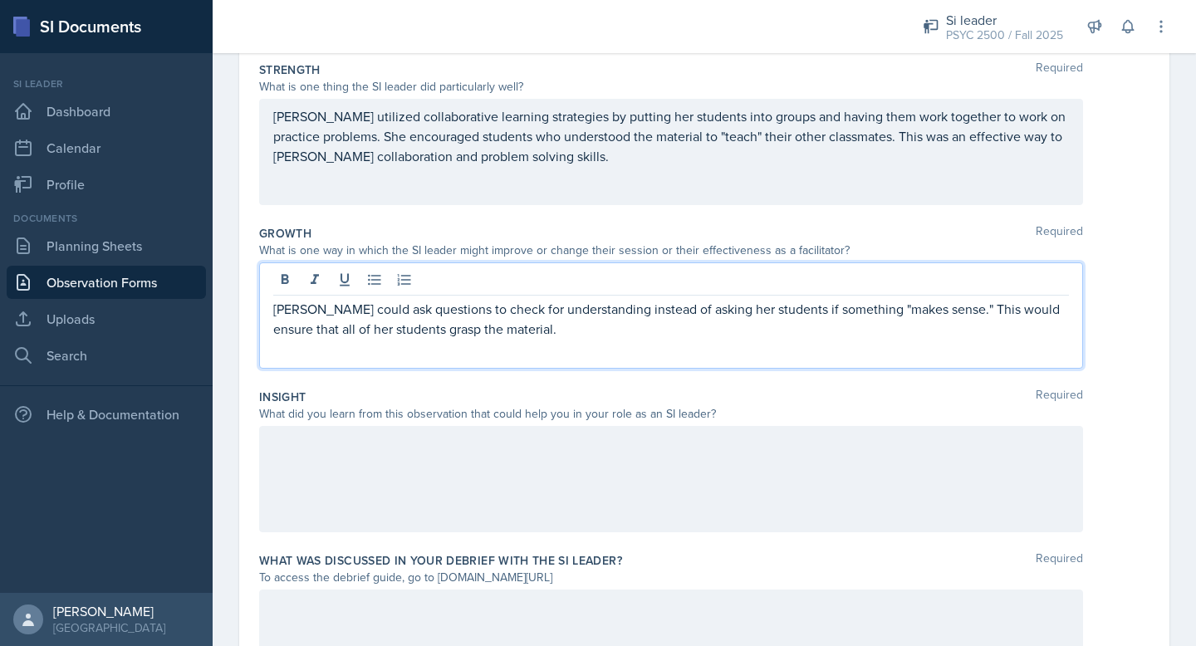
click at [782, 336] on p "[PERSON_NAME] could ask questions to check for understanding instead of asking …" at bounding box center [671, 319] width 796 height 40
click at [488, 321] on p "[PERSON_NAME] could ask questions to check for understanding instead of asking …" at bounding box center [671, 319] width 796 height 40
click at [516, 336] on p "[PERSON_NAME] could ask questions to check for understanding instead of asking …" at bounding box center [671, 319] width 796 height 40
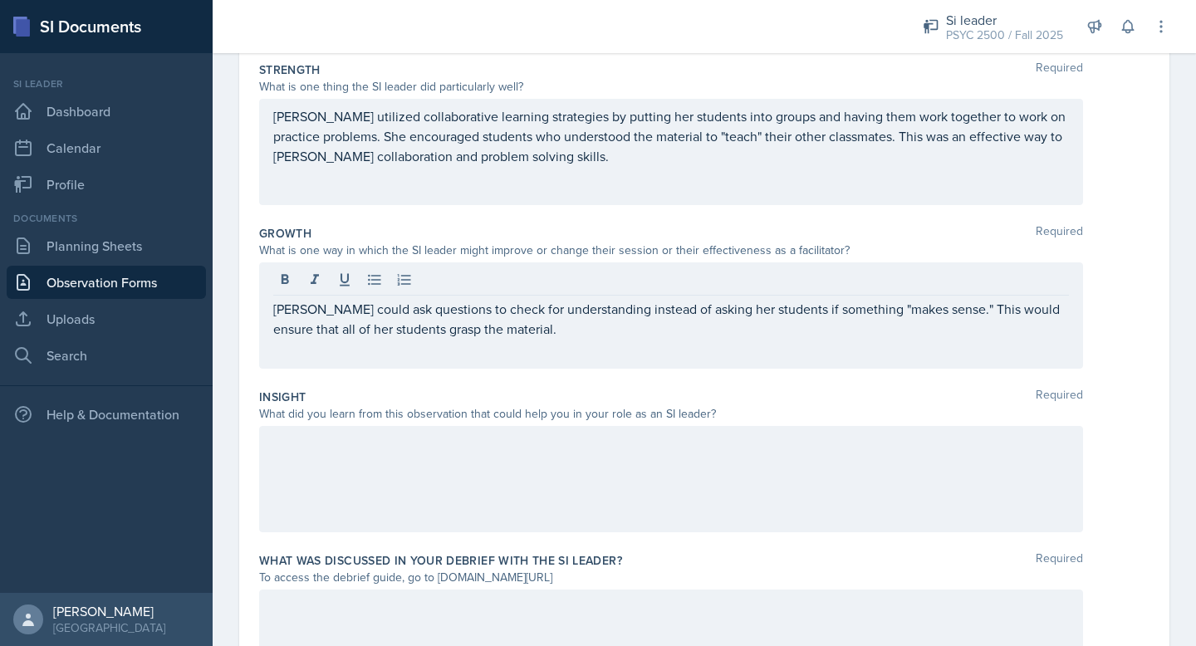
click at [455, 505] on div at bounding box center [671, 479] width 824 height 106
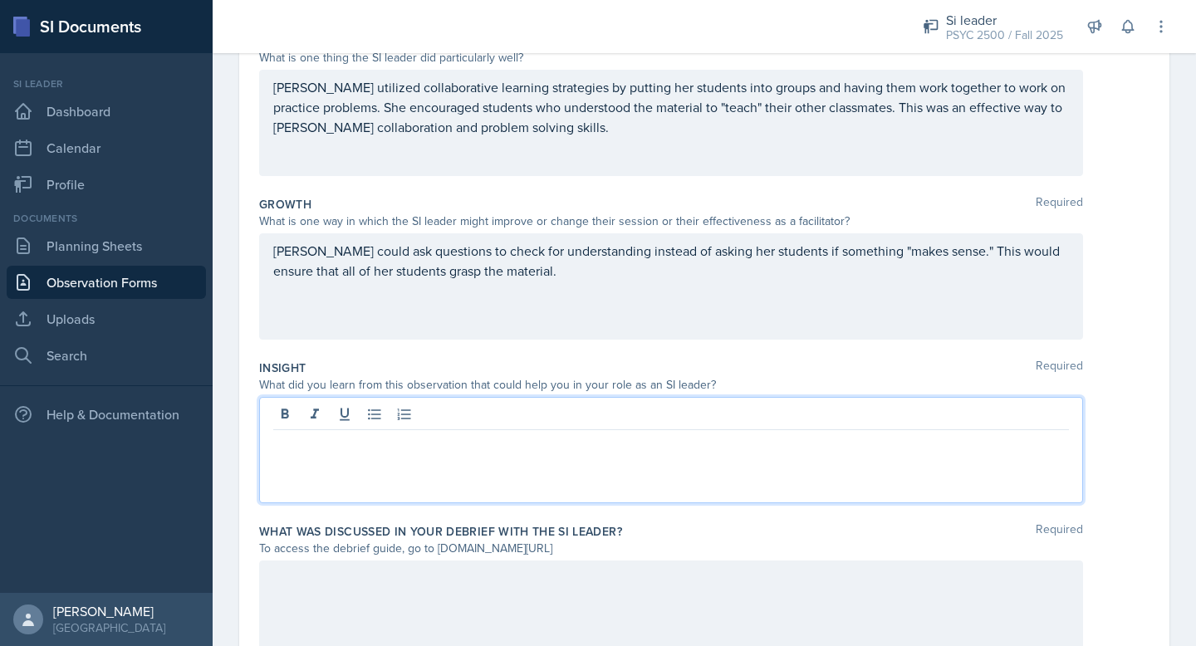
click at [388, 282] on div "[PERSON_NAME] could ask questions to check for understanding instead of asking …" at bounding box center [671, 286] width 824 height 106
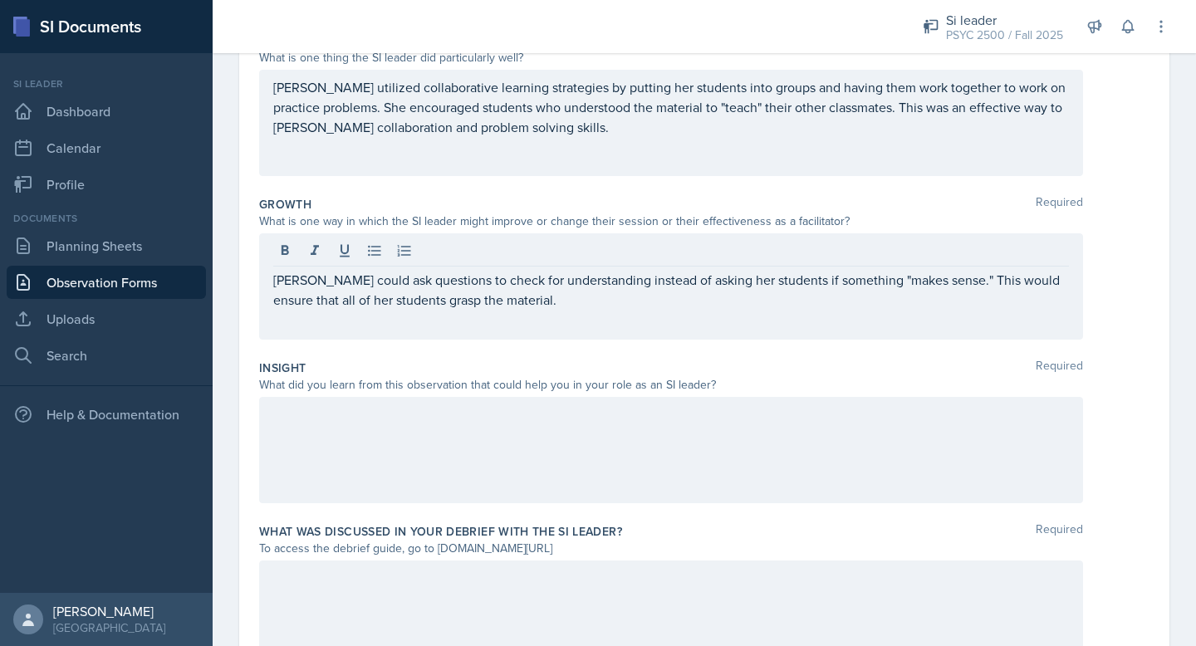
scroll to position [352, 0]
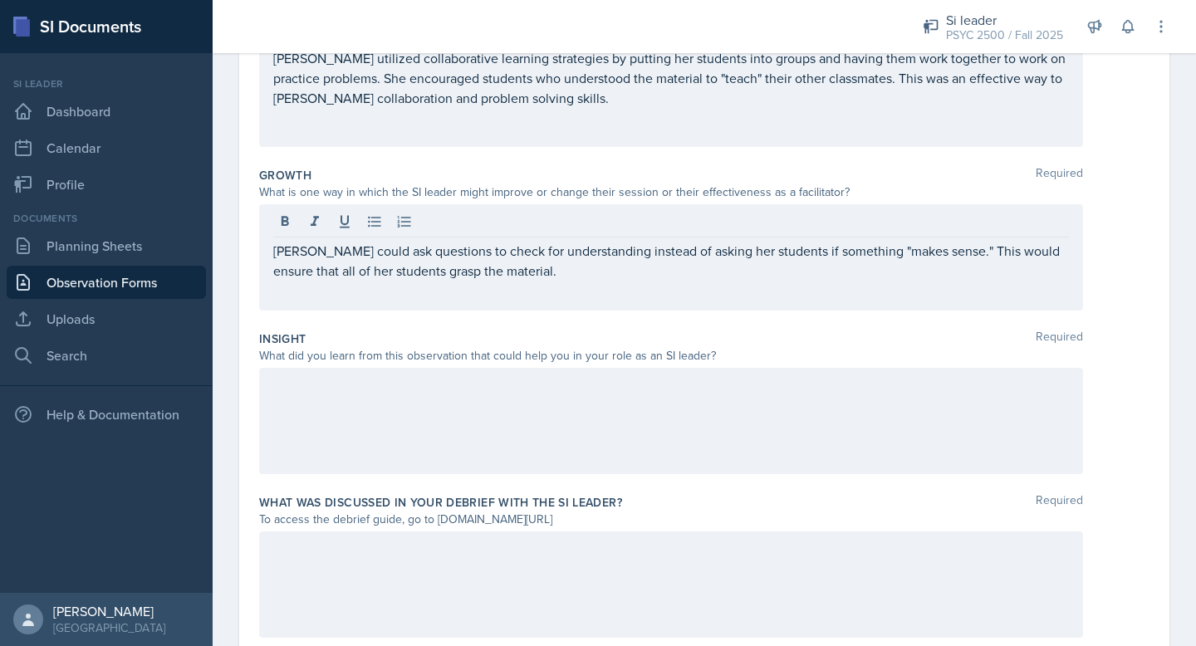
click at [388, 282] on div "[PERSON_NAME] could ask questions to check for understanding instead of asking …" at bounding box center [671, 257] width 824 height 106
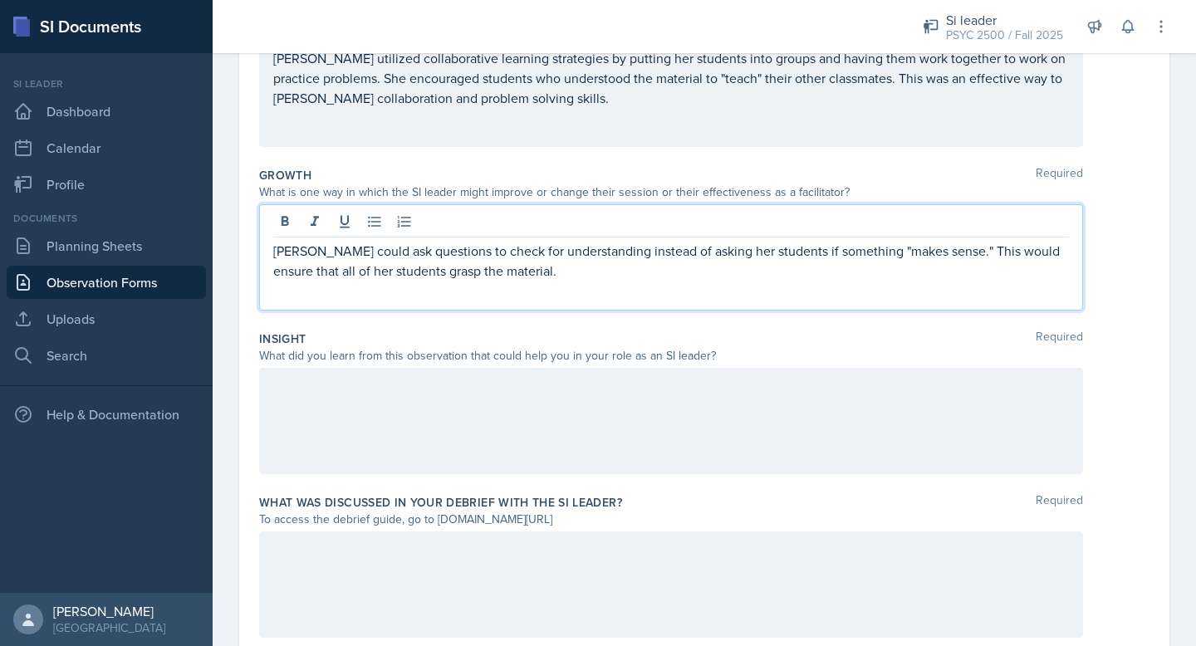
click at [394, 272] on p "[PERSON_NAME] could ask questions to check for understanding instead of asking …" at bounding box center [671, 261] width 796 height 40
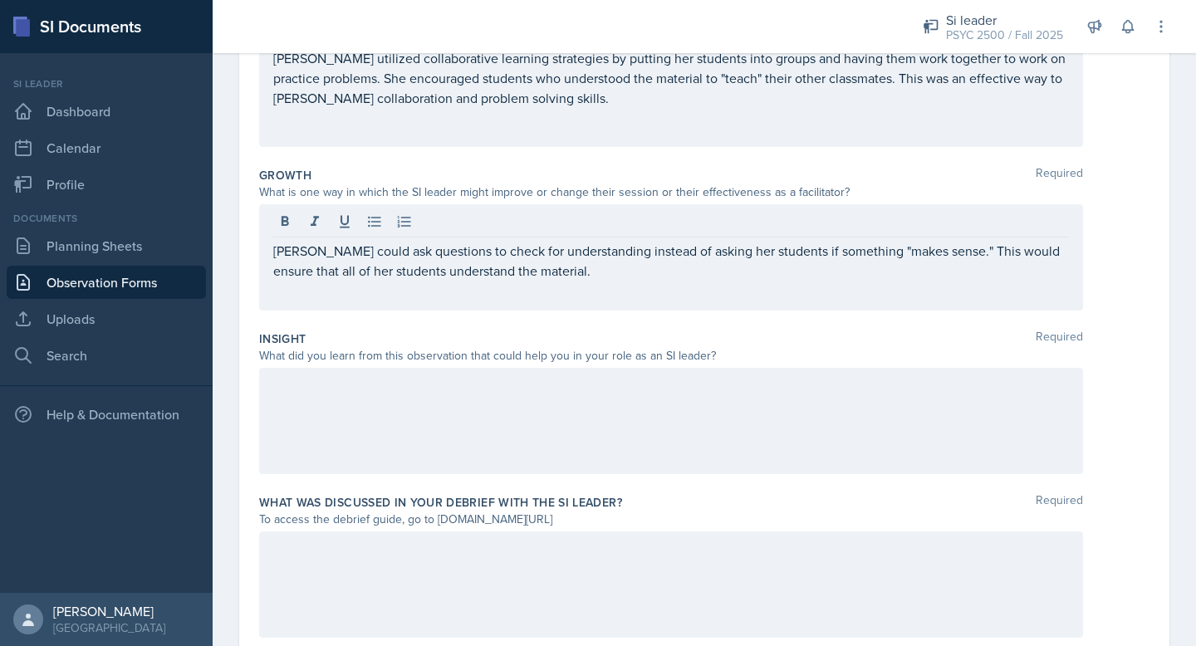
click at [437, 436] on div at bounding box center [671, 421] width 824 height 106
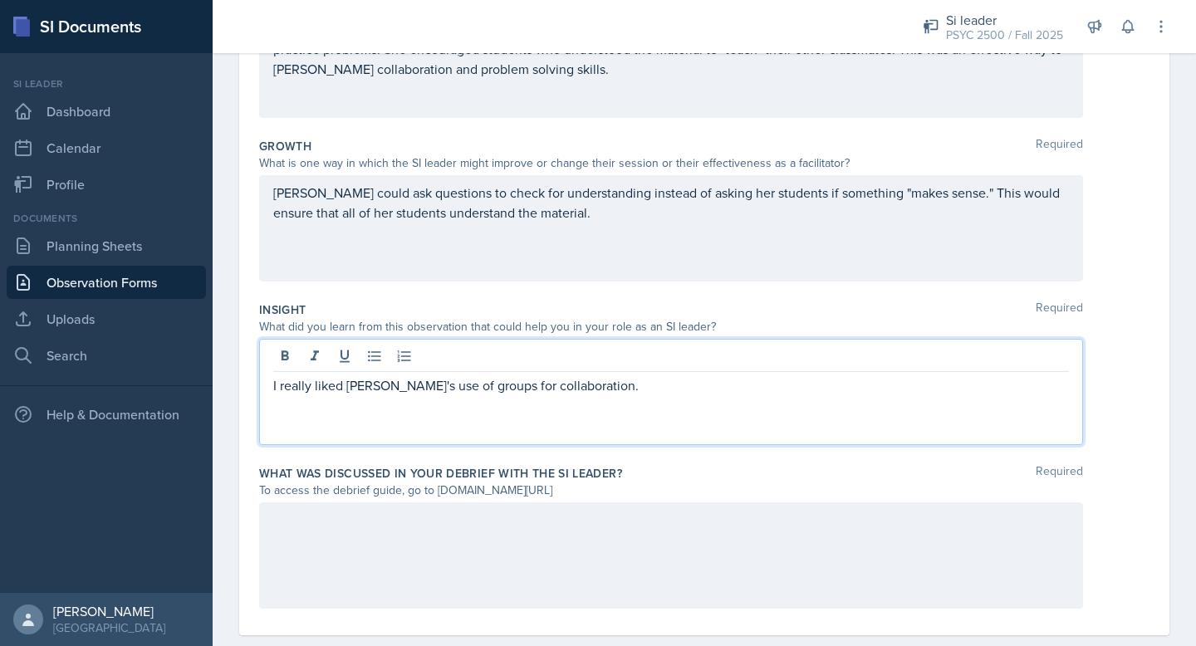
click at [581, 394] on p "I really liked [PERSON_NAME]'s use of groups for collaboration." at bounding box center [671, 385] width 796 height 20
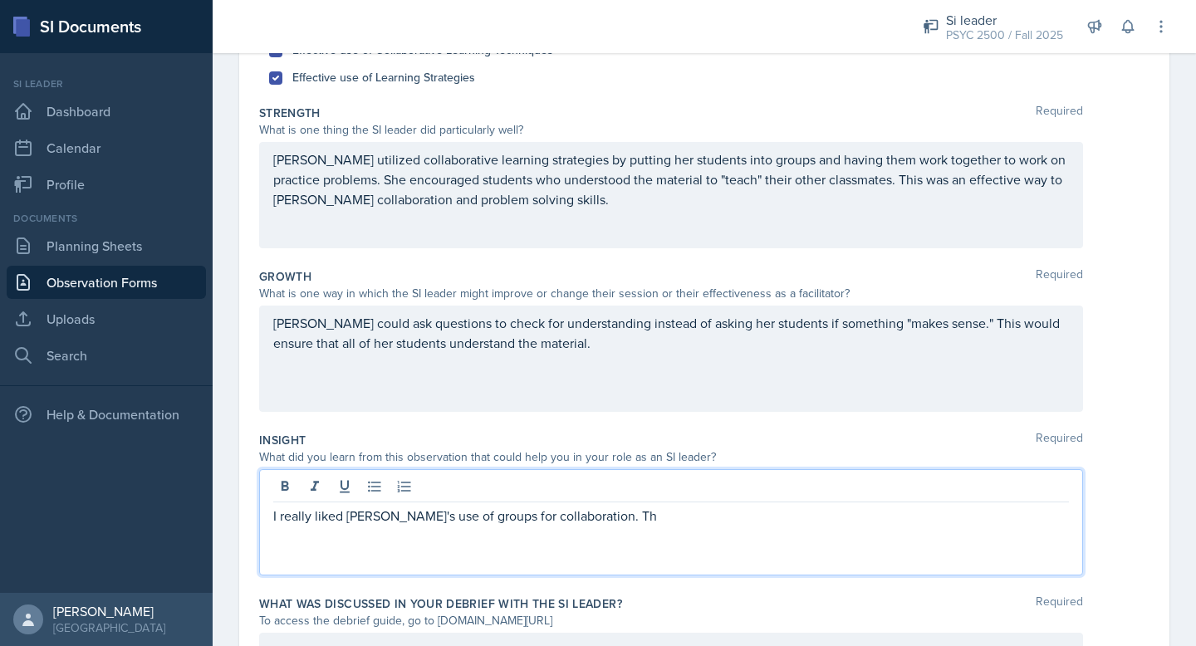
scroll to position [410, 0]
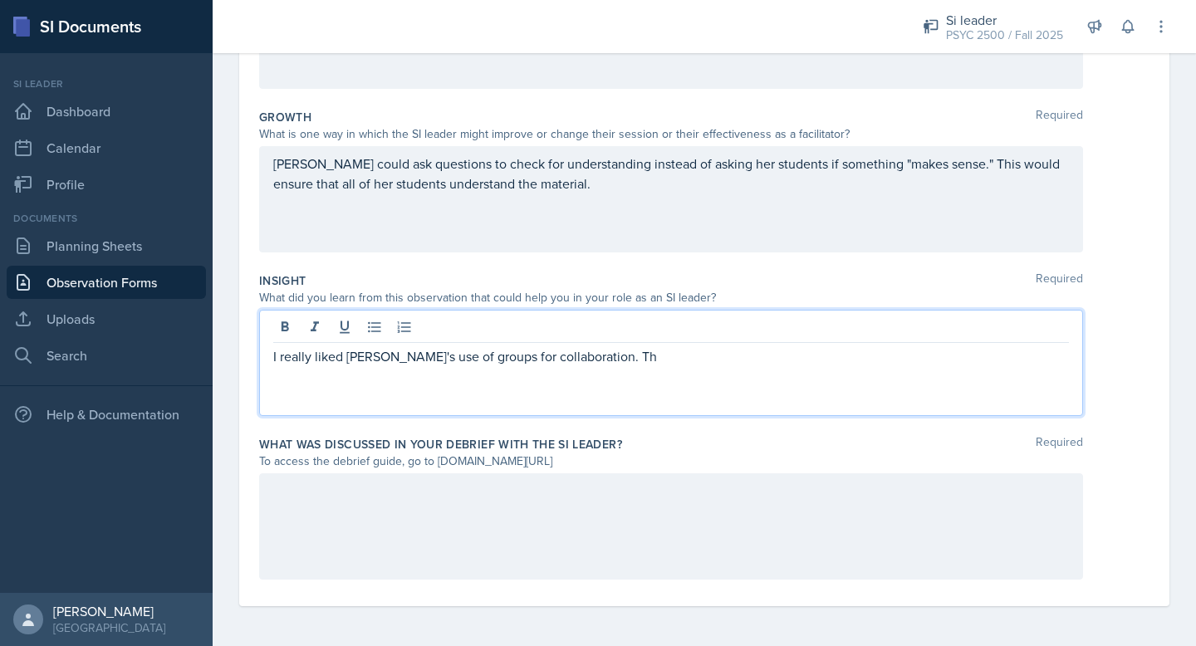
click at [476, 542] on div at bounding box center [671, 526] width 824 height 106
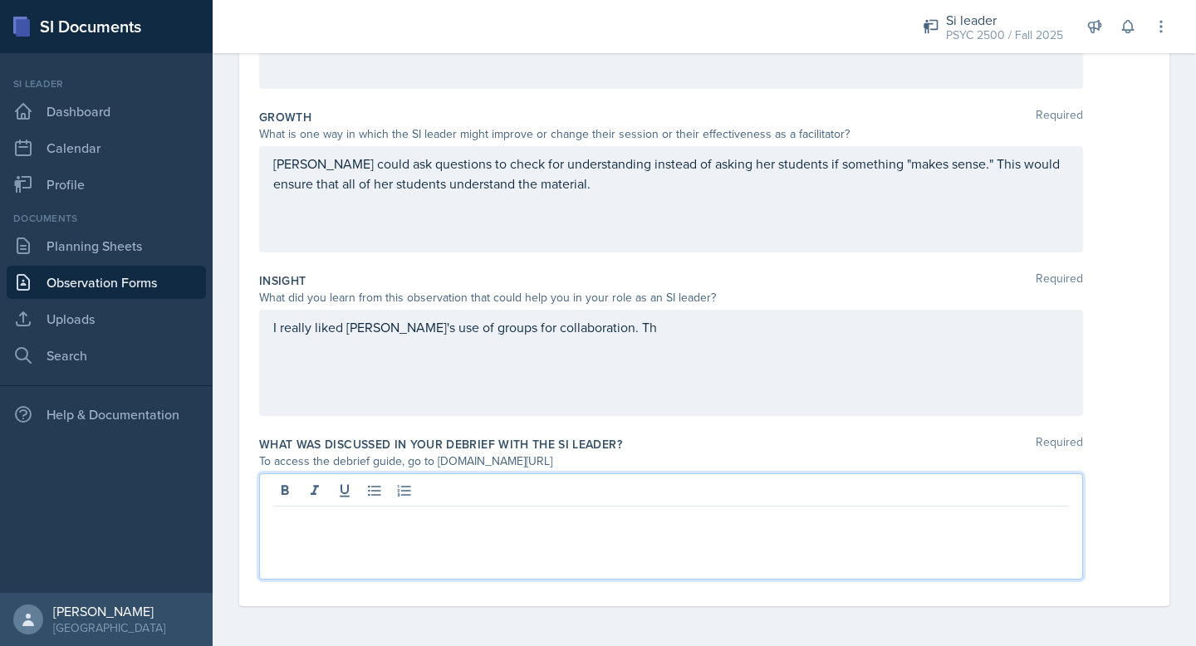
click at [521, 334] on div "I really liked [PERSON_NAME]'s use of groups for collaboration. Th" at bounding box center [671, 363] width 824 height 106
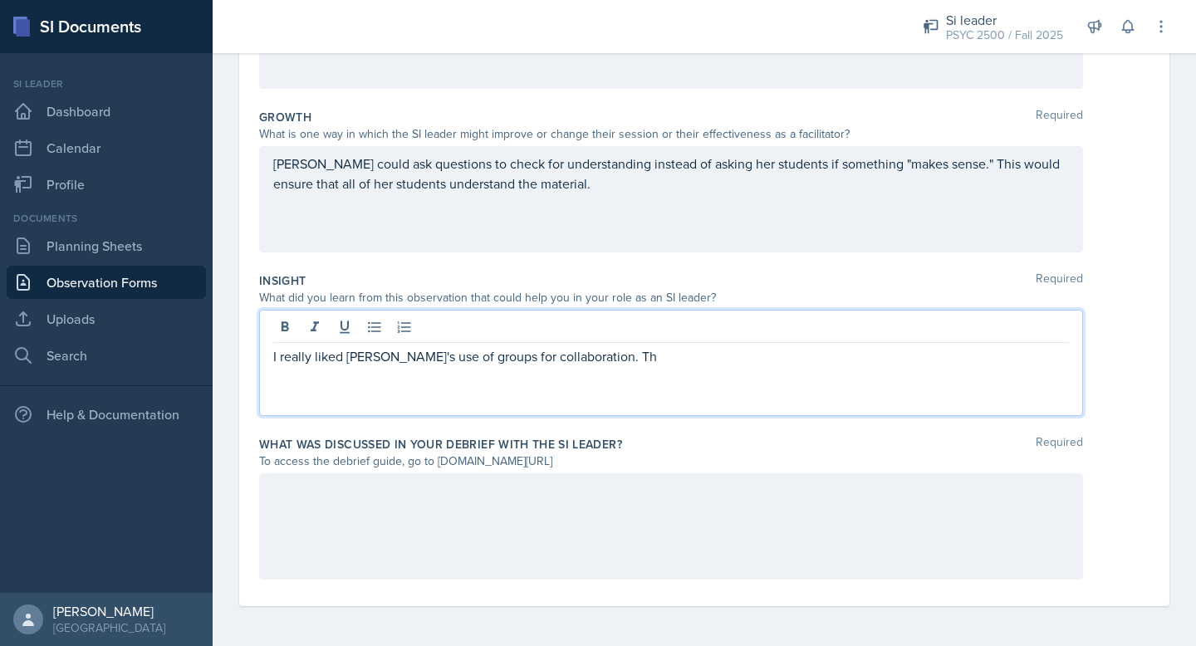
click at [521, 334] on div at bounding box center [671, 329] width 796 height 27
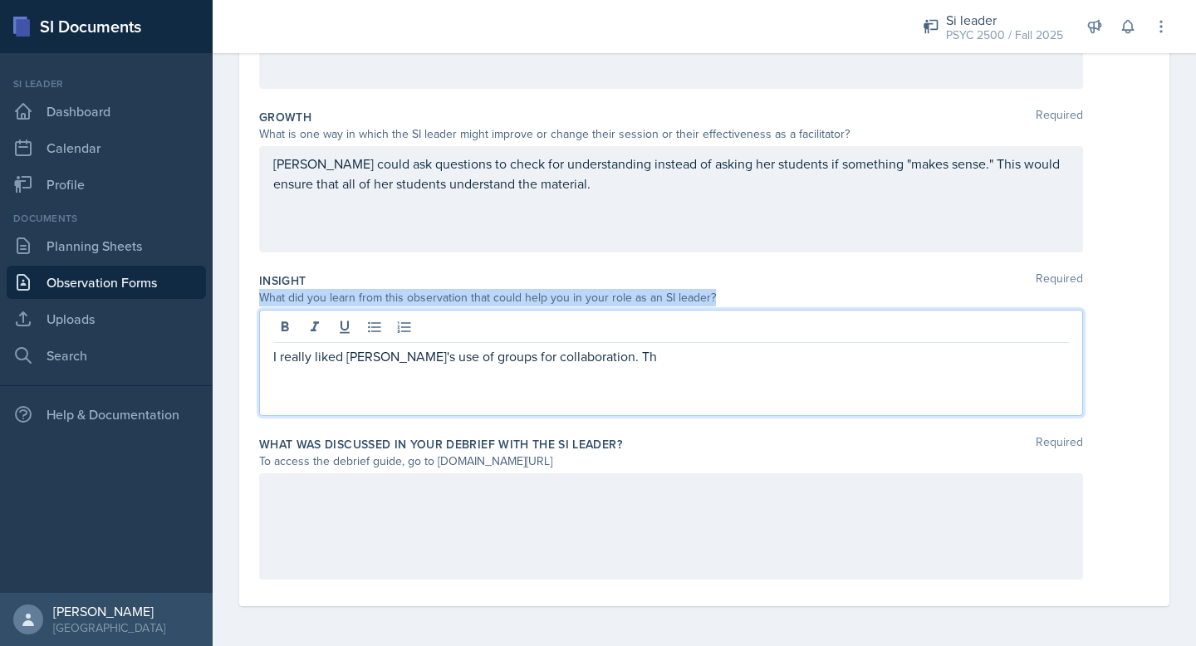
click at [521, 334] on div at bounding box center [671, 329] width 796 height 27
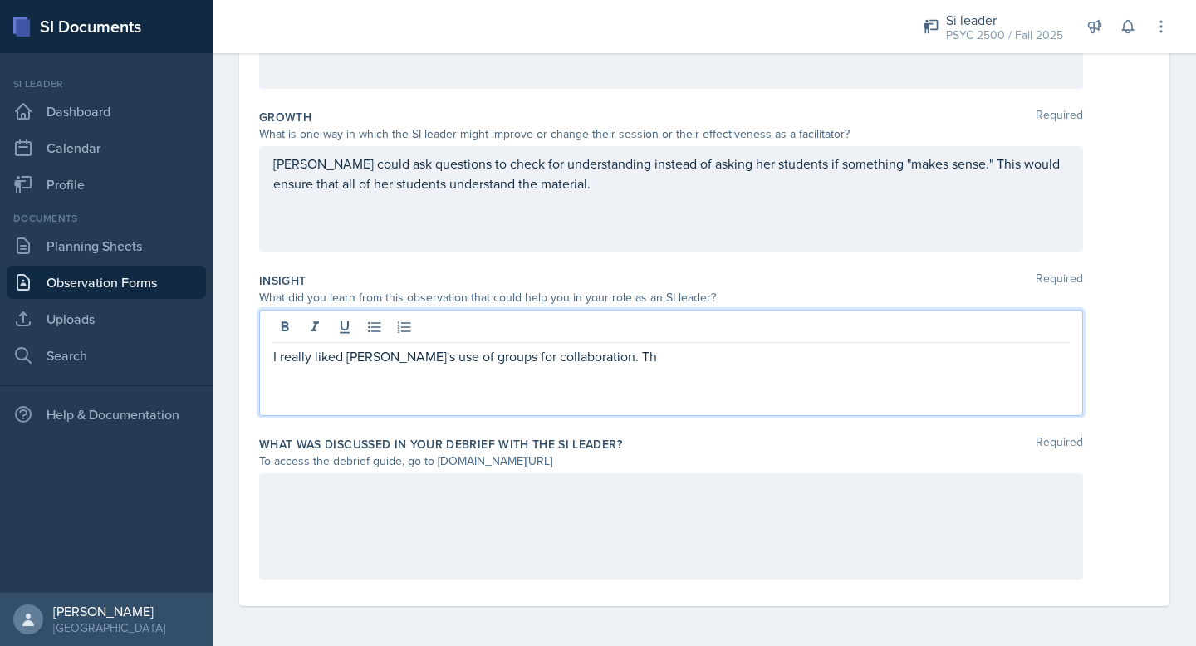
click at [517, 366] on div "I really liked [PERSON_NAME]'s use of groups for collaboration. Th" at bounding box center [671, 363] width 824 height 106
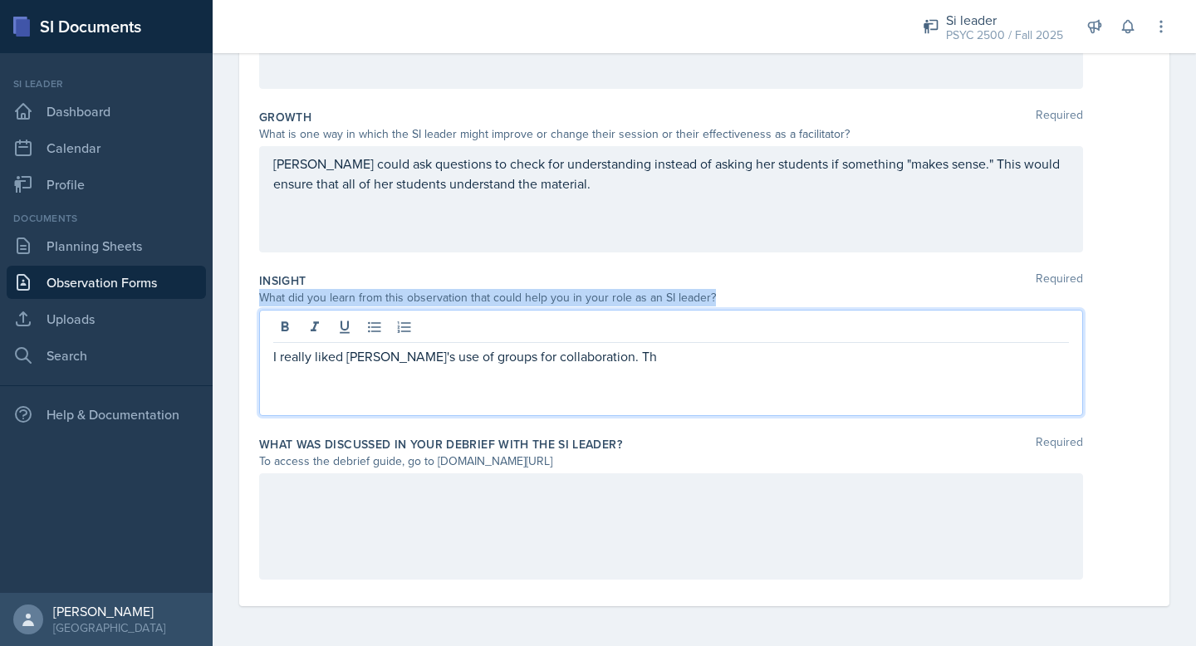
click at [517, 366] on div "I really liked [PERSON_NAME]'s use of groups for collaboration. Th" at bounding box center [671, 363] width 824 height 106
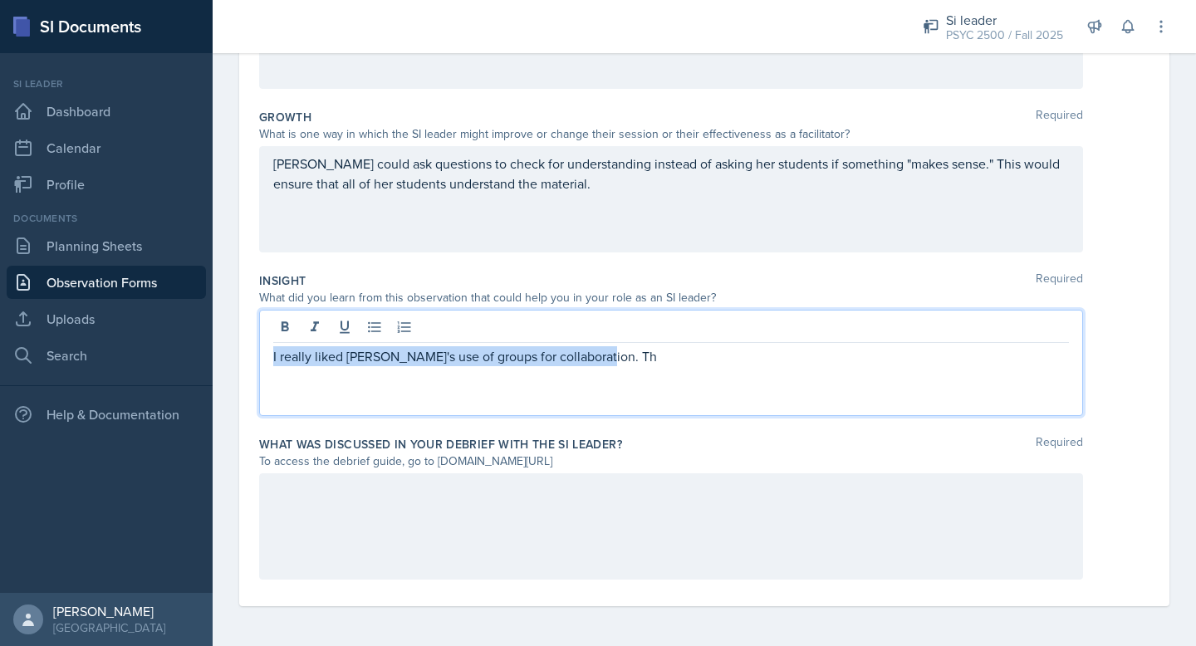
drag, startPoint x: 599, startPoint y: 360, endPoint x: 229, endPoint y: 365, distance: 369.6
click at [229, 365] on div "Date [DATE] [DATE] 28 29 30 1 2 3 4 5 6 7 8 9 10 11 12 13 14 15 16 17 18 19 20 …" at bounding box center [704, 183] width 983 height 926
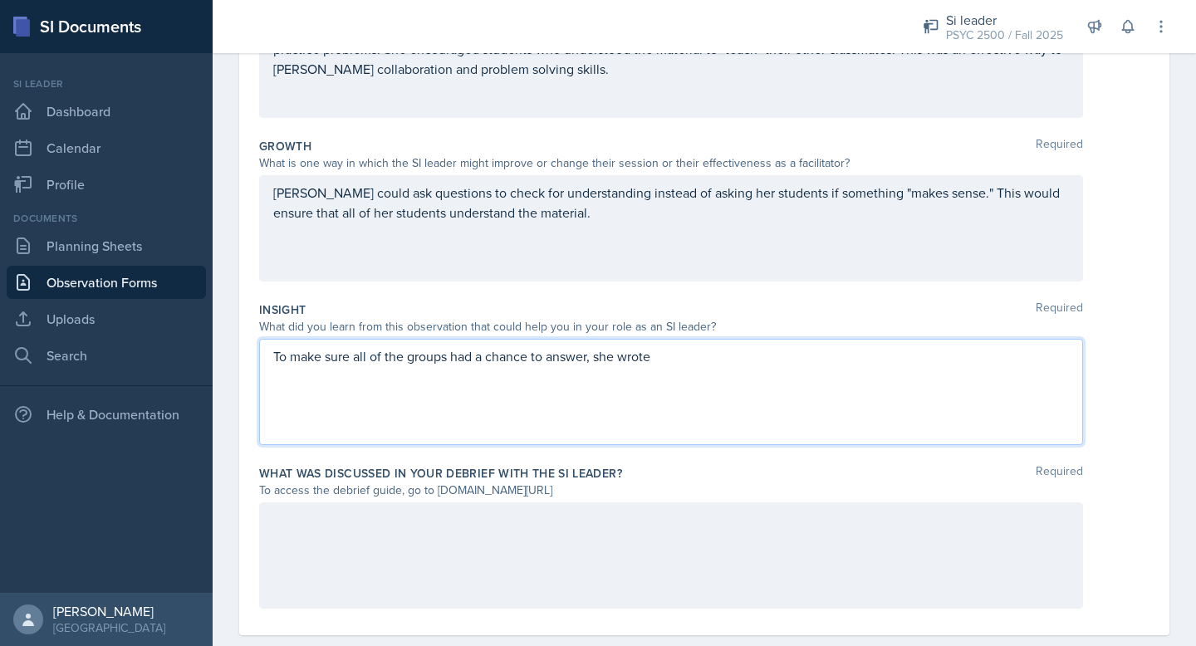
click at [403, 358] on p "To make sure all of the groups had a chance to answer, she wrote" at bounding box center [671, 356] width 796 height 20
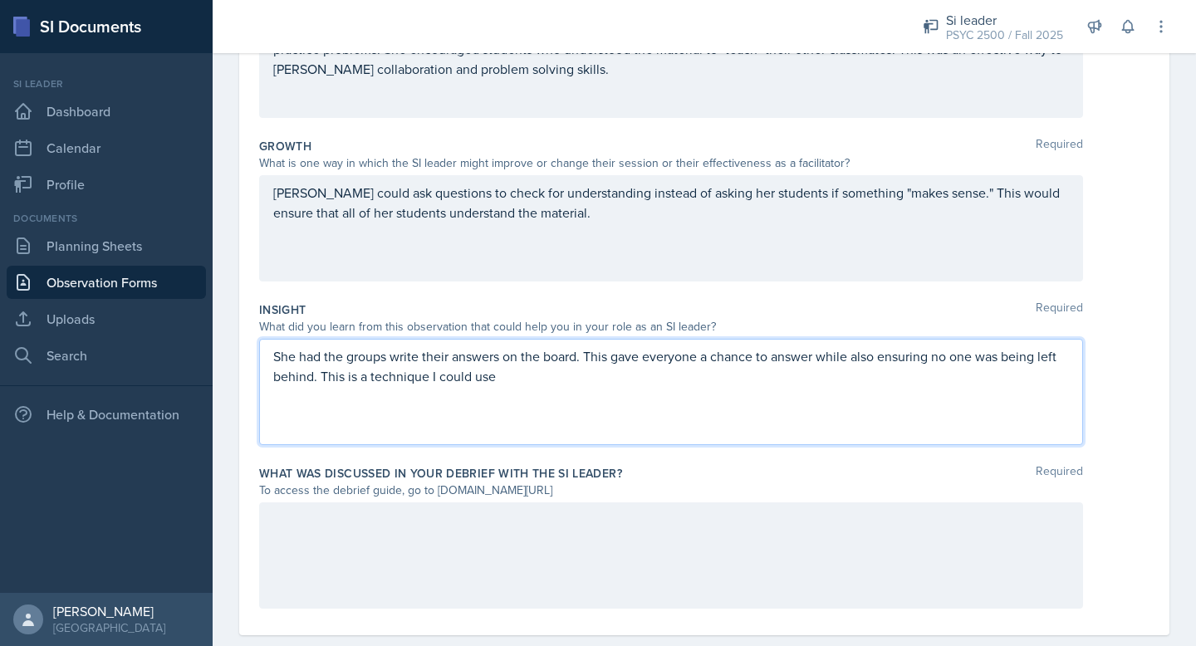
click at [277, 351] on p "She had the groups write their answers on the board. This gave everyone a chanc…" at bounding box center [671, 366] width 796 height 40
click at [337, 360] on p "had the groups write their answers on the board. This gave everyone a chance to…" at bounding box center [671, 366] width 796 height 40
click at [292, 363] on p "had the groups write their answers on the board. This gave everyone a chance to…" at bounding box center [671, 366] width 796 height 40
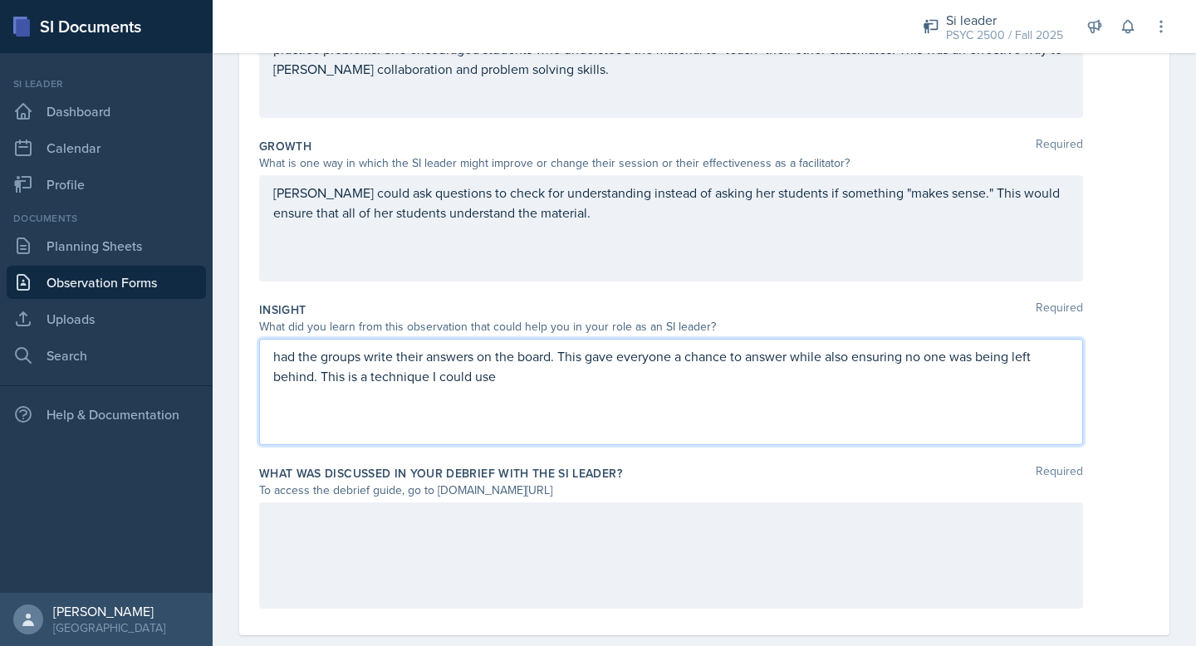
click at [464, 375] on p "had the groups write their answers on the board. This gave everyone a chance to…" at bounding box center [671, 366] width 796 height 40
click at [512, 378] on p "had the groups write their answers on the board. This gave everyone a chance to…" at bounding box center [671, 366] width 796 height 40
click at [794, 362] on p "had the groups write their answers on the board. This gave everyone a chance to…" at bounding box center [671, 366] width 796 height 40
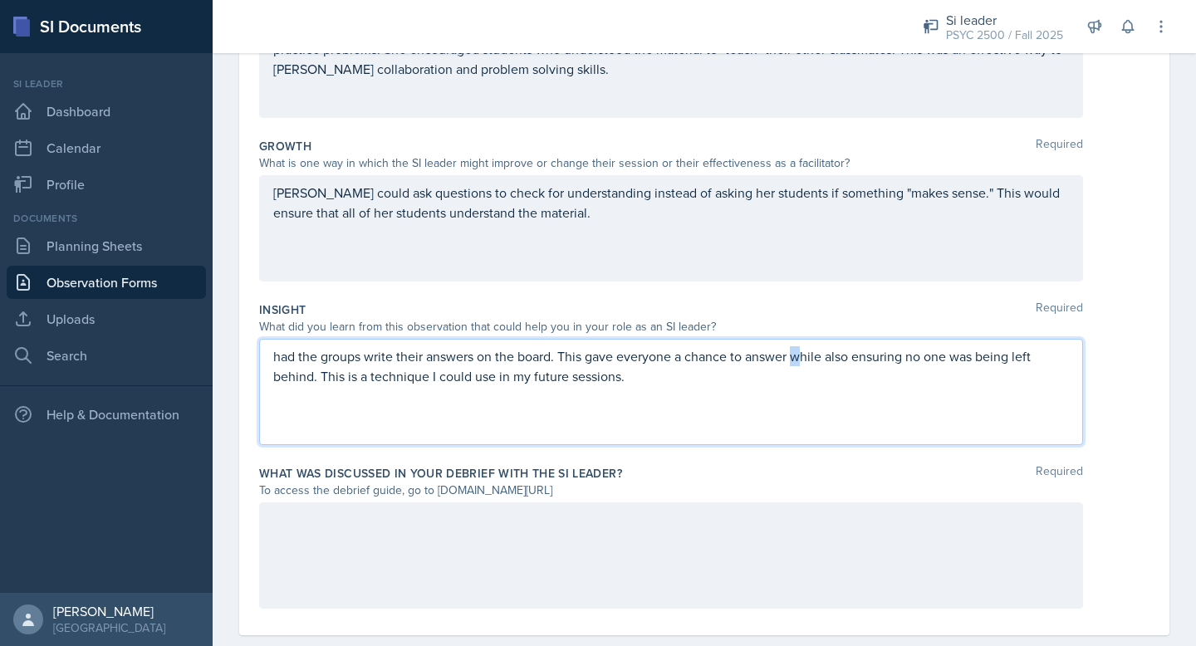
click at [797, 370] on p "had the groups write their answers on the board. This gave everyone a chance to…" at bounding box center [671, 366] width 796 height 40
click at [703, 356] on p "had the groups write their answers on the board. This gave everyone a chance to…" at bounding box center [671, 366] width 796 height 40
click at [596, 365] on p "had the groups write their answers on the board. This gave everyone a chance to…" at bounding box center [671, 366] width 796 height 40
click at [624, 365] on p "had the groups write their answers on the board. This gave everyone a chance to…" at bounding box center [671, 366] width 796 height 40
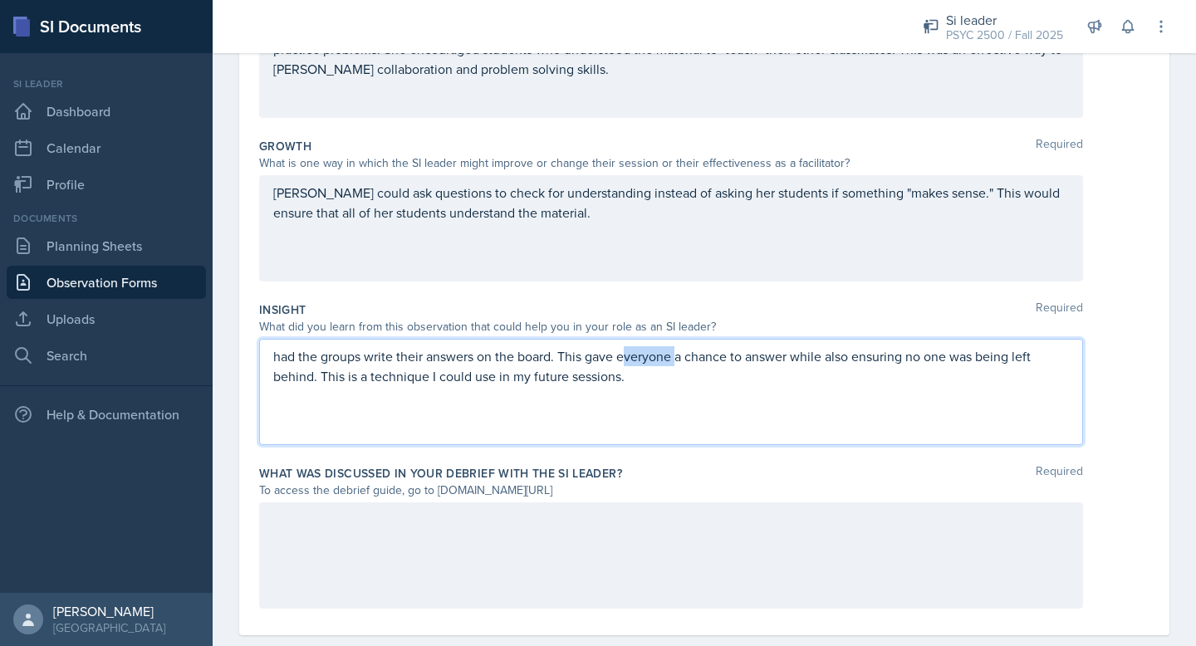
click at [650, 365] on p "had the groups write their answers on the board. This gave everyone a chance to…" at bounding box center [671, 366] width 796 height 40
click at [276, 349] on p "had the groups write their answers on the board. This gave everyone a chance to…" at bounding box center [671, 366] width 796 height 40
click at [557, 360] on p "After presenting a question to the class, [PERSON_NAME] had the groups write th…" at bounding box center [671, 366] width 796 height 40
click at [557, 360] on p "After presenting a question to the class, [PERSON_NAME] told the groups write t…" at bounding box center [671, 366] width 796 height 40
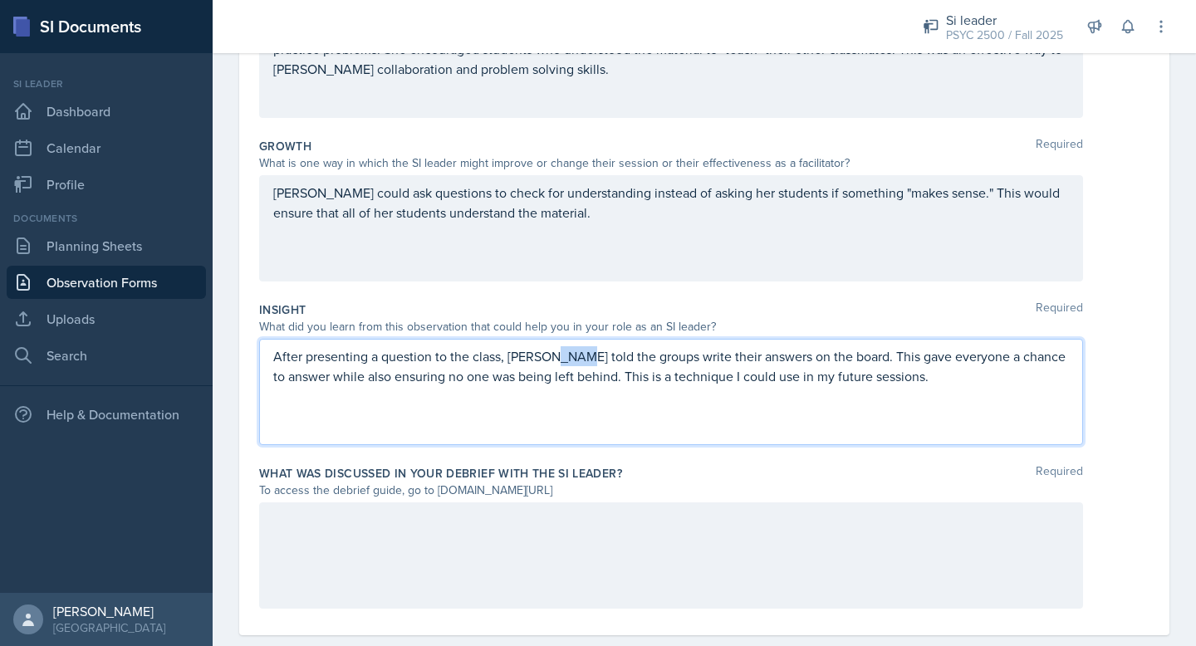
click at [557, 360] on p "After presenting a question to the class, [PERSON_NAME] told the groups write t…" at bounding box center [671, 366] width 796 height 40
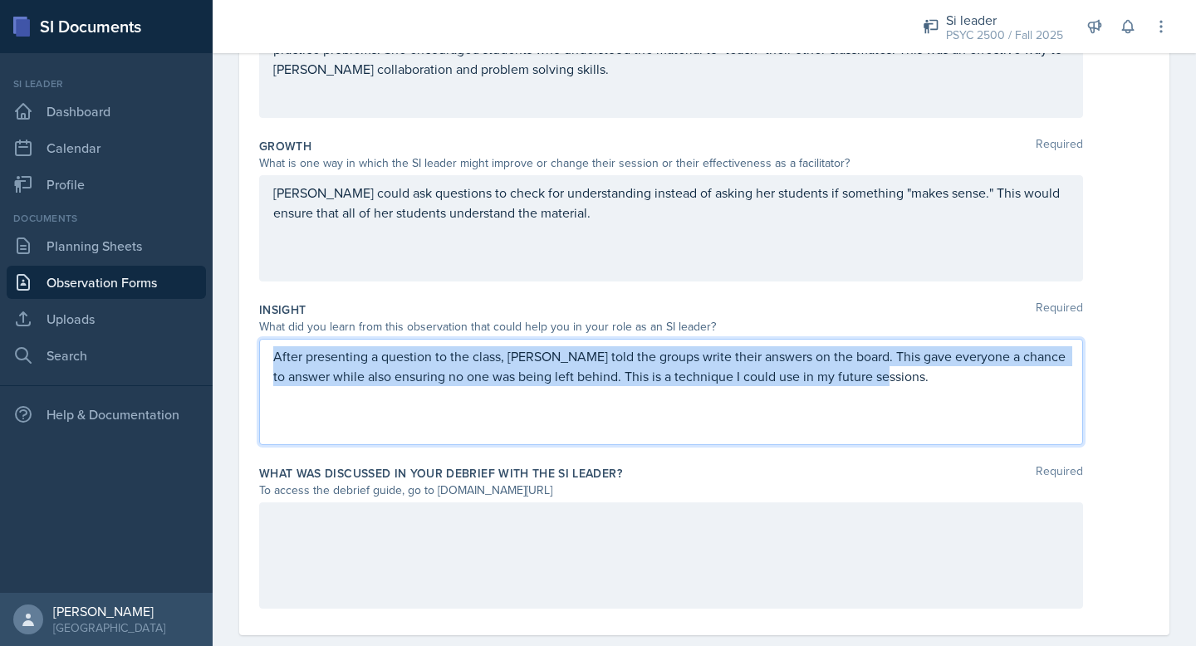
click at [559, 360] on p "After presenting a question to the class, [PERSON_NAME] told the groups write t…" at bounding box center [671, 366] width 796 height 40
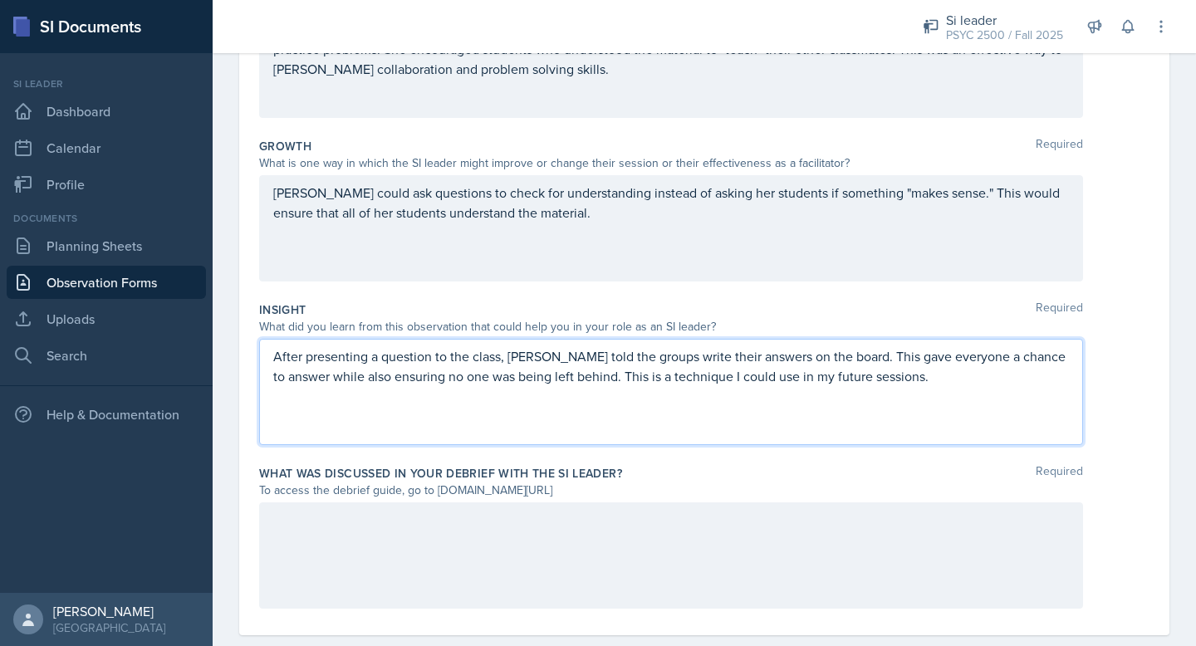
click at [545, 360] on p "After presenting a question to the class, [PERSON_NAME] told the groups write t…" at bounding box center [671, 366] width 796 height 40
drag, startPoint x: 539, startPoint y: 354, endPoint x: 587, endPoint y: 358, distance: 48.4
click at [587, 358] on p "After presenting a question to the class, [PERSON_NAME] told the groups write t…" at bounding box center [671, 366] width 796 height 40
click at [672, 355] on p "After presenting a question to the class, [PERSON_NAME] wanted each groups writ…" at bounding box center [671, 366] width 796 height 40
click at [664, 357] on p "After presenting a question to the class, [PERSON_NAME] wanted each groups writ…" at bounding box center [671, 366] width 796 height 40
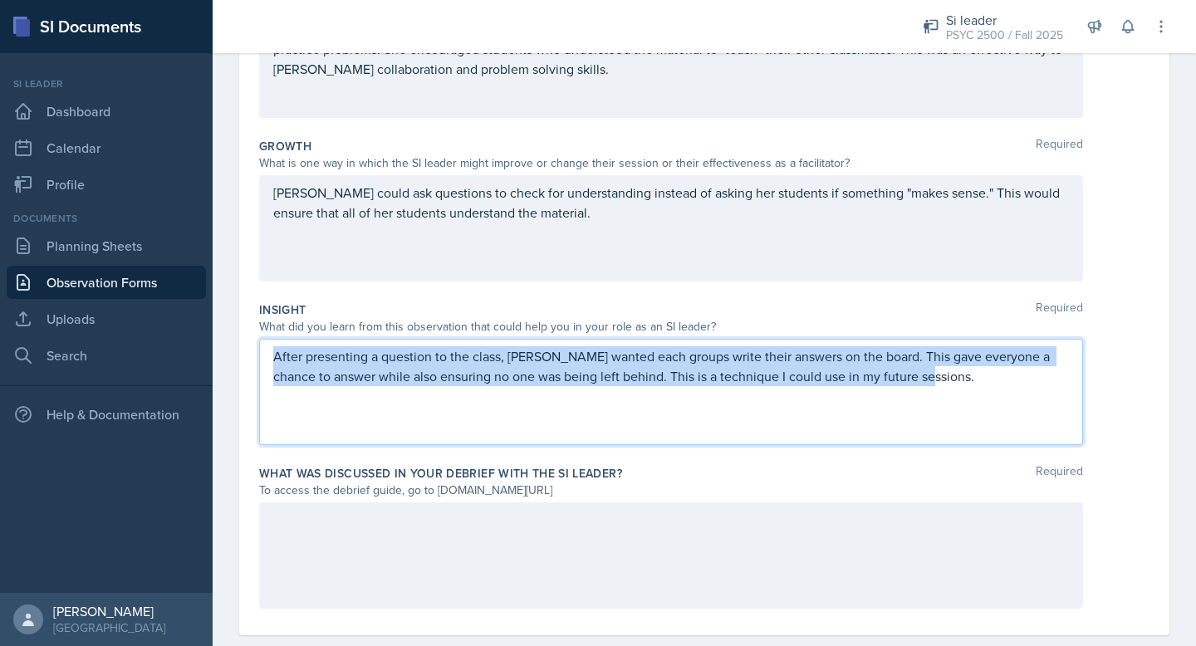
click at [663, 361] on p "After presenting a question to the class, [PERSON_NAME] wanted each groups writ…" at bounding box center [671, 366] width 796 height 40
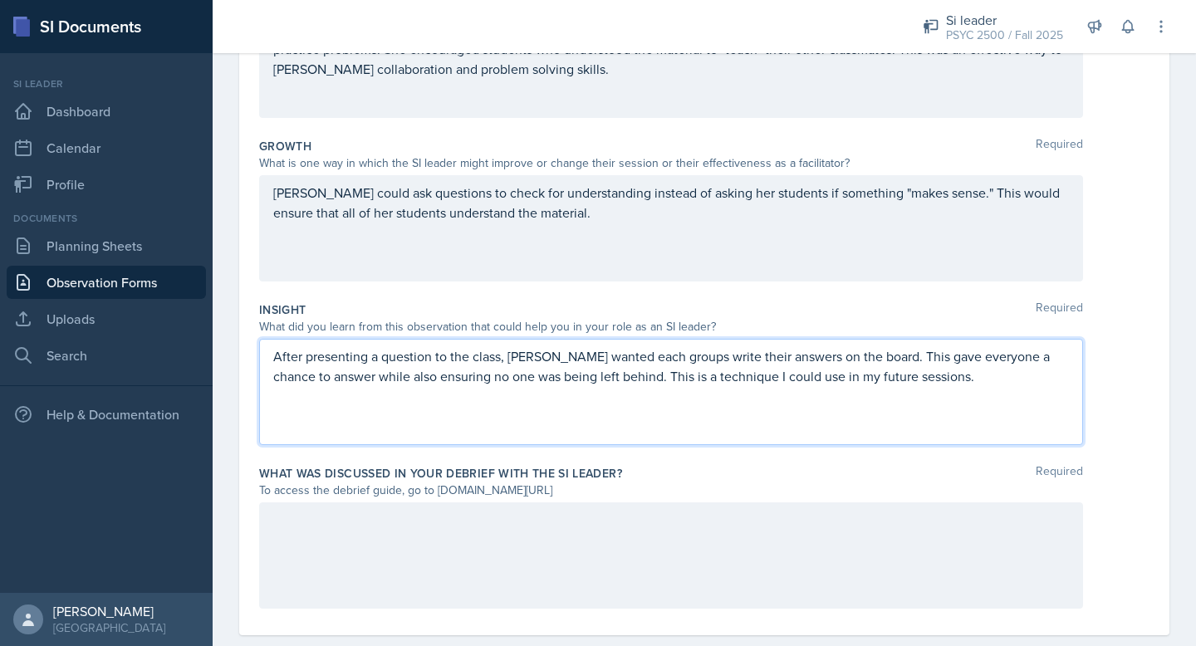
click at [661, 359] on p "After presenting a question to the class, [PERSON_NAME] wanted each groups writ…" at bounding box center [671, 366] width 796 height 40
click at [768, 365] on p "After presenting a question to the class, [PERSON_NAME] wanted each group to wr…" at bounding box center [671, 366] width 796 height 40
click at [784, 363] on p "After presenting a question to the class, [PERSON_NAME] wanted each group to wr…" at bounding box center [671, 366] width 796 height 40
click at [831, 364] on p "After presenting a question to the class, [PERSON_NAME] wanted each group to wr…" at bounding box center [671, 366] width 796 height 40
click at [859, 364] on p "After presenting a question to the class, [PERSON_NAME] wanted each group to wr…" at bounding box center [671, 366] width 796 height 40
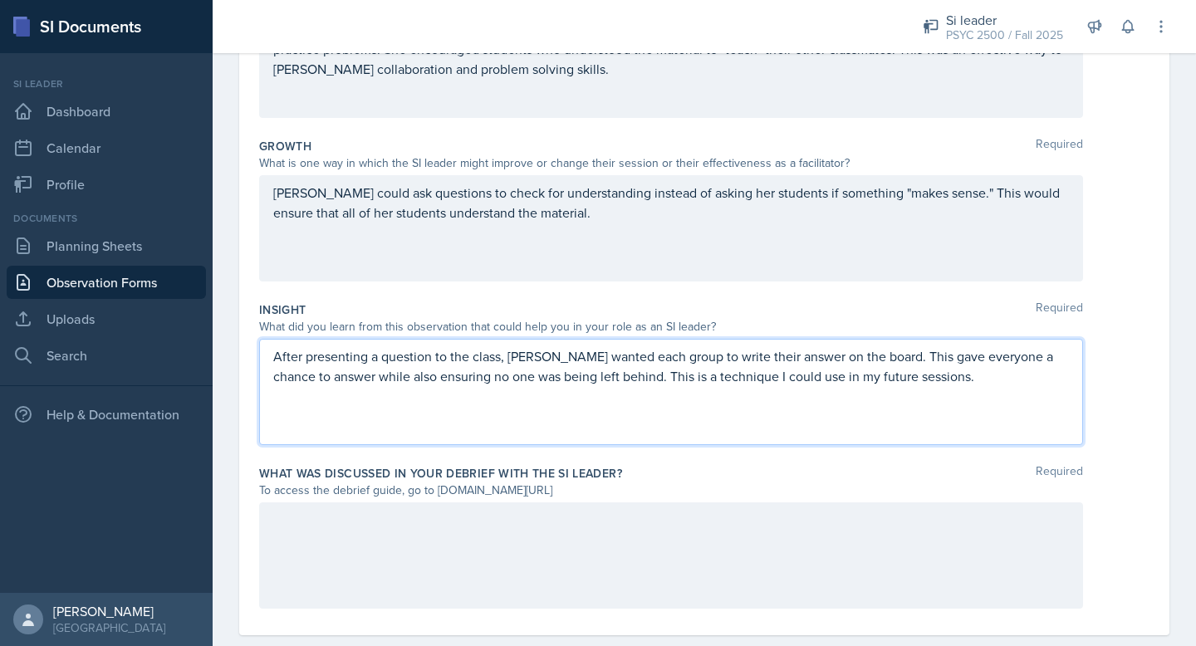
click at [852, 365] on p "After presenting a question to the class, [PERSON_NAME] wanted each group to wr…" at bounding box center [671, 366] width 796 height 40
click at [638, 390] on div "After presenting a question to the class, [PERSON_NAME] wanted each group to wr…" at bounding box center [671, 392] width 824 height 106
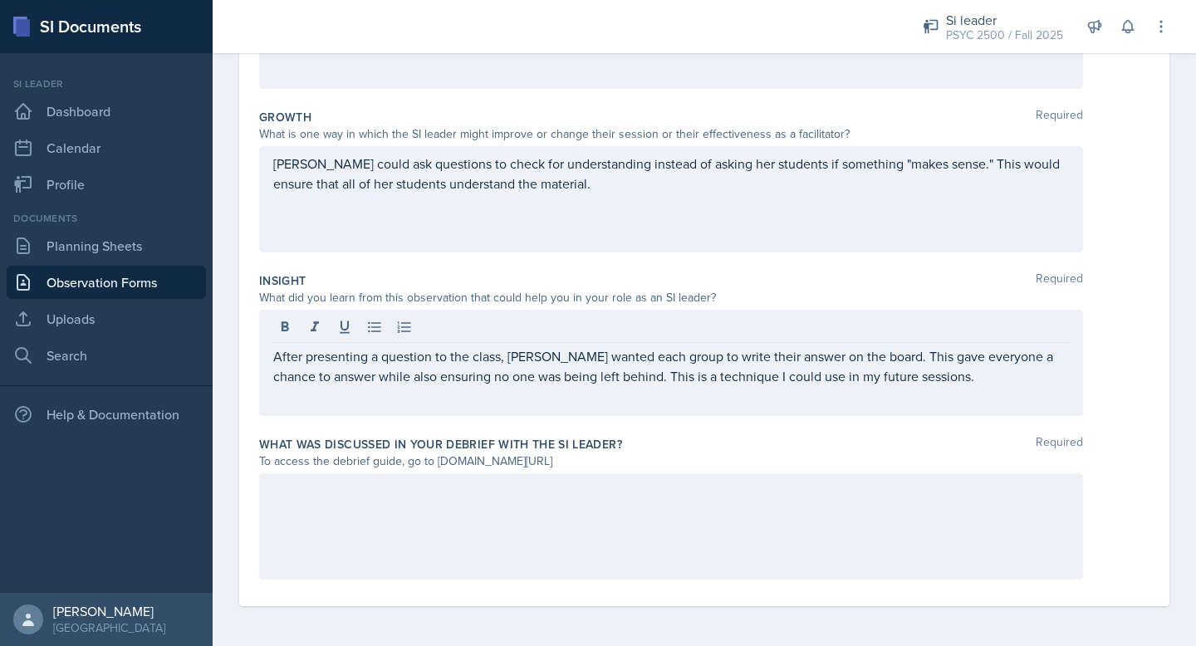
click at [638, 390] on div "After presenting a question to the class, [PERSON_NAME] wanted each group to wr…" at bounding box center [671, 363] width 824 height 106
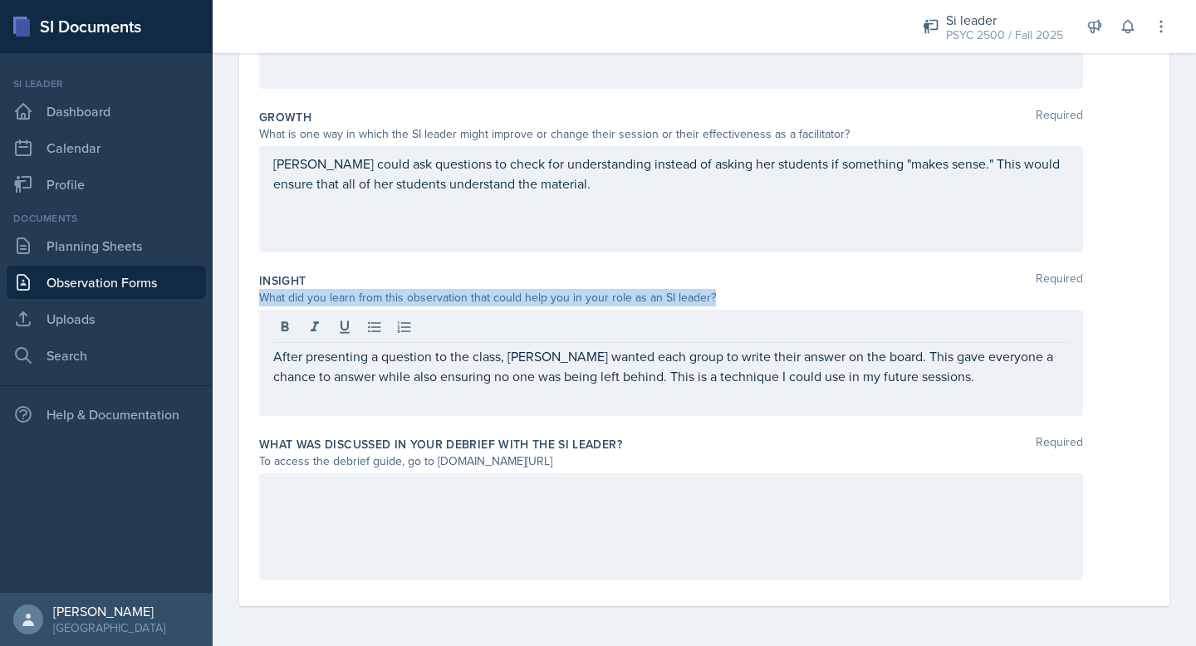
click at [638, 390] on div "After presenting a question to the class, [PERSON_NAME] wanted each group to wr…" at bounding box center [671, 363] width 824 height 106
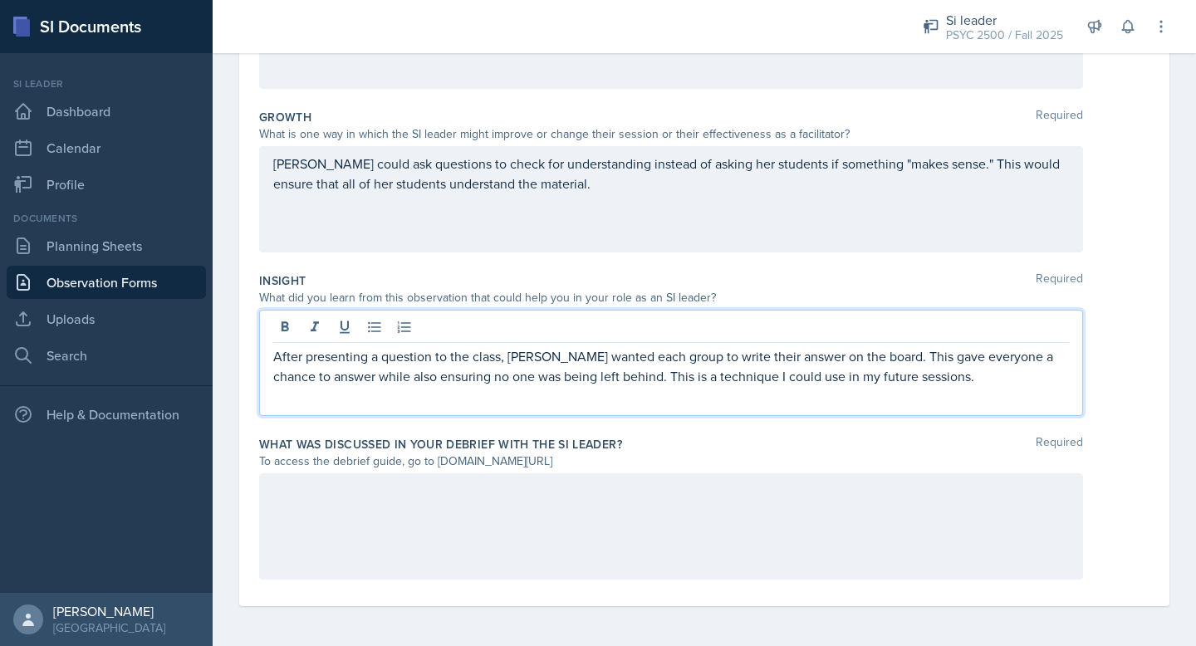
click at [614, 363] on p "After presenting a question to the class, [PERSON_NAME] wanted each group to wr…" at bounding box center [671, 366] width 796 height 40
click at [560, 366] on p "After presenting a question to the class, [PERSON_NAME] wanted each group to wr…" at bounding box center [671, 366] width 796 height 40
click at [556, 356] on p "After presenting a question to the class, [PERSON_NAME] wanted each group to wr…" at bounding box center [671, 366] width 796 height 40
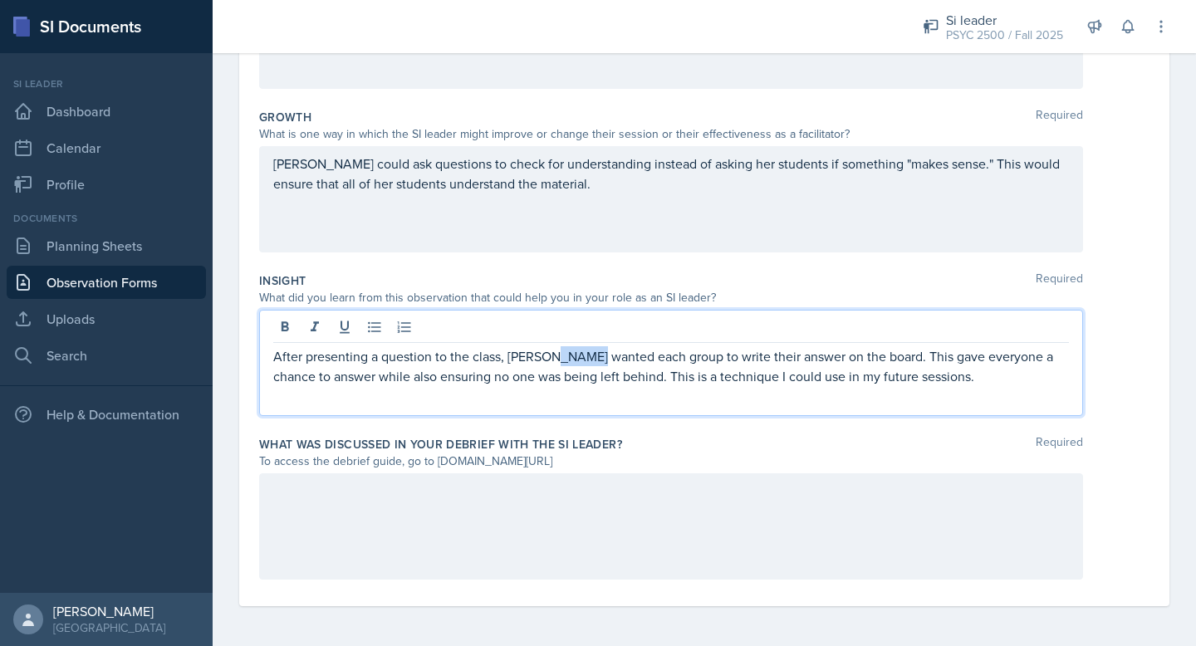
click at [556, 356] on p "After presenting a question to the class, [PERSON_NAME] wanted each group to wr…" at bounding box center [671, 366] width 796 height 40
click at [702, 380] on p "After presenting a question to the class, [PERSON_NAME] had each group to write…" at bounding box center [671, 366] width 796 height 40
click at [638, 347] on p "After presenting a question to the class, [PERSON_NAME] had each group to write…" at bounding box center [671, 366] width 796 height 40
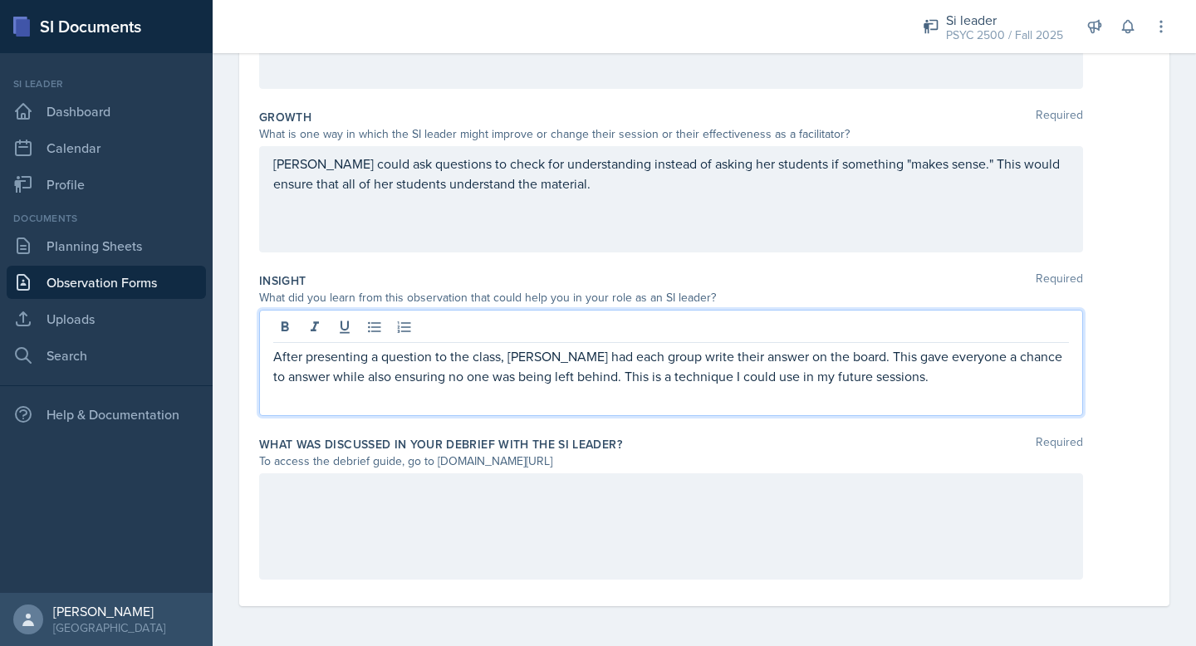
click at [805, 337] on div at bounding box center [671, 329] width 796 height 27
click at [797, 373] on p "After presenting a question to the class, [PERSON_NAME] had each group write th…" at bounding box center [671, 366] width 796 height 40
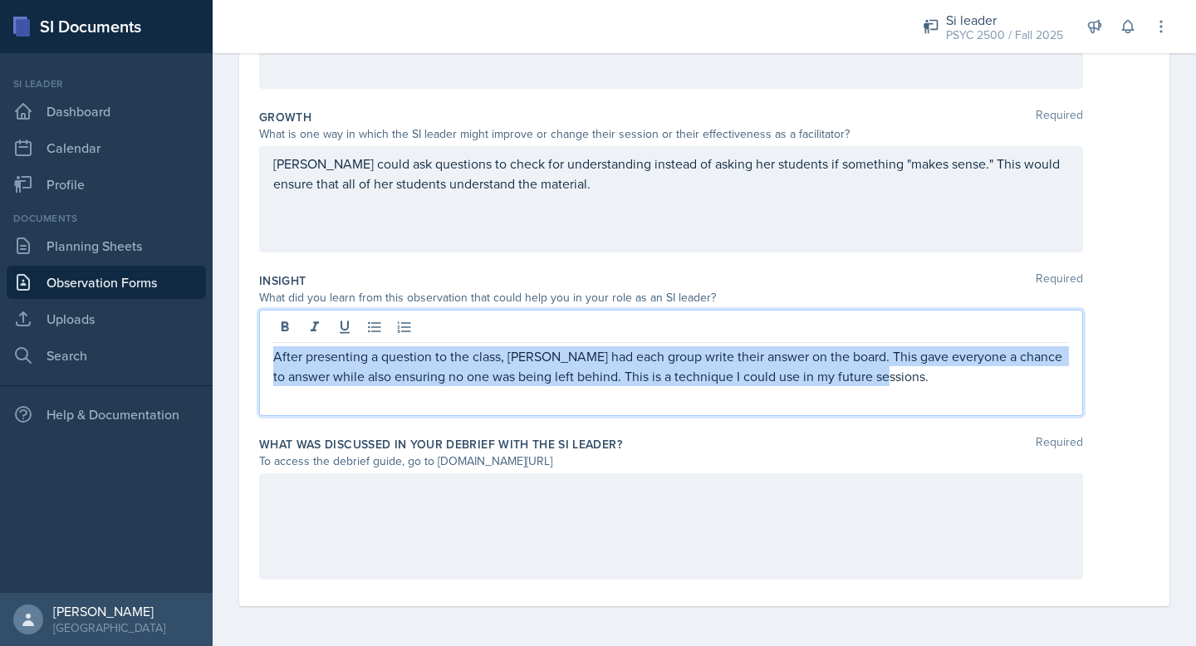
click at [797, 373] on p "After presenting a question to the class, [PERSON_NAME] had each group write th…" at bounding box center [671, 366] width 796 height 40
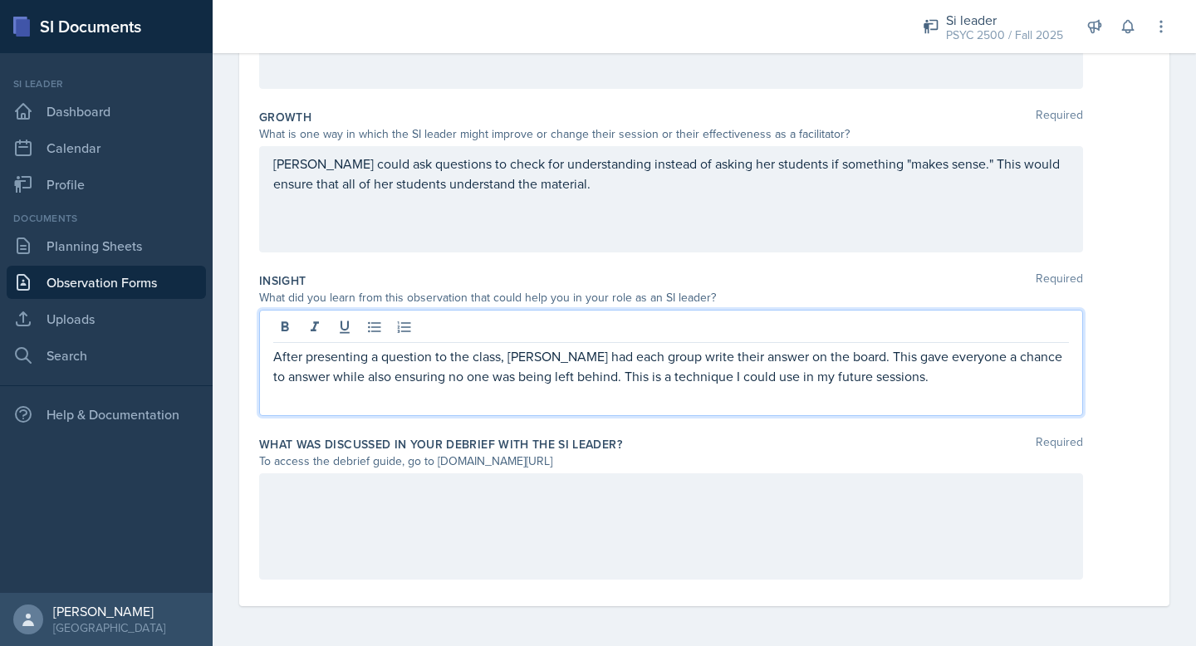
click at [846, 372] on p "After presenting a question to the class, [PERSON_NAME] had each group write th…" at bounding box center [671, 366] width 796 height 40
click at [860, 363] on p "After presenting a question to the class, [PERSON_NAME] had each group write th…" at bounding box center [671, 366] width 796 height 40
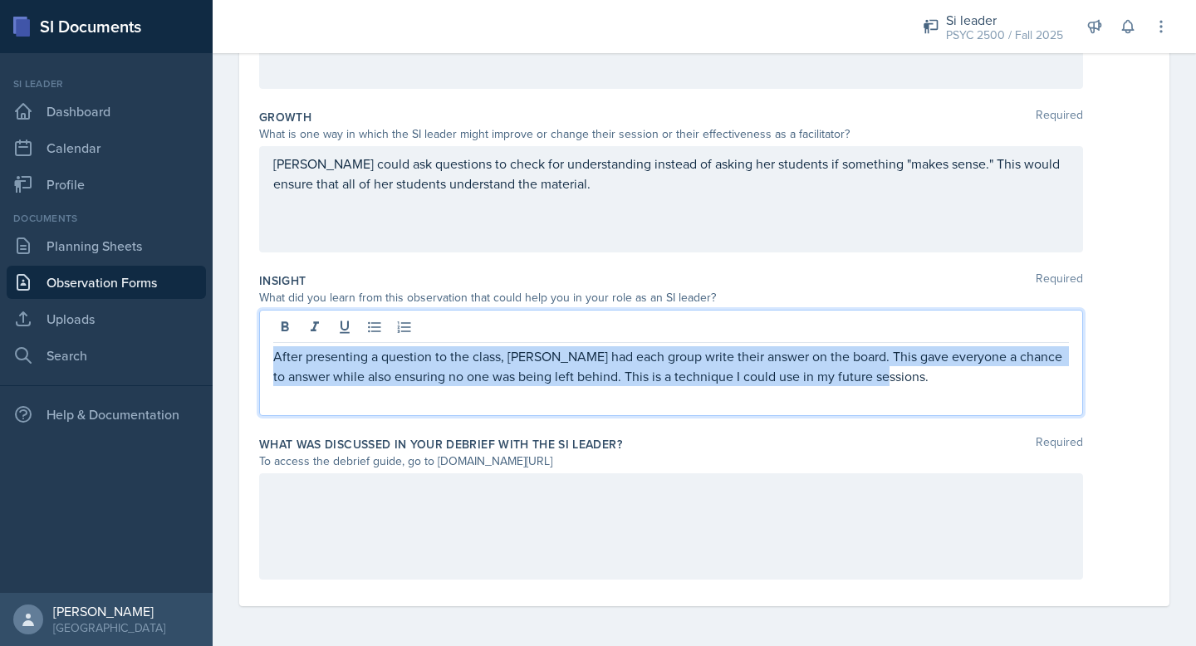
click at [860, 363] on p "After presenting a question to the class, [PERSON_NAME] had each group write th…" at bounding box center [671, 366] width 796 height 40
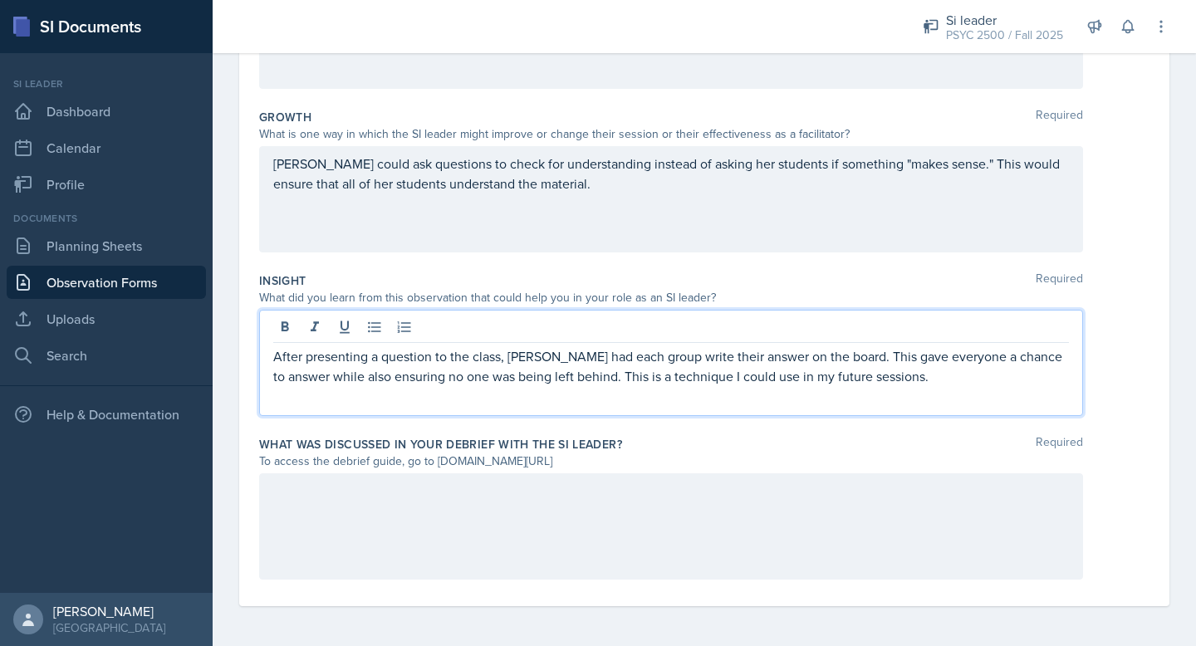
click at [811, 355] on p "After presenting a question to the class, [PERSON_NAME] had each group write th…" at bounding box center [671, 366] width 796 height 40
click at [823, 361] on p "After presenting a question to the class, [PERSON_NAME] had each group write th…" at bounding box center [671, 366] width 796 height 40
click at [816, 358] on p "After presenting a question to the class, [PERSON_NAME] had each group write th…" at bounding box center [671, 366] width 796 height 40
click at [684, 369] on p "After presenting a question to the class, [PERSON_NAME] had each group write th…" at bounding box center [671, 366] width 796 height 40
click at [631, 359] on p "After presenting a question to the class, [PERSON_NAME] had each group write th…" at bounding box center [671, 366] width 796 height 40
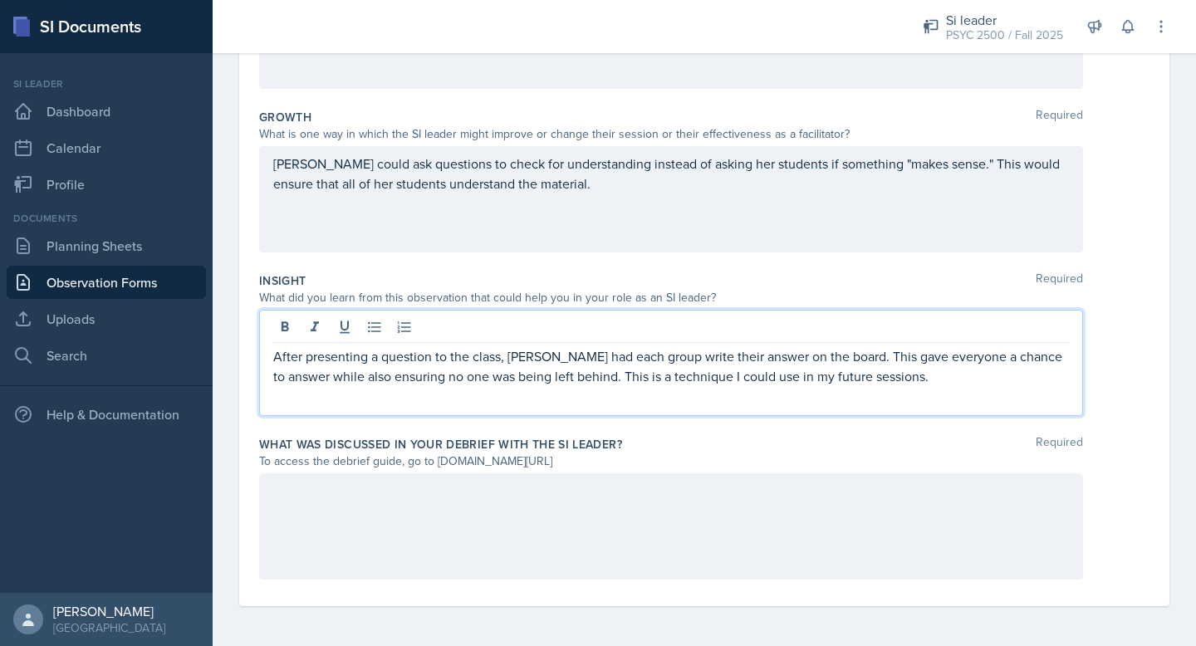
click at [644, 360] on p "After presenting a question to the class, [PERSON_NAME] had each group write th…" at bounding box center [671, 366] width 796 height 40
click at [638, 360] on p "After presenting a question to the class, [PERSON_NAME] had each group write th…" at bounding box center [671, 366] width 796 height 40
click at [669, 360] on p "After presenting a question to the class, [PERSON_NAME] had each group work to …" at bounding box center [671, 376] width 796 height 60
click at [586, 365] on p "After presenting a question to the class, [PERSON_NAME] had each group work to …" at bounding box center [671, 376] width 796 height 60
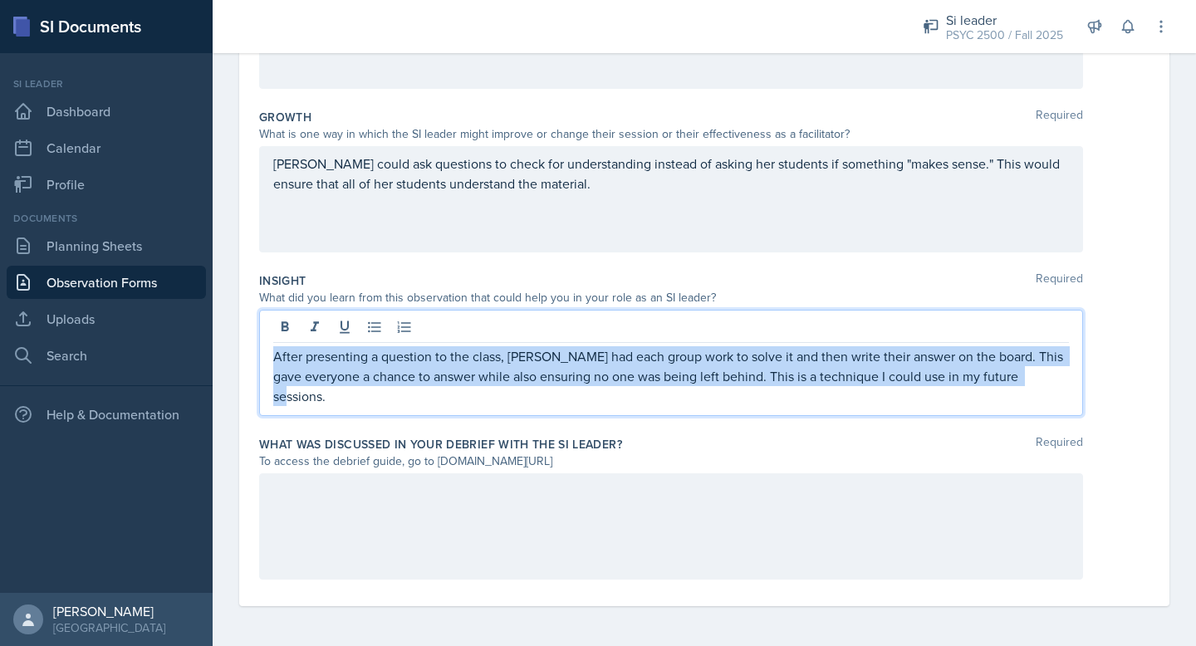
click at [586, 365] on p "After presenting a question to the class, [PERSON_NAME] had each group work to …" at bounding box center [671, 376] width 796 height 60
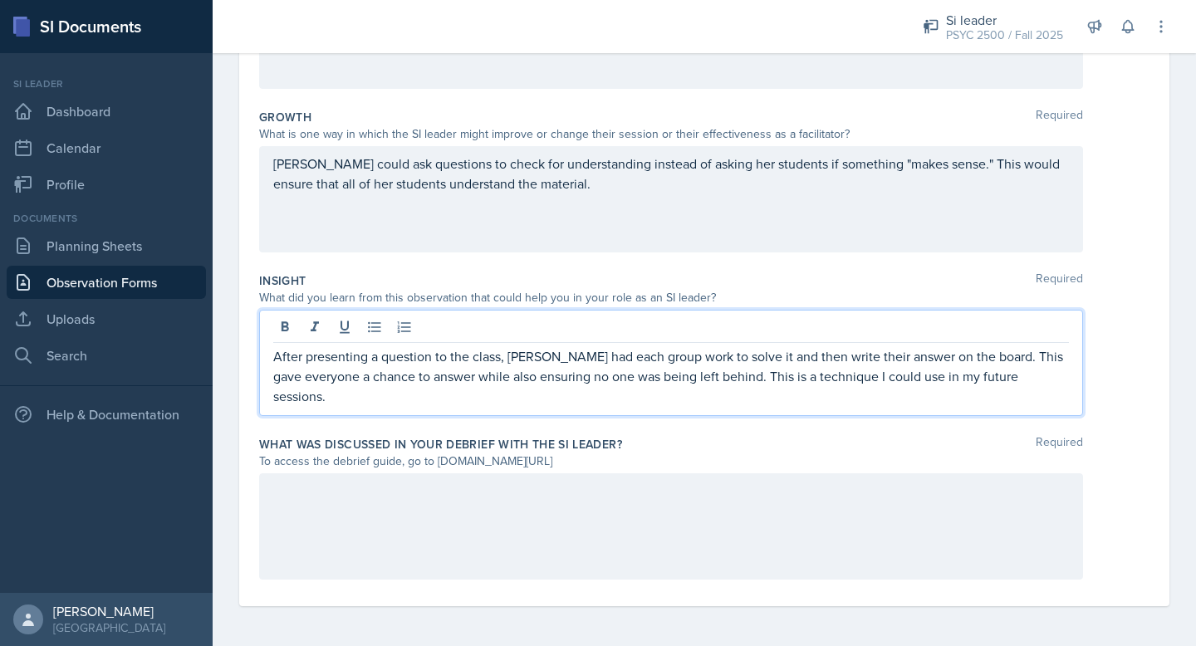
click at [655, 365] on p "After presenting a question to the class, [PERSON_NAME] had each group work to …" at bounding box center [671, 376] width 796 height 60
click at [742, 365] on p "After presenting a question to the class, [PERSON_NAME] had each group work to …" at bounding box center [671, 376] width 796 height 60
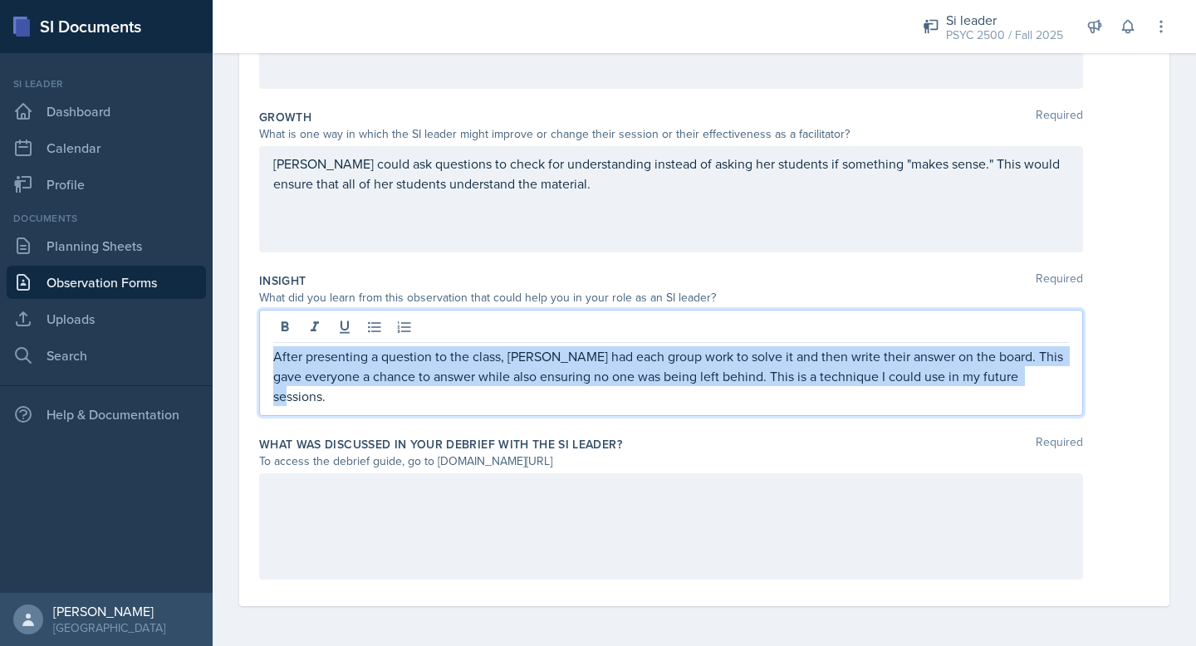
click at [742, 365] on p "After presenting a question to the class, [PERSON_NAME] had each group work to …" at bounding box center [671, 376] width 796 height 60
click at [758, 377] on p "After presenting a question to the class, [PERSON_NAME] had each group work to …" at bounding box center [671, 376] width 796 height 60
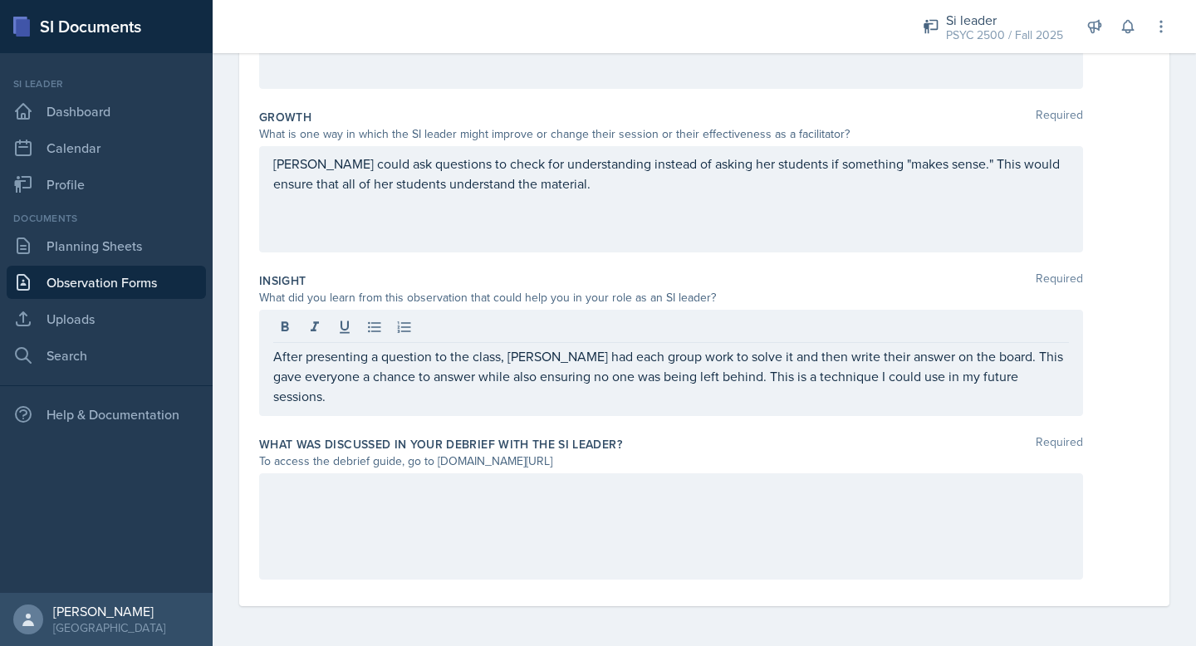
click at [336, 390] on div "After presenting a question to the class, [PERSON_NAME] had each group work to …" at bounding box center [671, 363] width 824 height 106
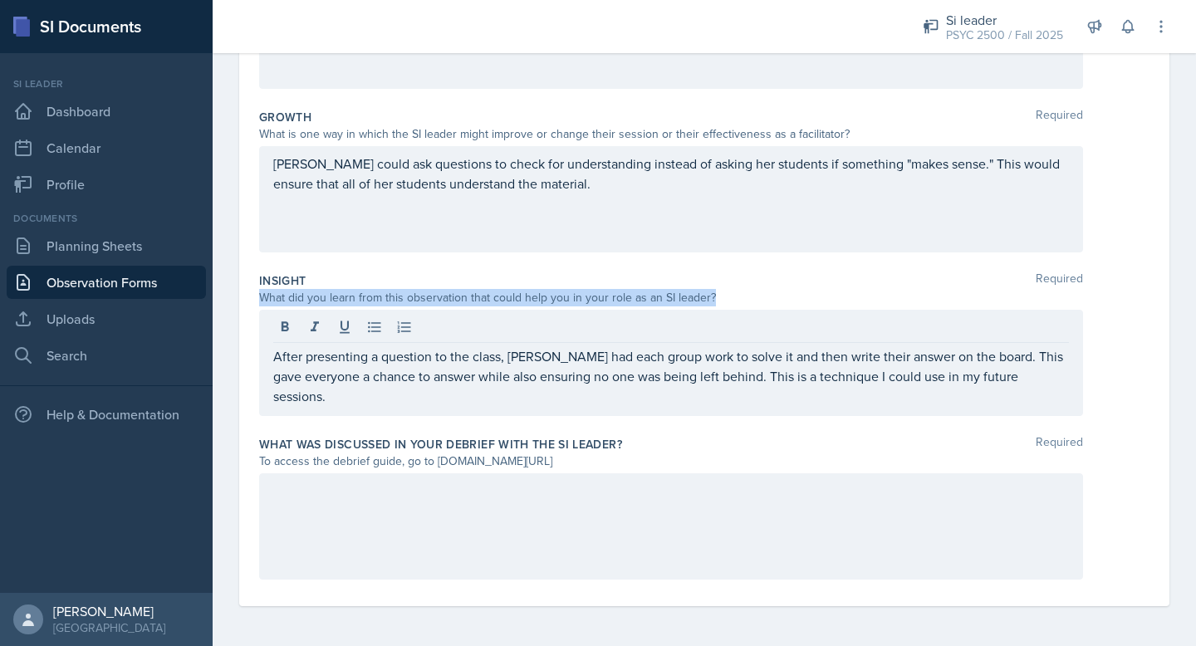
click at [336, 390] on div "After presenting a question to the class, [PERSON_NAME] had each group work to …" at bounding box center [671, 363] width 824 height 106
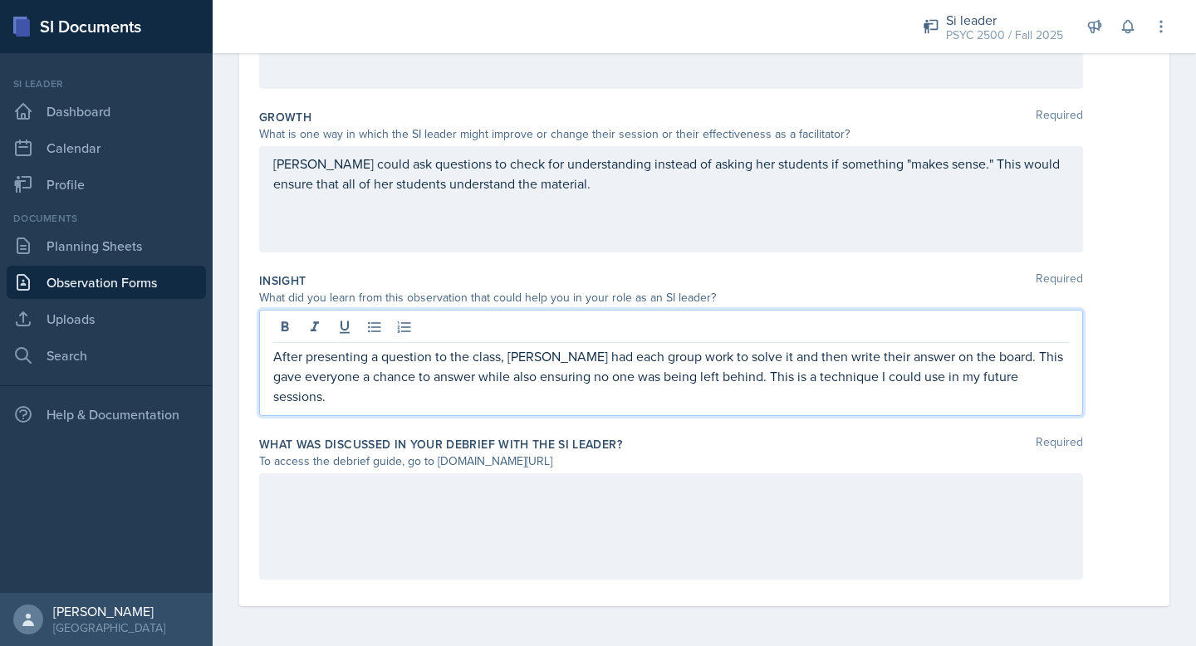
click at [413, 377] on p "After presenting a question to the class, [PERSON_NAME] had each group work to …" at bounding box center [671, 376] width 796 height 60
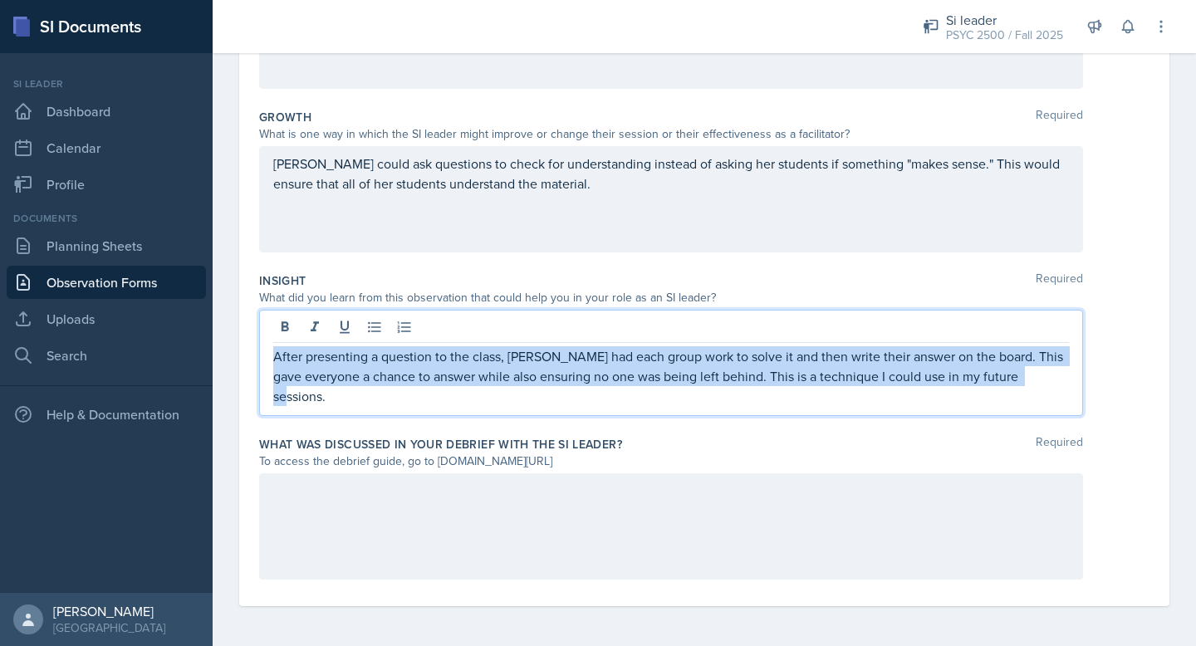
click at [413, 377] on p "After presenting a question to the class, [PERSON_NAME] had each group work to …" at bounding box center [671, 376] width 796 height 60
click at [689, 376] on p "After presenting a question to the class, [PERSON_NAME] had each group work to …" at bounding box center [671, 376] width 796 height 60
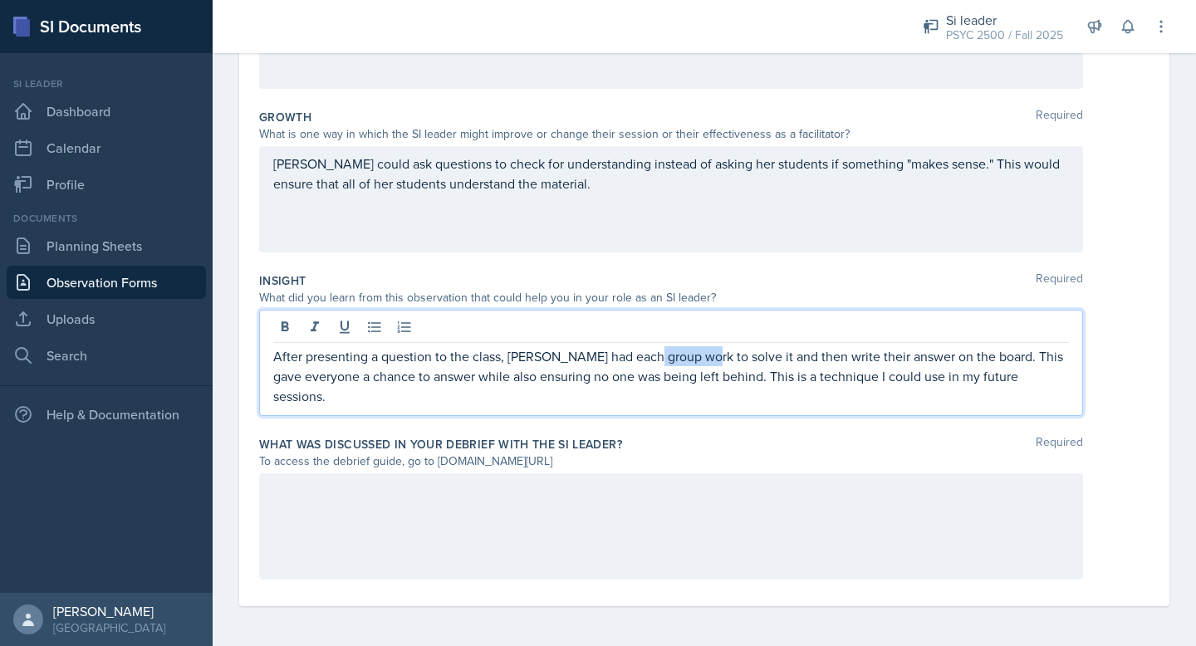
drag, startPoint x: 689, startPoint y: 356, endPoint x: 640, endPoint y: 365, distance: 50.5
click at [640, 365] on p "After presenting a question to the class, [PERSON_NAME] had each group work to …" at bounding box center [671, 376] width 796 height 60
click at [708, 393] on div "After presenting a question to the class, [PERSON_NAME] had each group solve it…" at bounding box center [671, 363] width 824 height 106
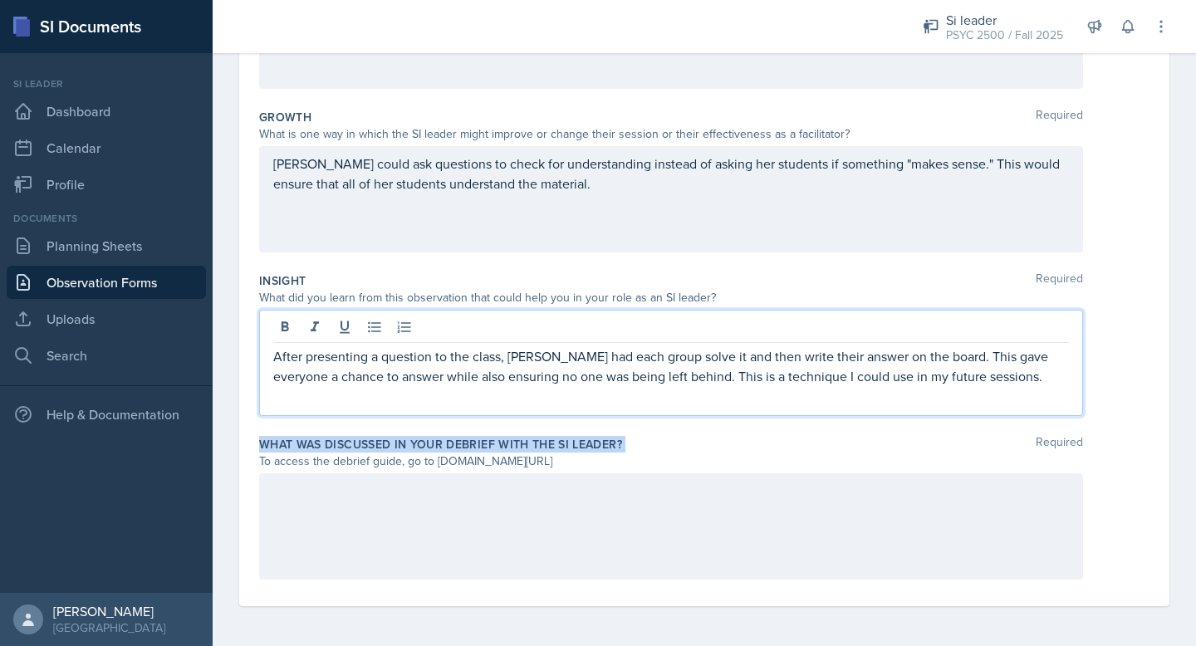
click at [708, 393] on div "After presenting a question to the class, [PERSON_NAME] had each group solve it…" at bounding box center [671, 363] width 824 height 106
click at [722, 372] on p "After presenting a question to the class, [PERSON_NAME] had each group solve it…" at bounding box center [671, 366] width 796 height 40
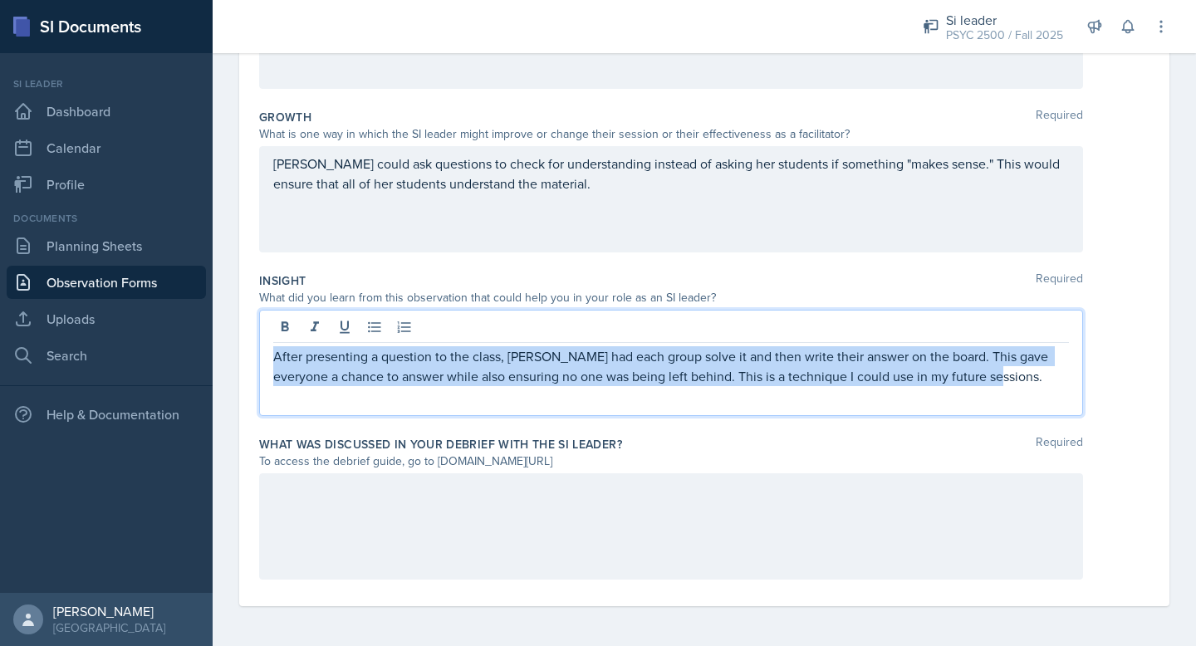
click at [722, 372] on p "After presenting a question to the class, [PERSON_NAME] had each group solve it…" at bounding box center [671, 366] width 796 height 40
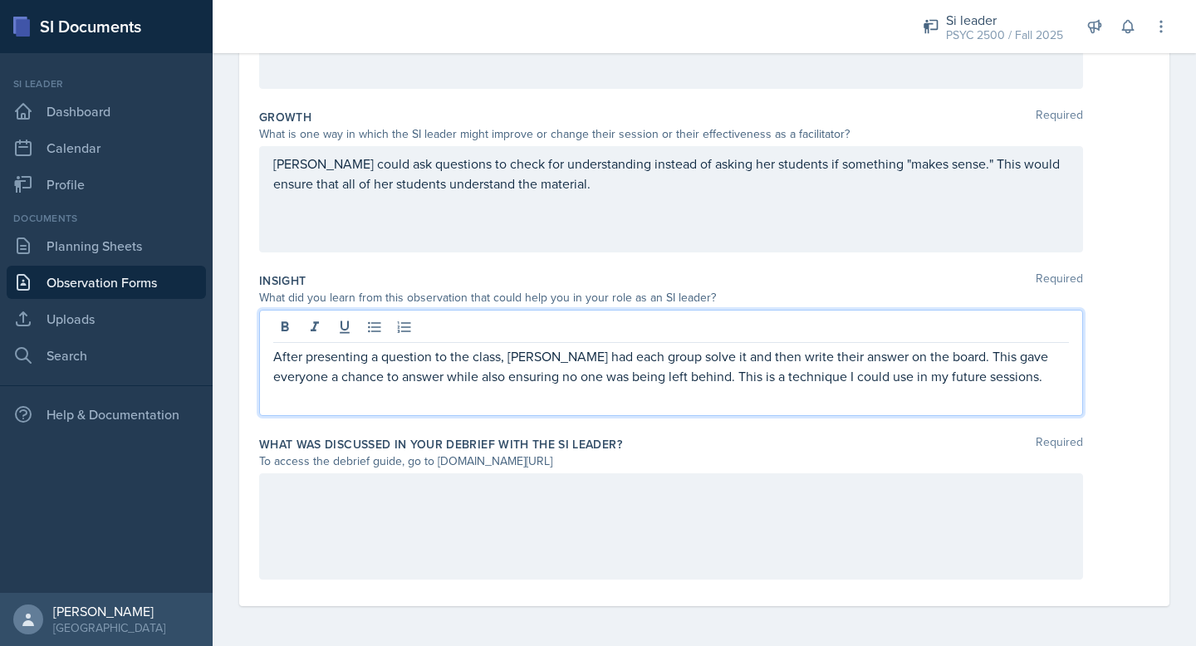
click at [784, 372] on p "After presenting a question to the class, [PERSON_NAME] had each group solve it…" at bounding box center [671, 366] width 796 height 40
click at [805, 354] on p "After presenting a question to the class, [PERSON_NAME] had each group solve it…" at bounding box center [671, 366] width 796 height 40
click at [831, 355] on p "After presenting a question to the class, [PERSON_NAME] had each group solve it…" at bounding box center [671, 366] width 796 height 40
click at [844, 363] on p "After presenting a question to the class, [PERSON_NAME] had each group solve it…" at bounding box center [671, 366] width 796 height 40
click at [838, 361] on p "After presenting a question to the class, [PERSON_NAME] had each group solve it…" at bounding box center [671, 366] width 796 height 40
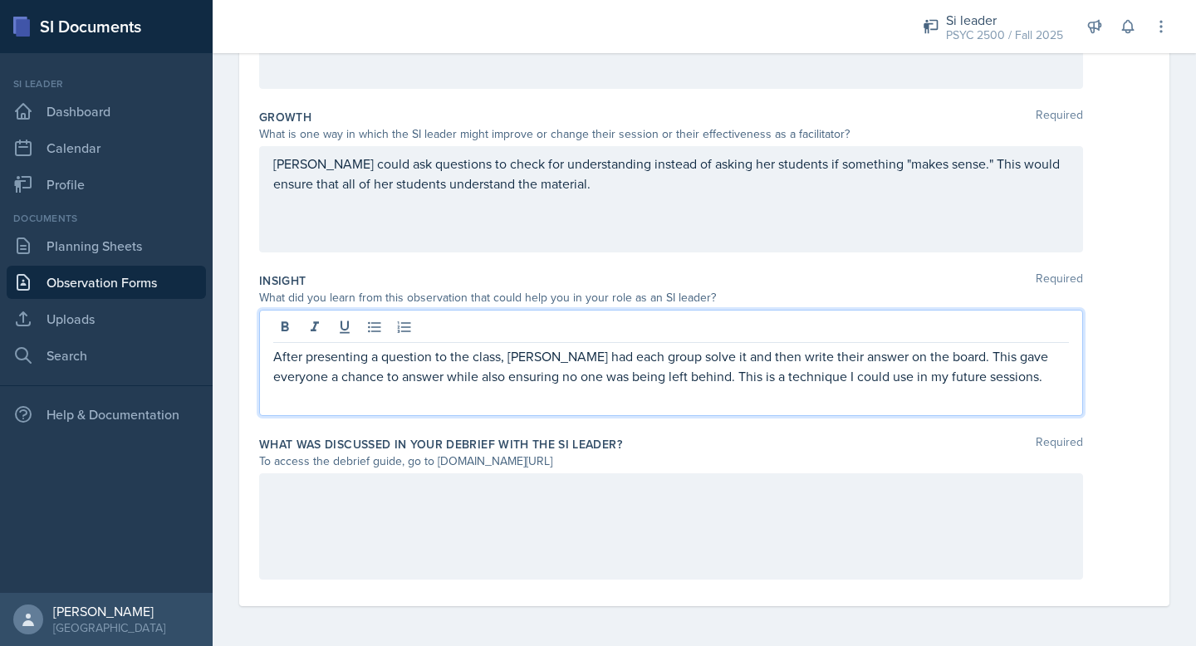
click at [840, 365] on p "After presenting a question to the class, [PERSON_NAME] had each group solve it…" at bounding box center [671, 366] width 796 height 40
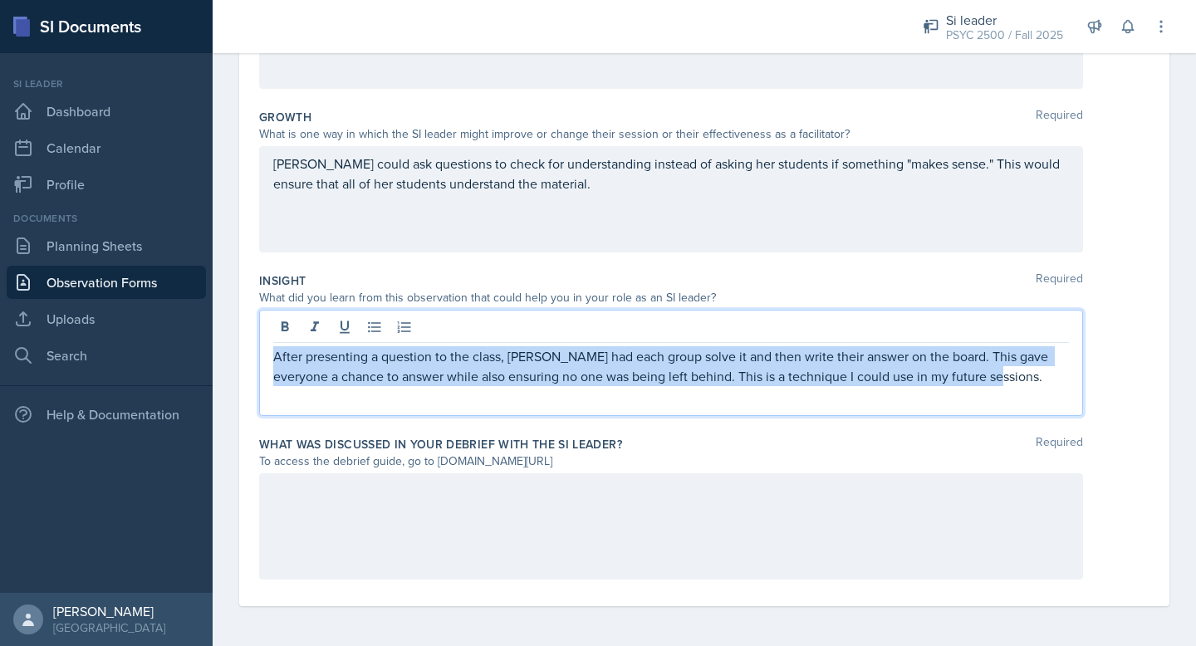
click at [840, 365] on p "After presenting a question to the class, [PERSON_NAME] had each group solve it…" at bounding box center [671, 366] width 796 height 40
click at [841, 365] on p "After presenting a question to the class, [PERSON_NAME] had each group solve it…" at bounding box center [671, 366] width 796 height 40
click at [840, 360] on p "After presenting a question to the class, [PERSON_NAME] had each group solve it…" at bounding box center [671, 366] width 796 height 40
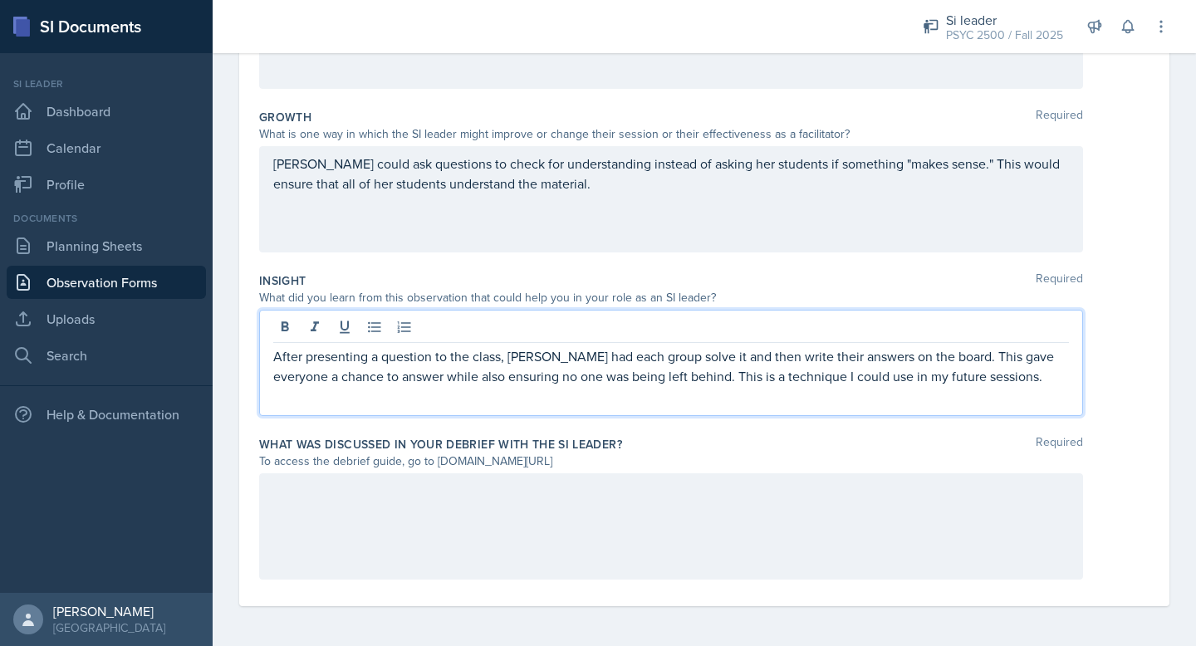
click at [803, 379] on p "After presenting a question to the class, [PERSON_NAME] had each group solve it…" at bounding box center [671, 366] width 796 height 40
click at [823, 365] on p "After presenting a question to the class, [PERSON_NAME] had each group solve it…" at bounding box center [671, 366] width 796 height 40
click at [873, 366] on p "After presenting a question to the class, [PERSON_NAME] had each group solve it…" at bounding box center [671, 366] width 796 height 40
click at [856, 355] on p "After presenting a question to the class, [PERSON_NAME] had each group solve it…" at bounding box center [671, 366] width 796 height 40
click at [842, 361] on p "After presenting a question to the class, [PERSON_NAME] had each group solve it…" at bounding box center [671, 366] width 796 height 40
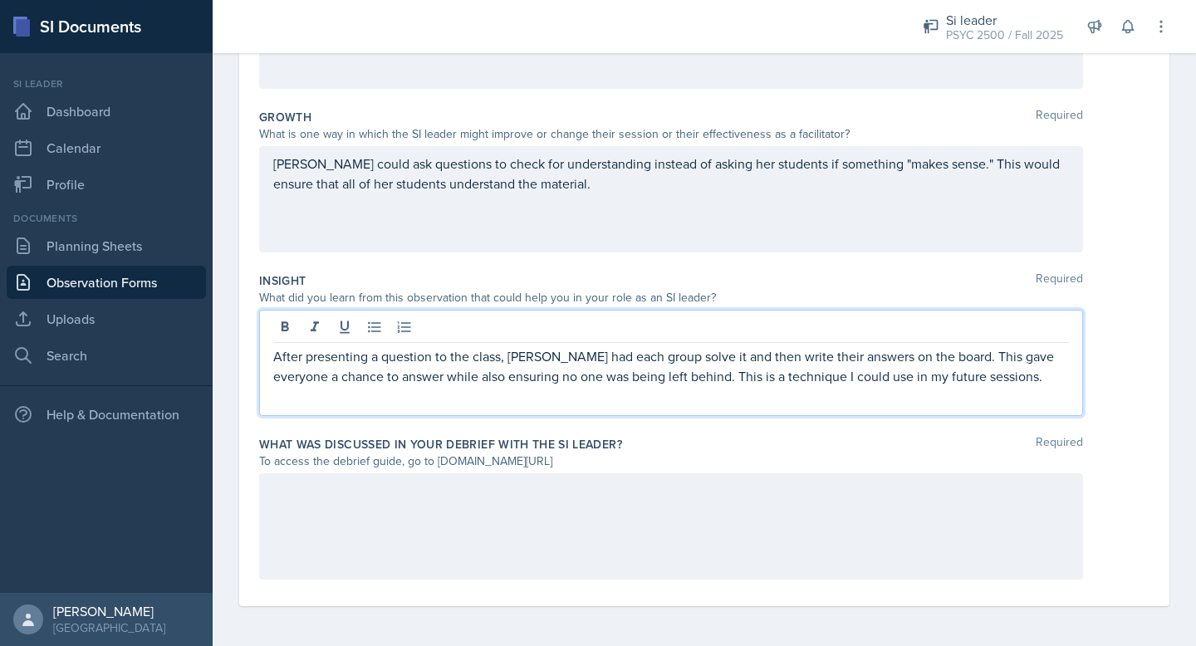
click at [852, 361] on p "After presenting a question to the class, [PERSON_NAME] had each group solve it…" at bounding box center [671, 366] width 796 height 40
click at [874, 375] on p "After presenting a question to the class, [PERSON_NAME] had each group solve it…" at bounding box center [671, 366] width 796 height 40
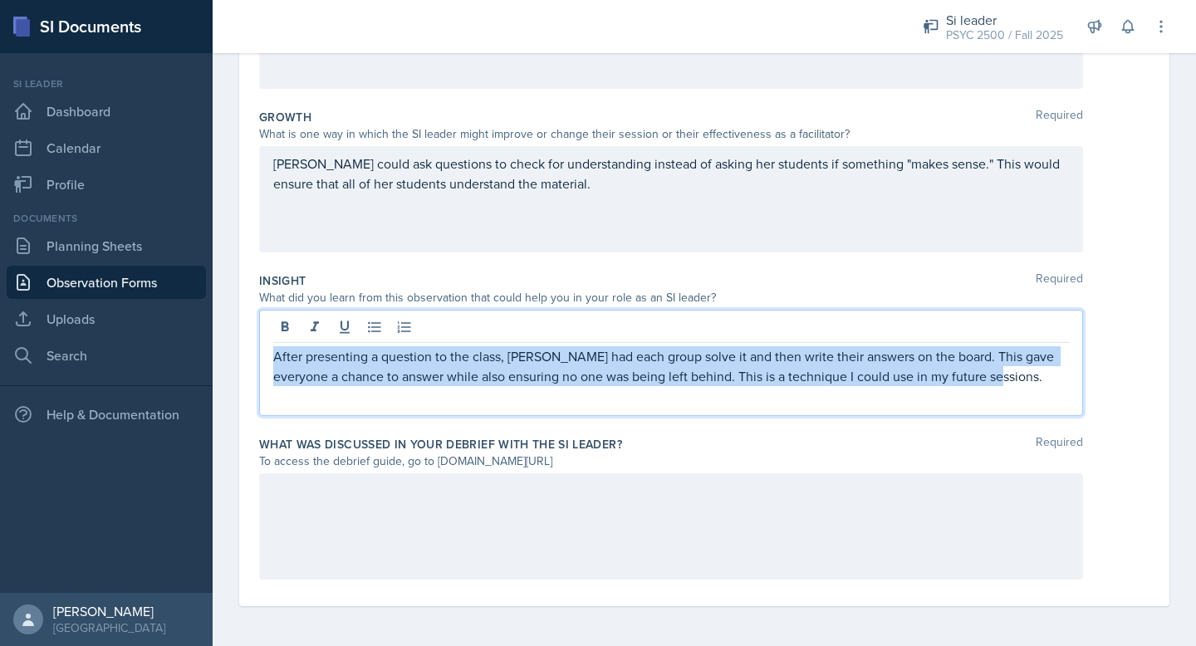
click at [874, 375] on p "After presenting a question to the class, [PERSON_NAME] had each group solve it…" at bounding box center [671, 366] width 796 height 40
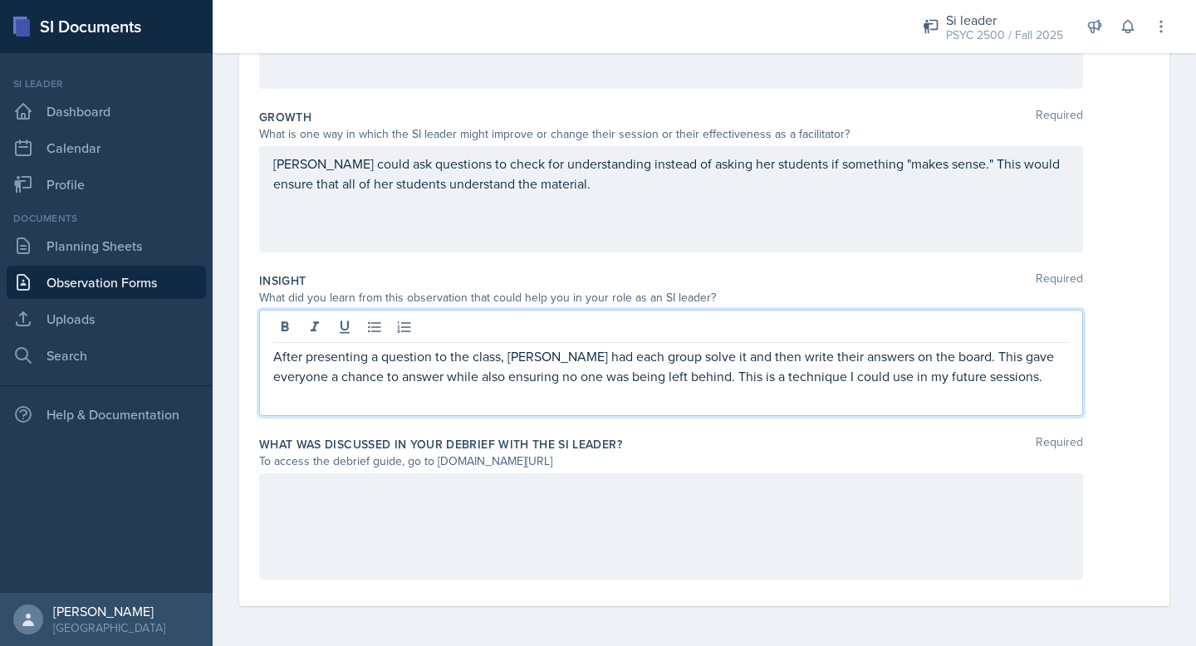
click at [539, 389] on div "After presenting a question to the class, [PERSON_NAME] had each group solve it…" at bounding box center [671, 363] width 824 height 106
click at [375, 381] on p "After presenting a question to the class, [PERSON_NAME] had each group solve it…" at bounding box center [671, 366] width 796 height 40
click at [379, 381] on p "After presenting a question to the class, [PERSON_NAME] had each group solve it…" at bounding box center [671, 366] width 796 height 40
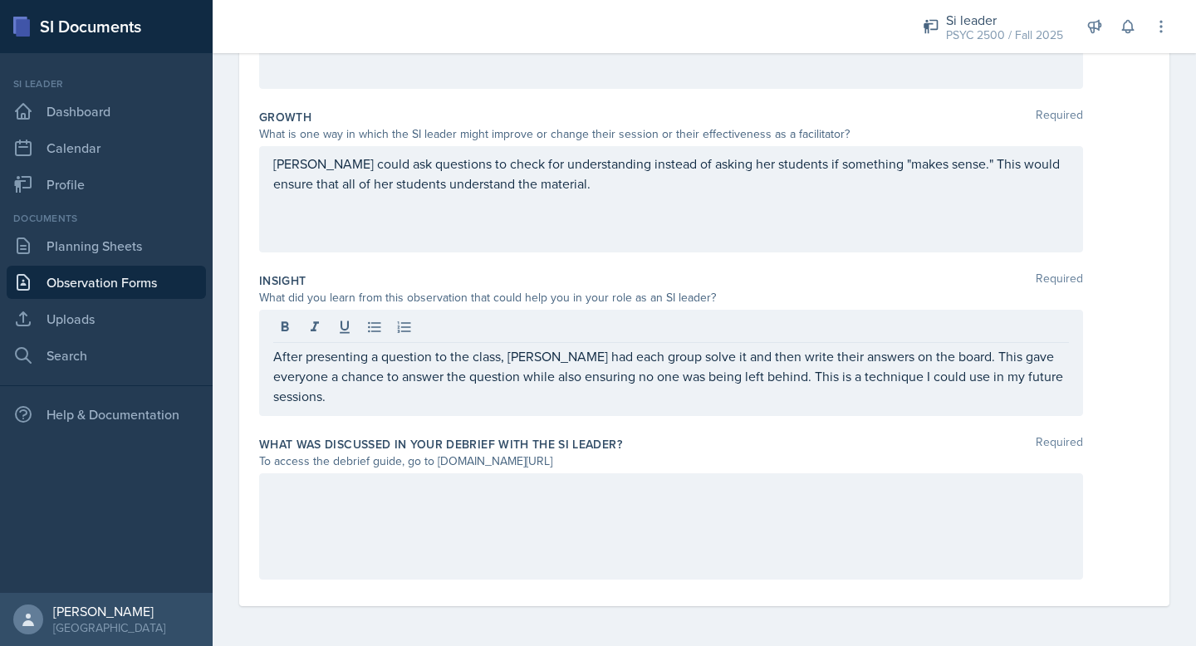
click at [684, 400] on div "After presenting a question to the class, [PERSON_NAME] had each group solve it…" at bounding box center [671, 363] width 824 height 106
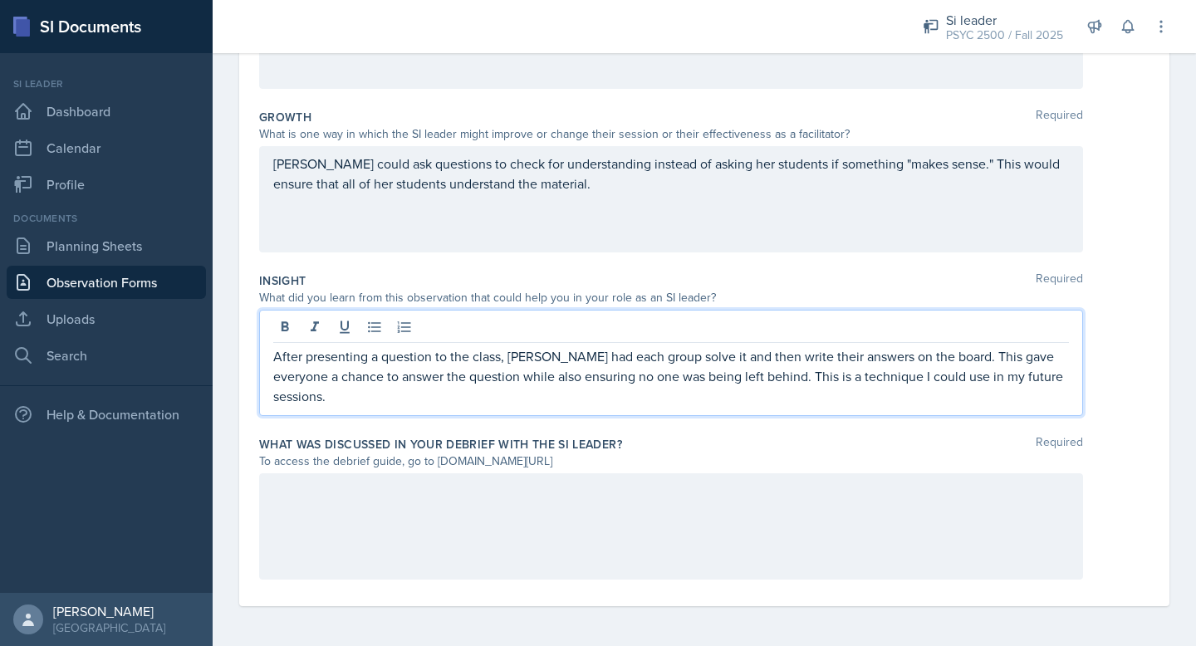
click at [991, 402] on div "After presenting a question to the class, [PERSON_NAME] had each group solve it…" at bounding box center [671, 363] width 824 height 106
click at [869, 387] on div "After presenting a question to the class, [PERSON_NAME] had each group solve it…" at bounding box center [671, 363] width 824 height 106
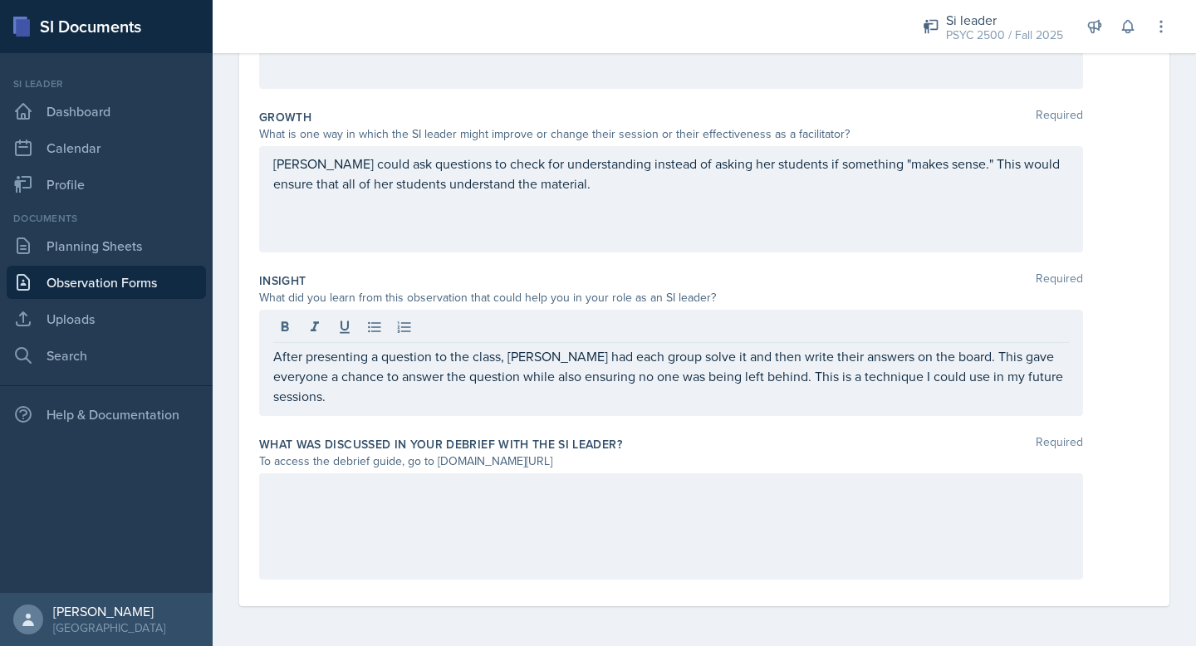
click at [1044, 393] on div "After presenting a question to the class, [PERSON_NAME] had each group solve it…" at bounding box center [671, 363] width 824 height 106
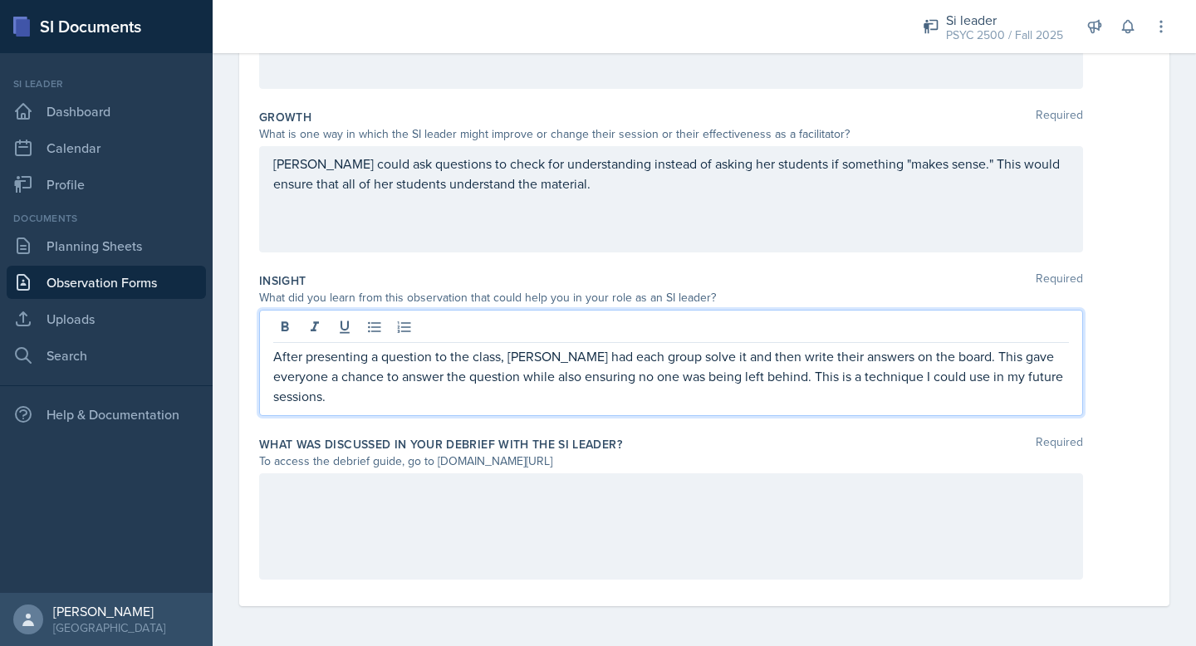
click at [1062, 374] on p "After presenting a question to the class, [PERSON_NAME] had each group solve it…" at bounding box center [671, 376] width 796 height 60
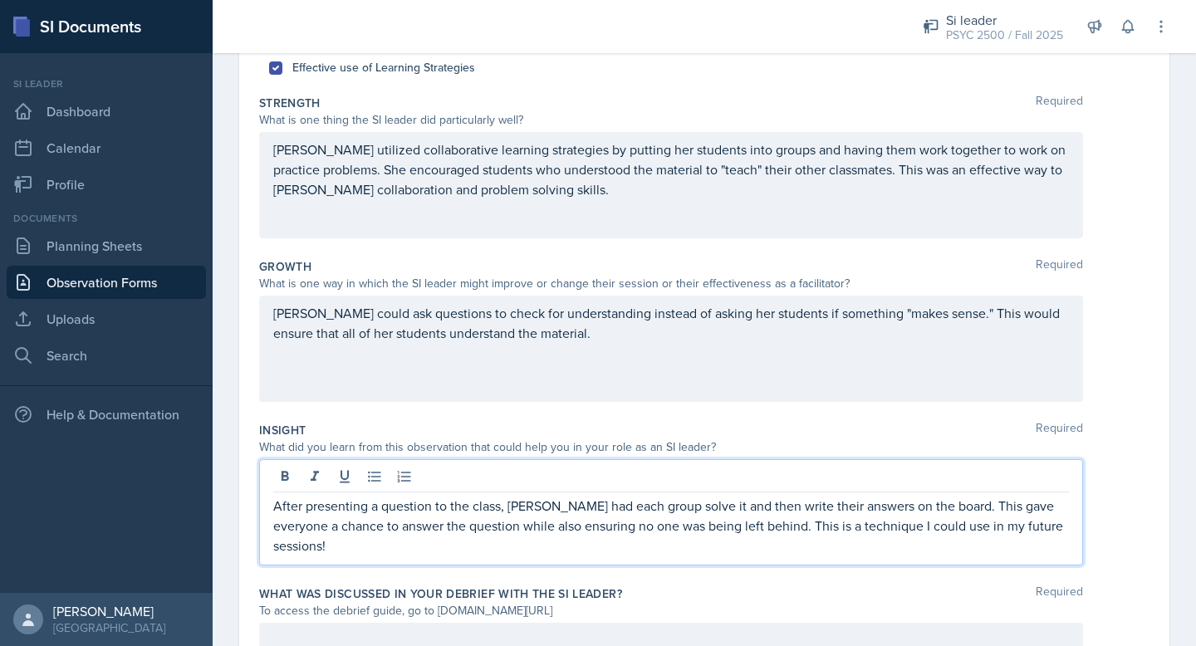
scroll to position [223, 0]
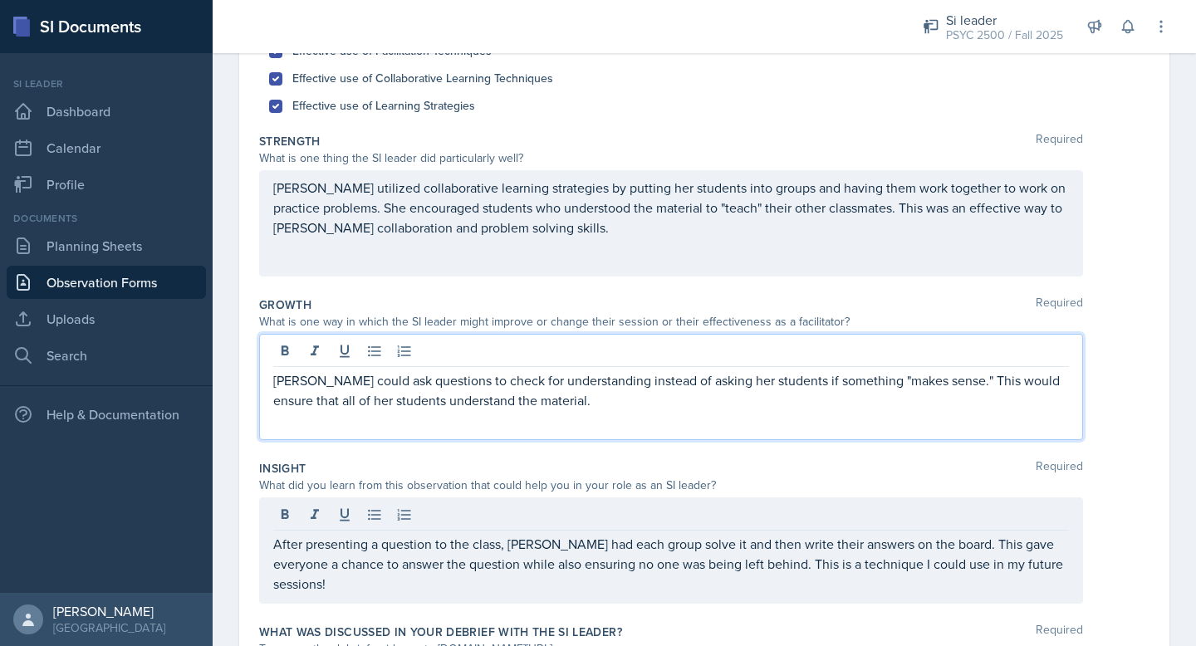
click at [282, 365] on div "[PERSON_NAME] could ask questions to check for understanding instead of asking …" at bounding box center [671, 387] width 824 height 106
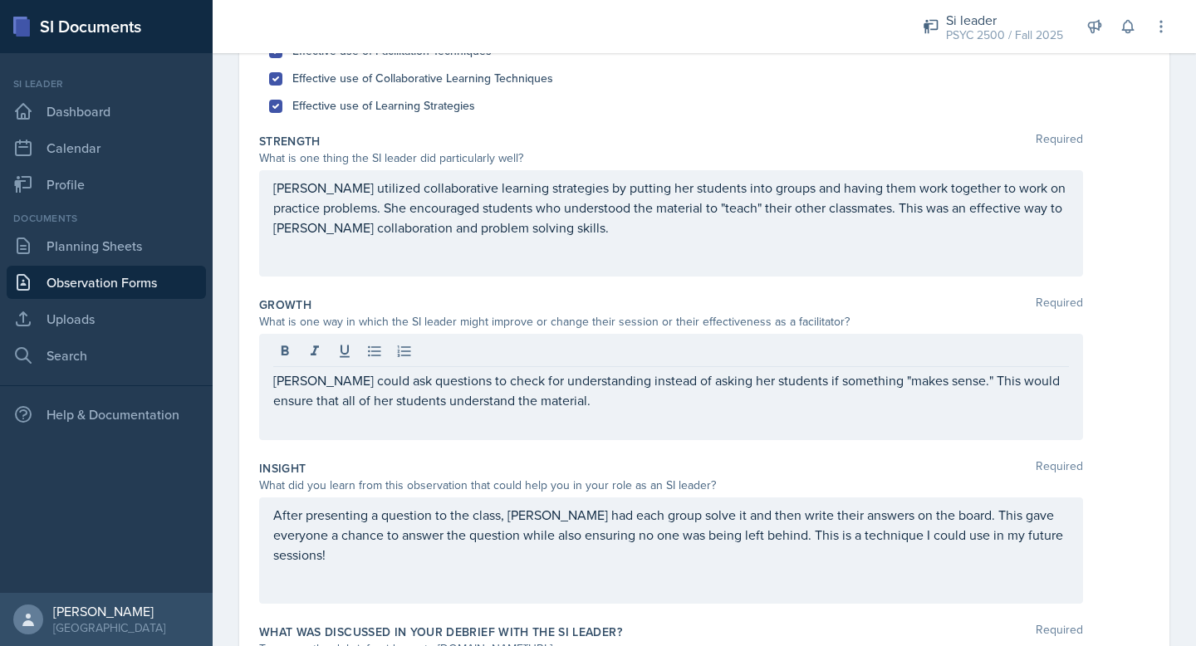
click at [282, 365] on div at bounding box center [671, 353] width 796 height 27
click at [265, 385] on div "[PERSON_NAME] could ask questions to check for understanding instead of asking …" at bounding box center [671, 387] width 824 height 106
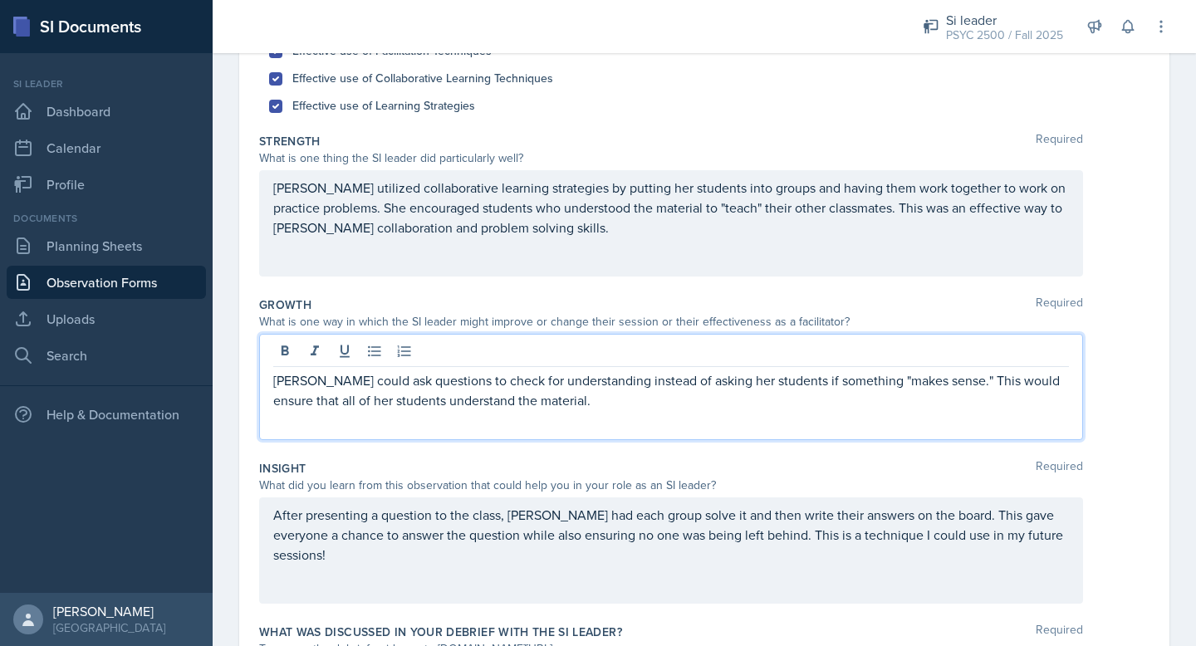
click at [273, 380] on p "[PERSON_NAME] could ask questions to check for understanding instead of asking …" at bounding box center [671, 390] width 796 height 40
click at [439, 373] on p "One way that [PERSON_NAME] could ask questions to check for understanding inste…" at bounding box center [671, 390] width 796 height 40
click at [438, 381] on p "One way that [PERSON_NAME] could ask questions to check for understanding inste…" at bounding box center [671, 390] width 796 height 40
click at [631, 399] on p "One way that [PERSON_NAME] could grow is by asking her students questions to ch…" at bounding box center [671, 390] width 796 height 40
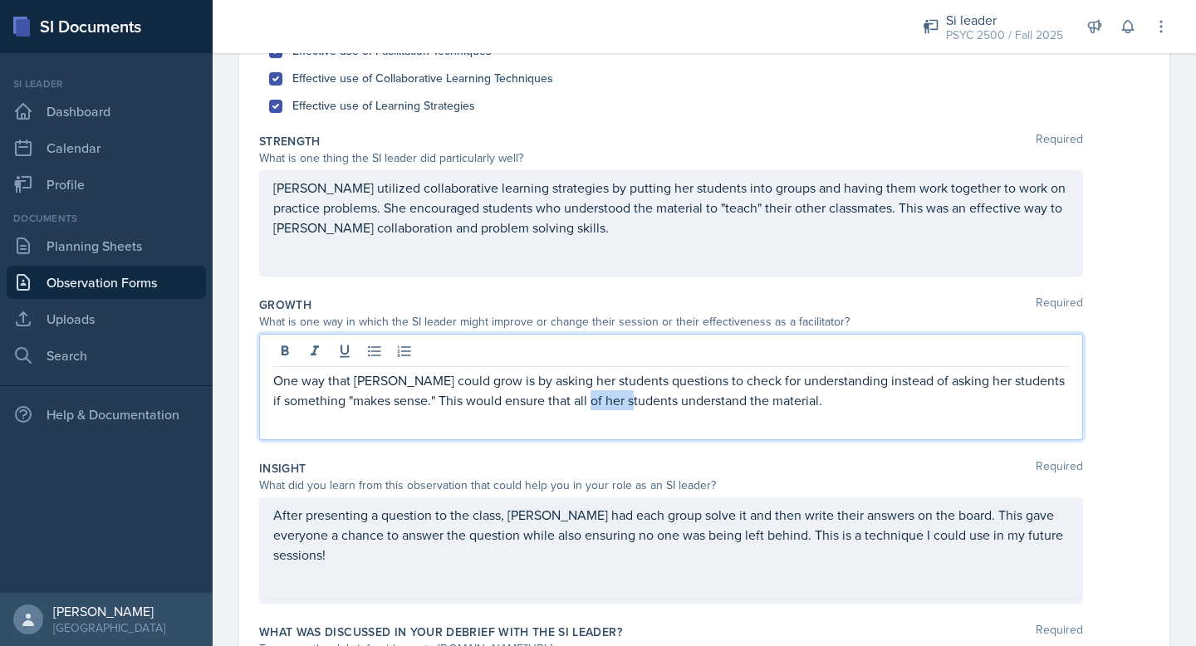
click at [631, 399] on p "One way that [PERSON_NAME] could grow is by asking her students questions to ch…" at bounding box center [671, 390] width 796 height 40
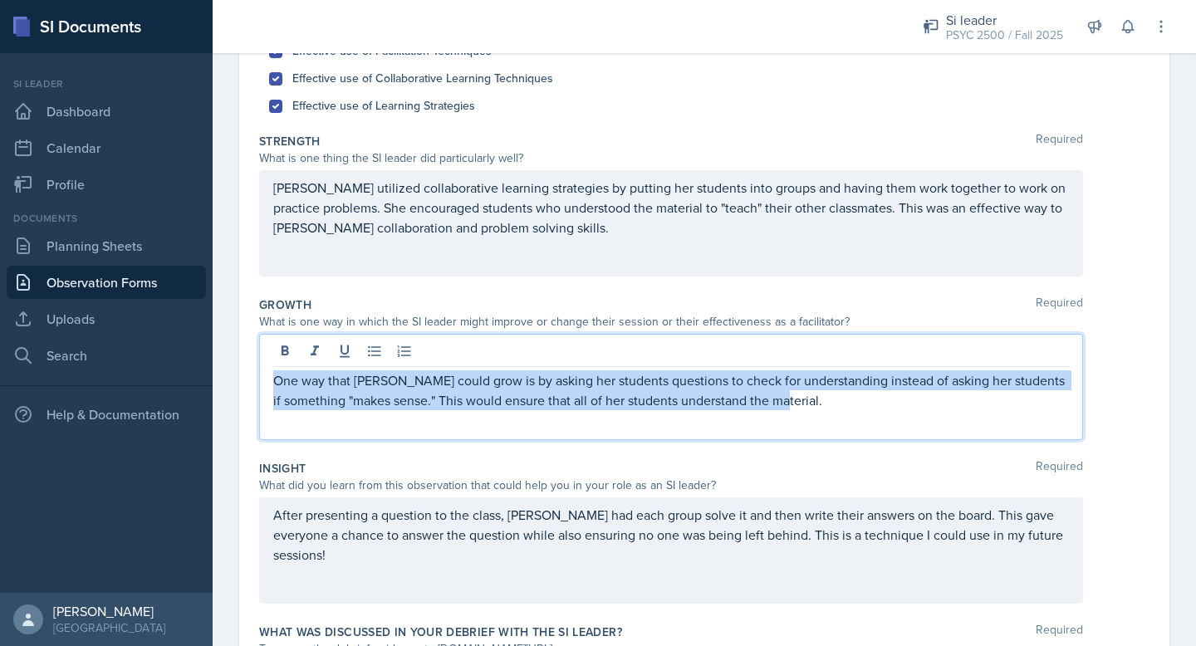
click at [631, 399] on p "One way that [PERSON_NAME] could grow is by asking her students questions to ch…" at bounding box center [671, 390] width 796 height 40
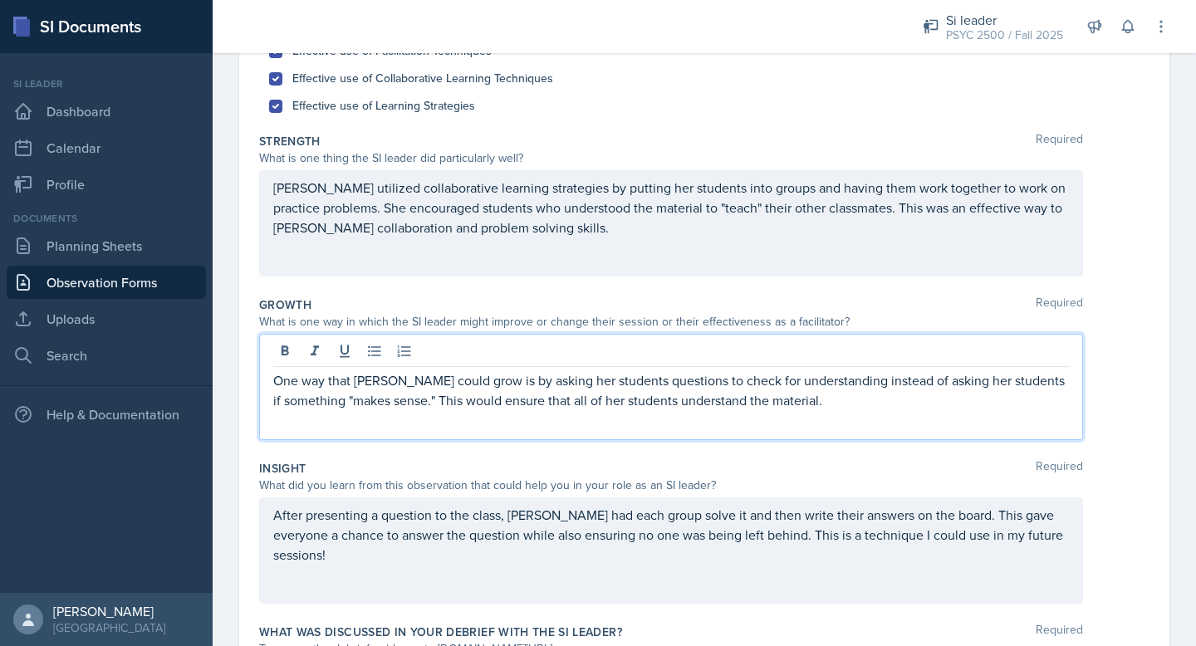
click at [640, 418] on div "One way that [PERSON_NAME] could grow is by asking her students questions to ch…" at bounding box center [671, 387] width 824 height 106
click at [853, 362] on div at bounding box center [671, 353] width 796 height 27
click at [904, 390] on p "One way that [PERSON_NAME] could grow is by asking her students questions to ch…" at bounding box center [671, 390] width 796 height 40
click at [892, 389] on p "One way that [PERSON_NAME] could grow is by asking her students questions to ch…" at bounding box center [671, 390] width 796 height 40
click at [912, 388] on p "One way that [PERSON_NAME] could grow is by asking her students questions to ch…" at bounding box center [671, 390] width 796 height 40
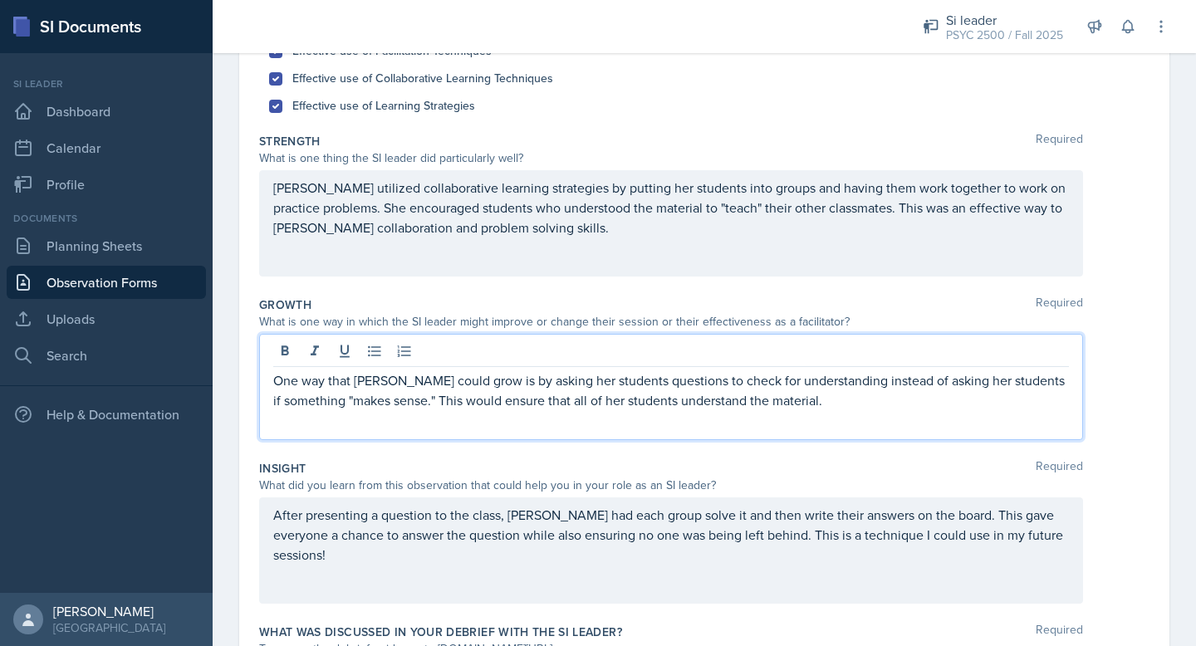
click at [498, 390] on p "One way that [PERSON_NAME] could grow is by asking her students questions to ch…" at bounding box center [671, 390] width 796 height 40
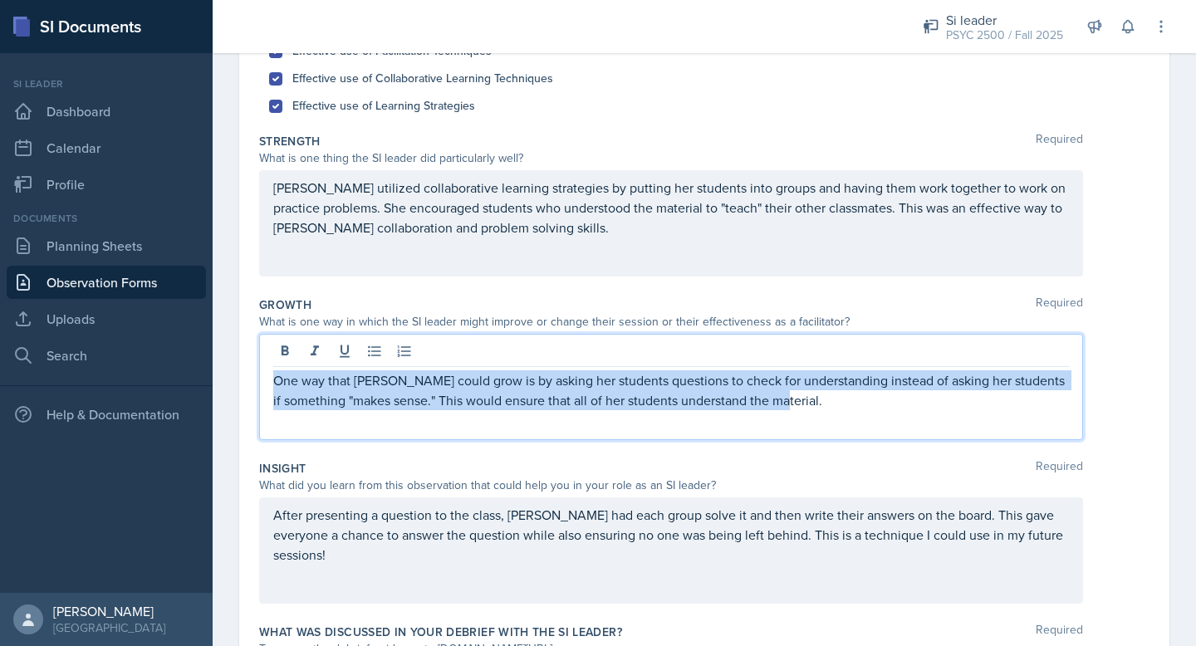
click at [498, 390] on p "One way that [PERSON_NAME] could grow is by asking her students questions to ch…" at bounding box center [671, 390] width 796 height 40
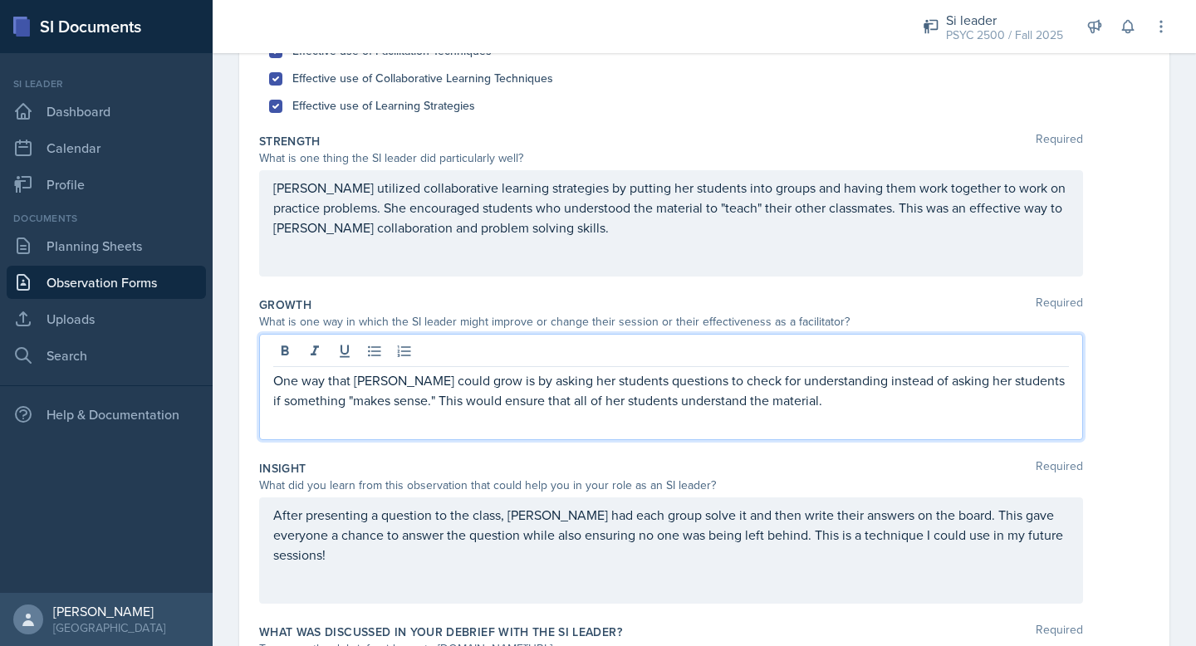
click at [653, 413] on div "One way that [PERSON_NAME] could grow is by asking her students questions to ch…" at bounding box center [671, 387] width 824 height 106
click at [695, 455] on div "Insight Required What did you learn from this observation that could help you i…" at bounding box center [704, 536] width 890 height 164
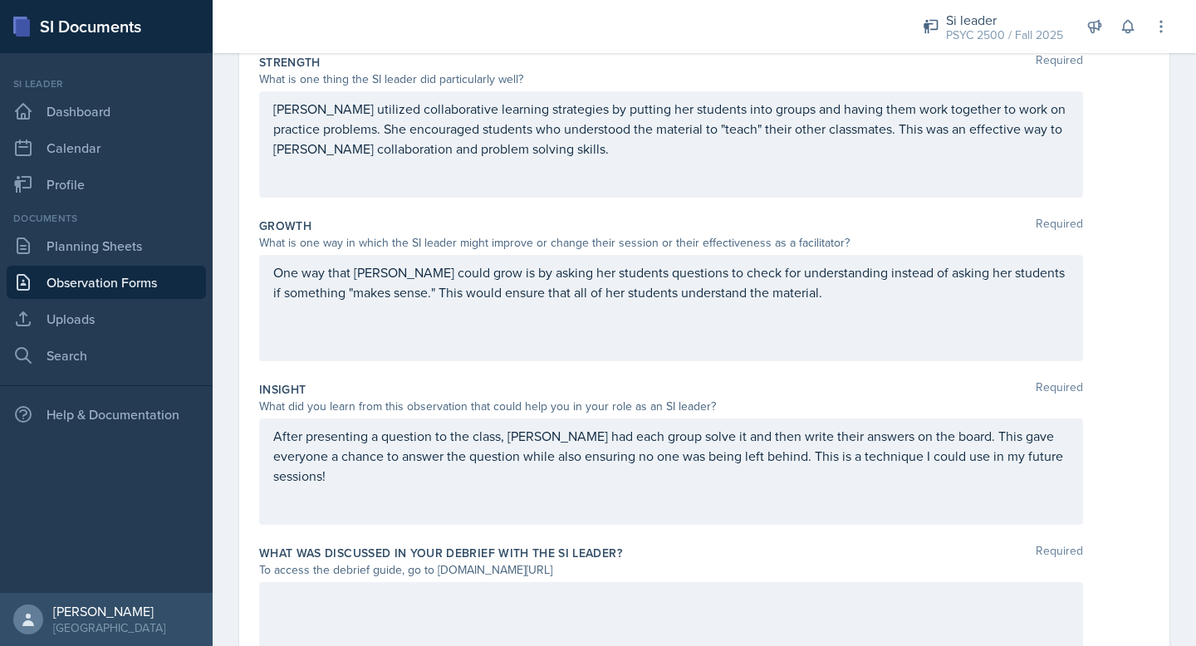
scroll to position [410, 0]
